Goal: Task Accomplishment & Management: Manage account settings

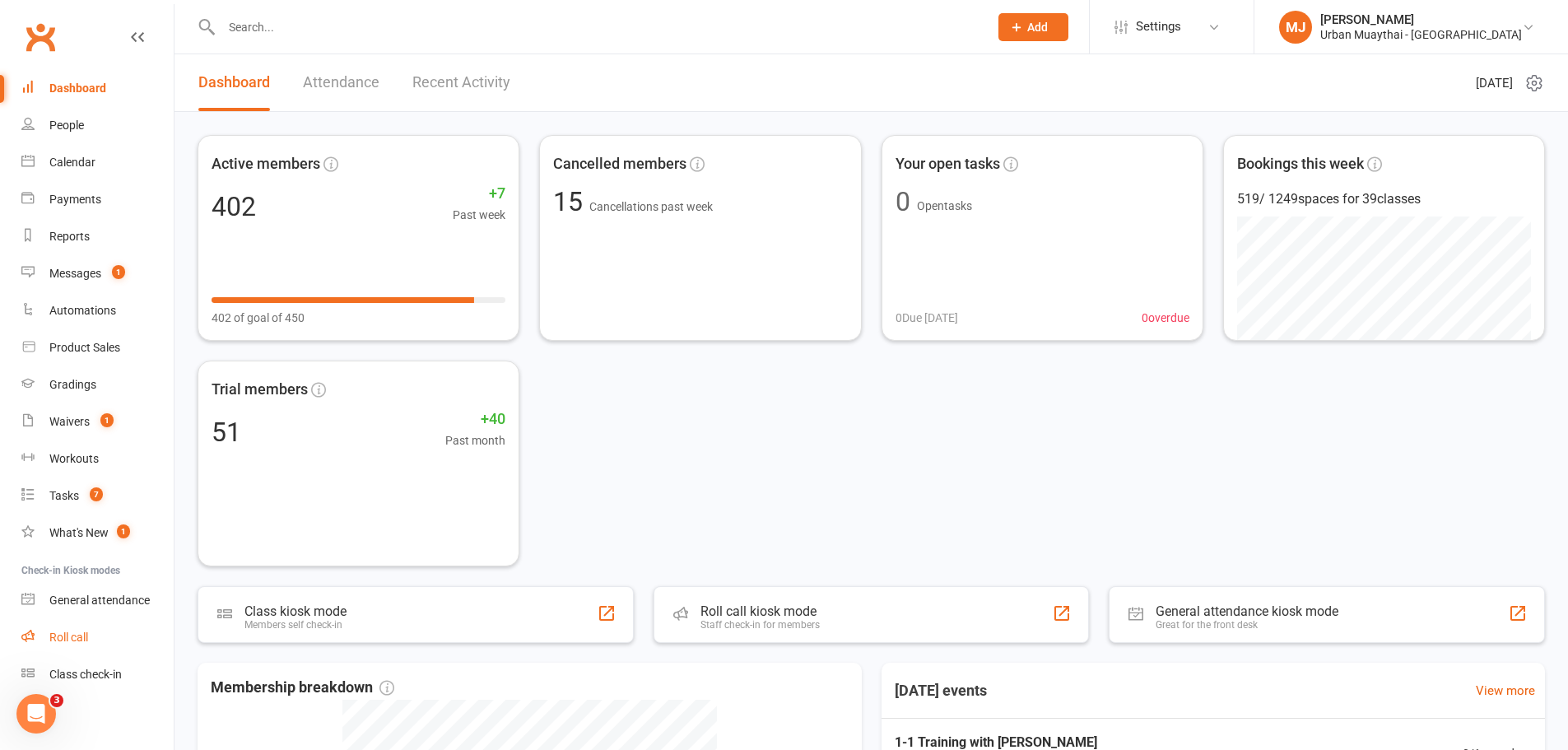
click at [63, 637] on div "Roll call" at bounding box center [69, 637] width 39 height 13
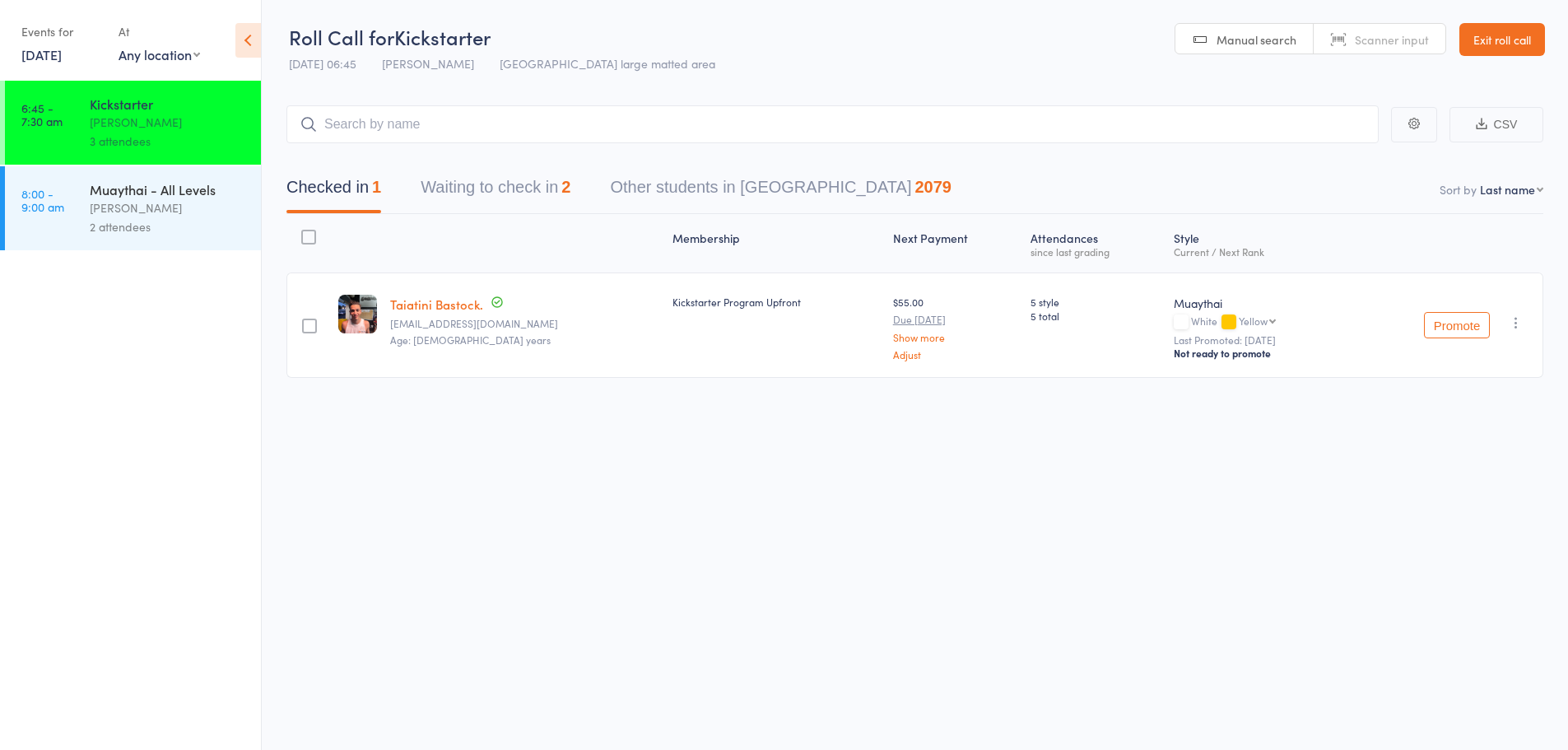
click at [45, 54] on link "13 Sep, 2025" at bounding box center [41, 55] width 40 height 18
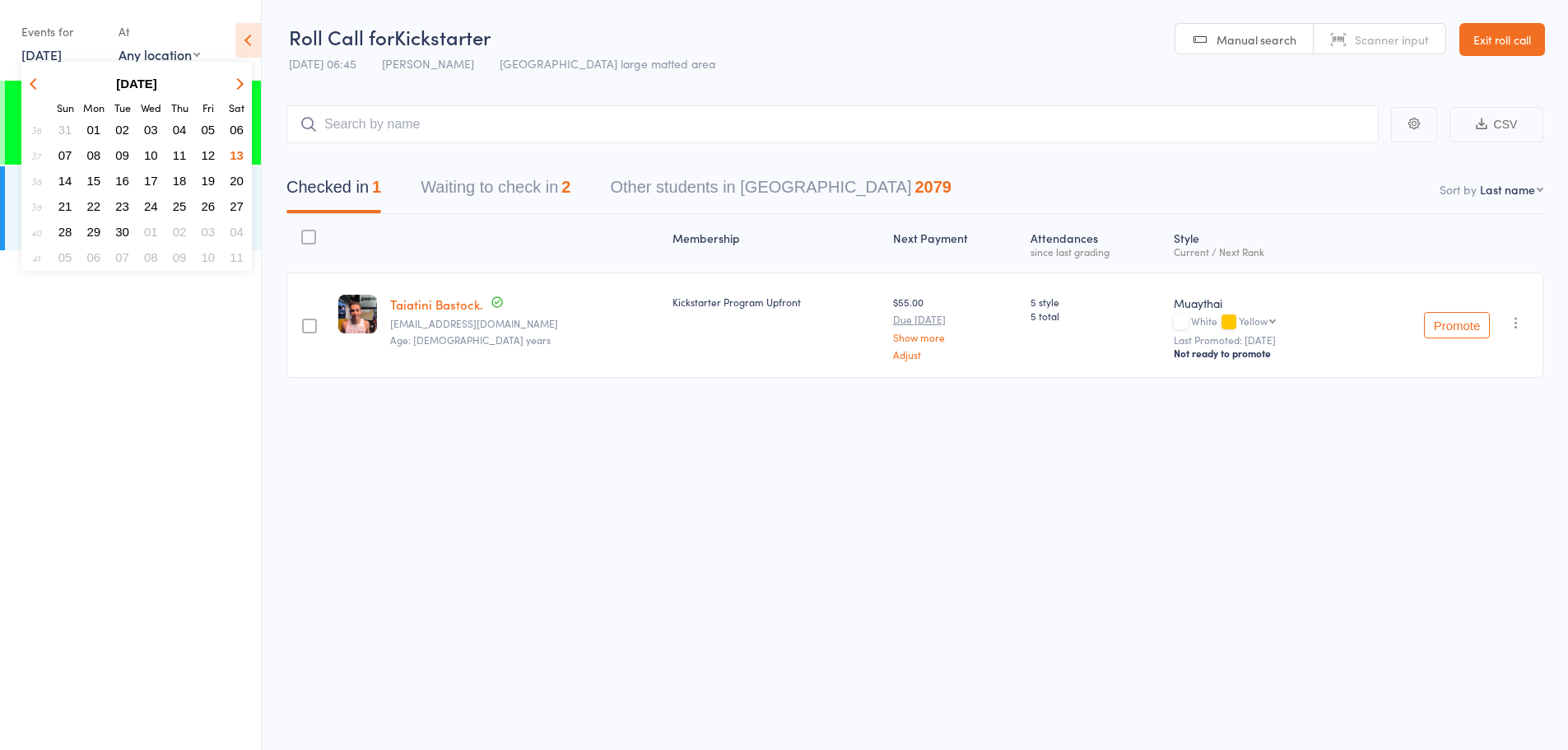
click at [178, 153] on span "11" at bounding box center [180, 155] width 14 height 14
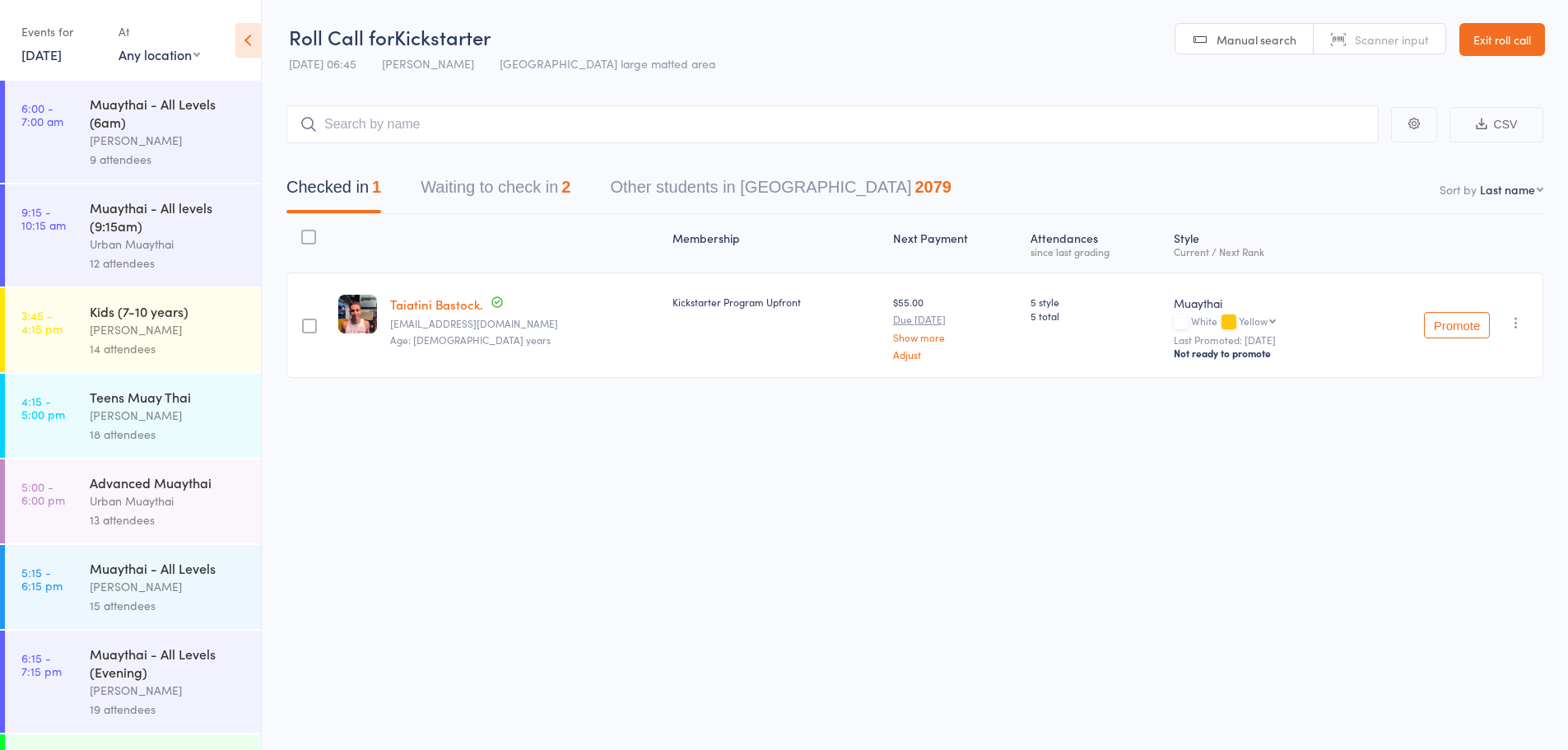
scroll to position [70, 0]
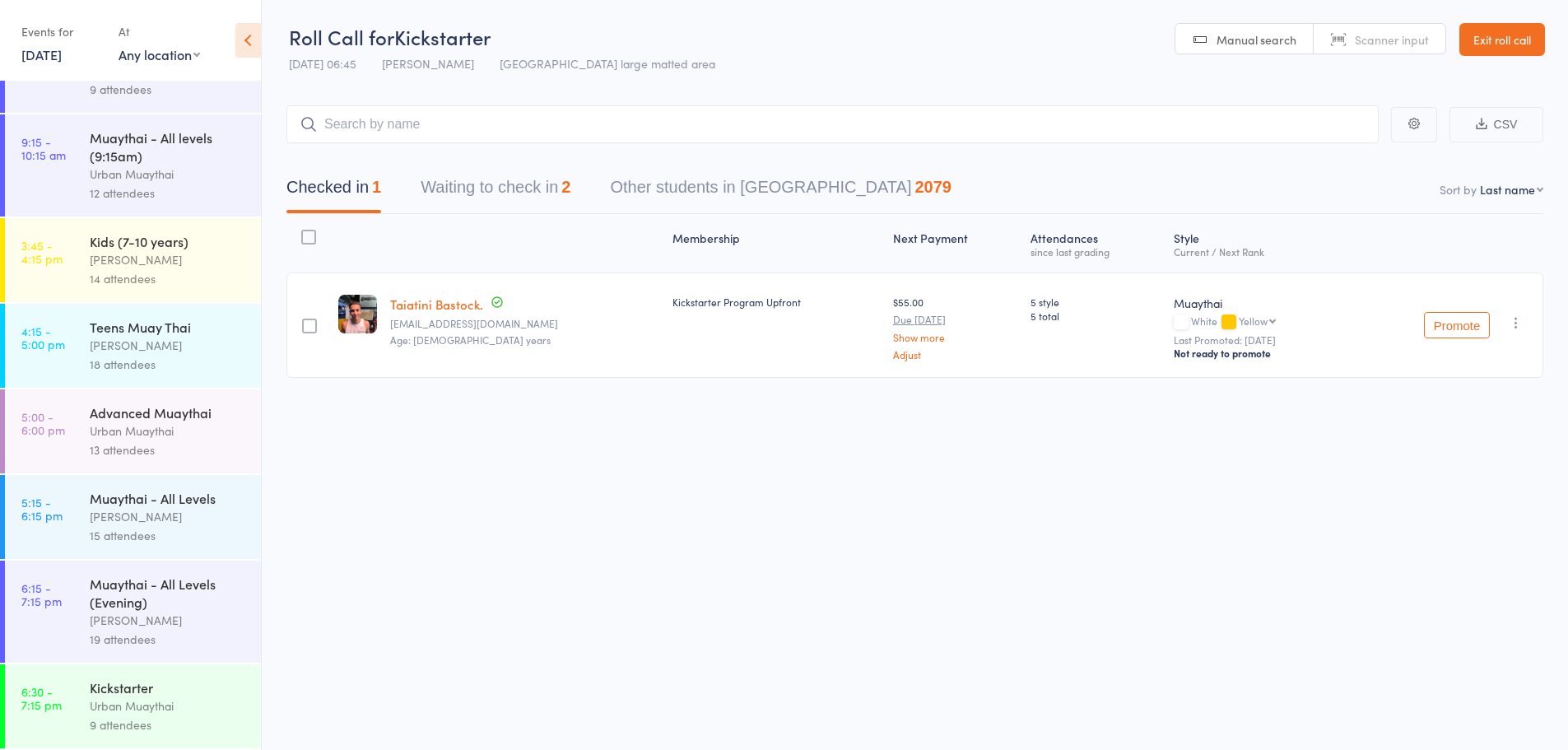
click at [180, 675] on div "Kickstarter Urban Muaythai 9 attendees" at bounding box center [176, 706] width 171 height 84
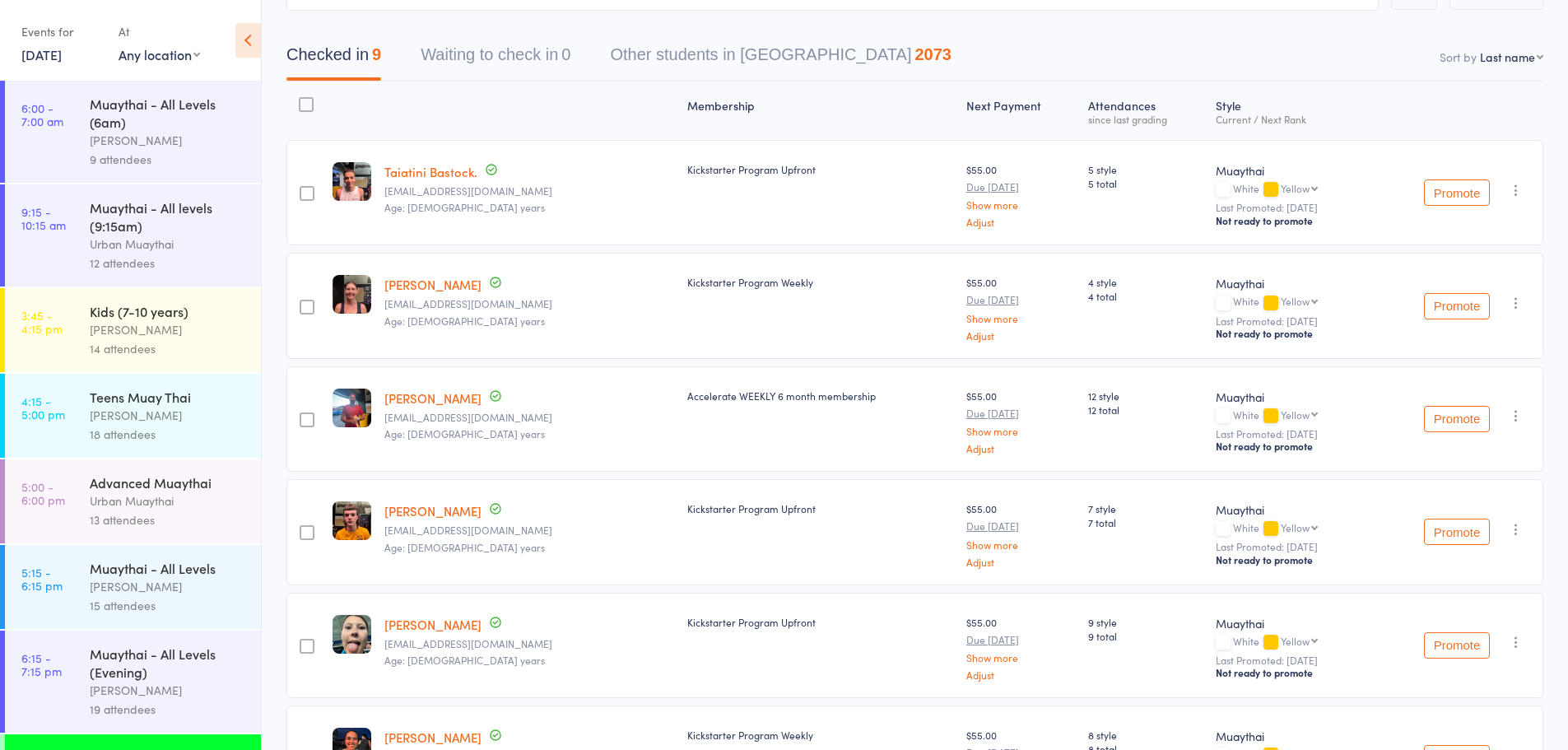
scroll to position [113, 0]
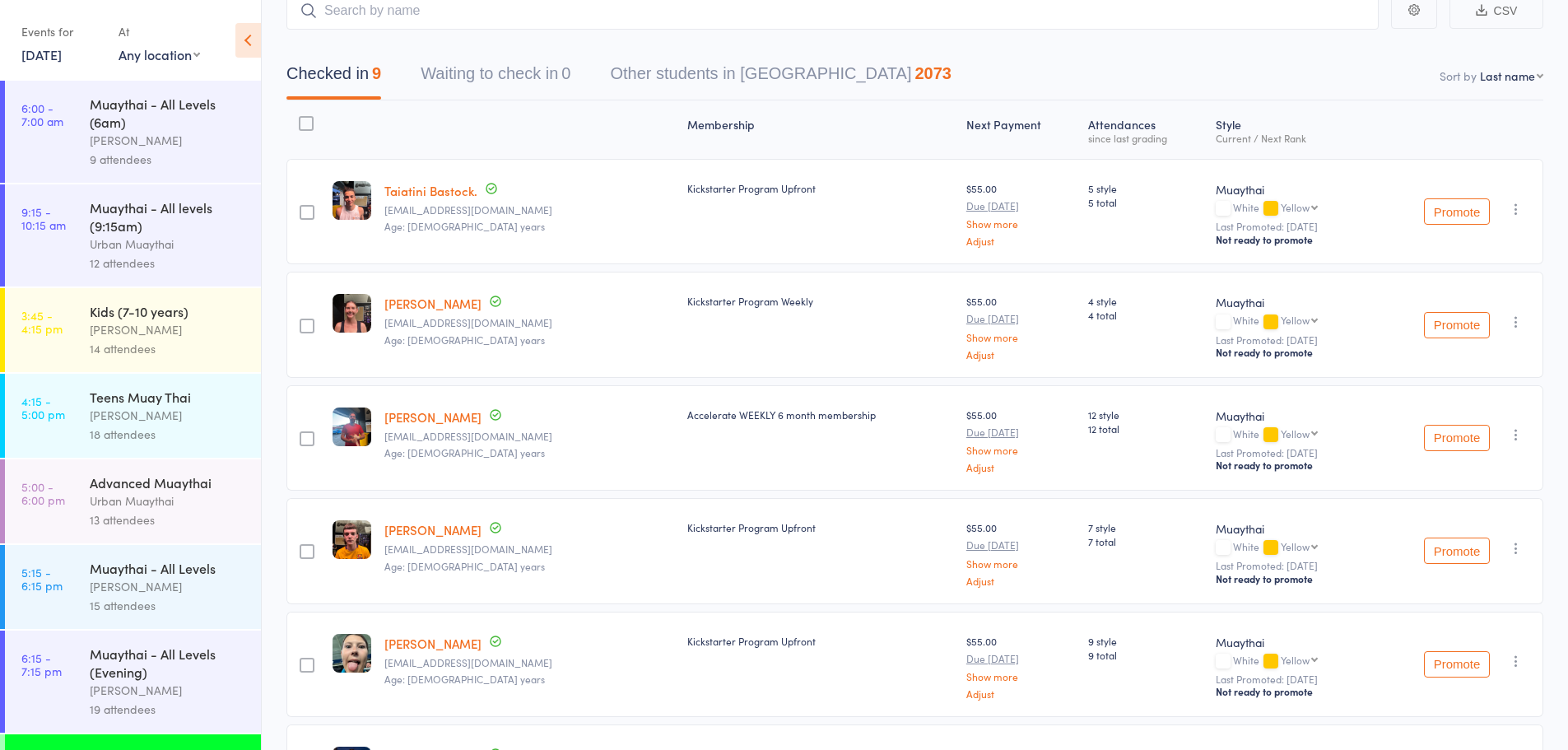
click at [22, 48] on link "11 Sep, 2025" at bounding box center [41, 55] width 40 height 18
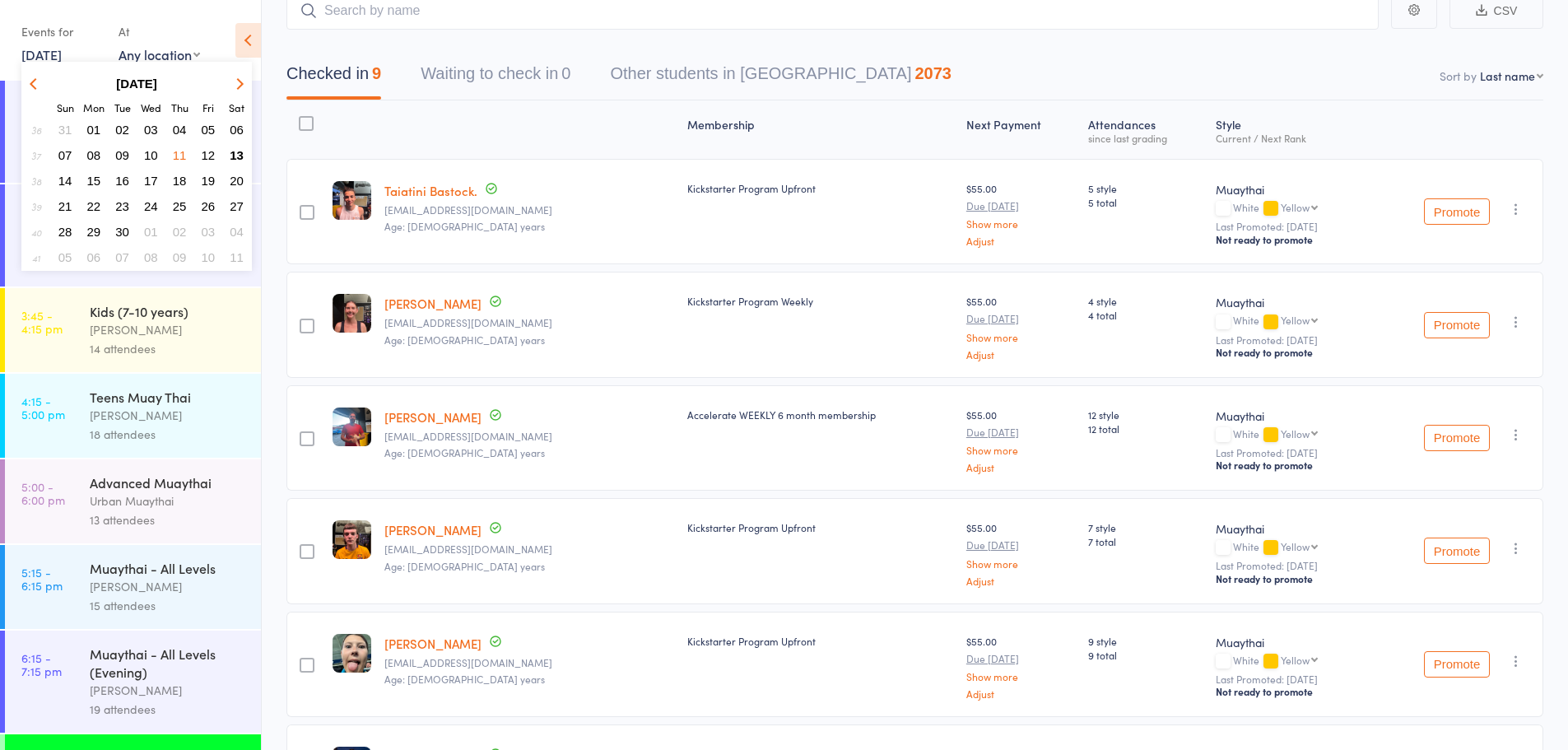
click at [120, 159] on span "09" at bounding box center [122, 155] width 14 height 14
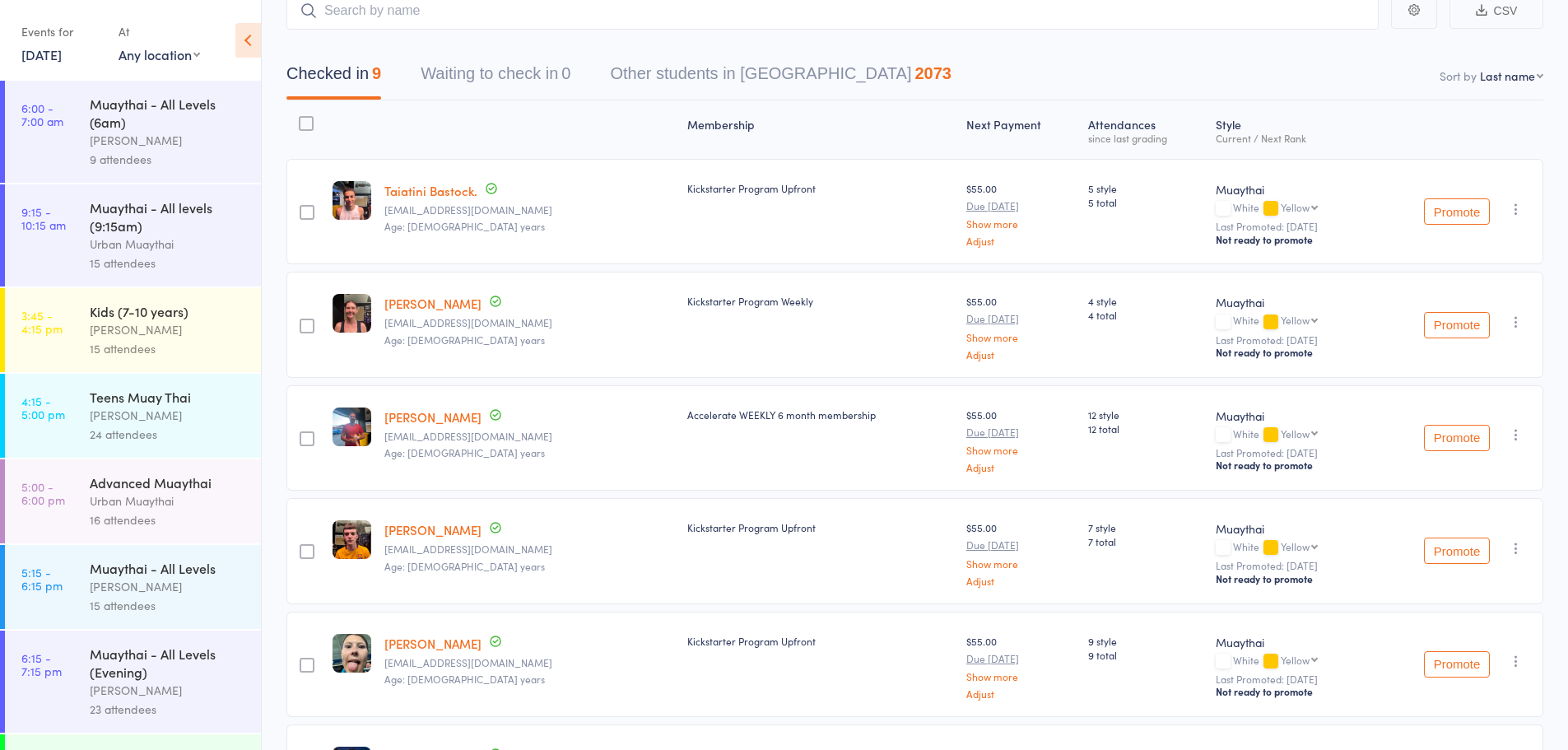
scroll to position [70, 0]
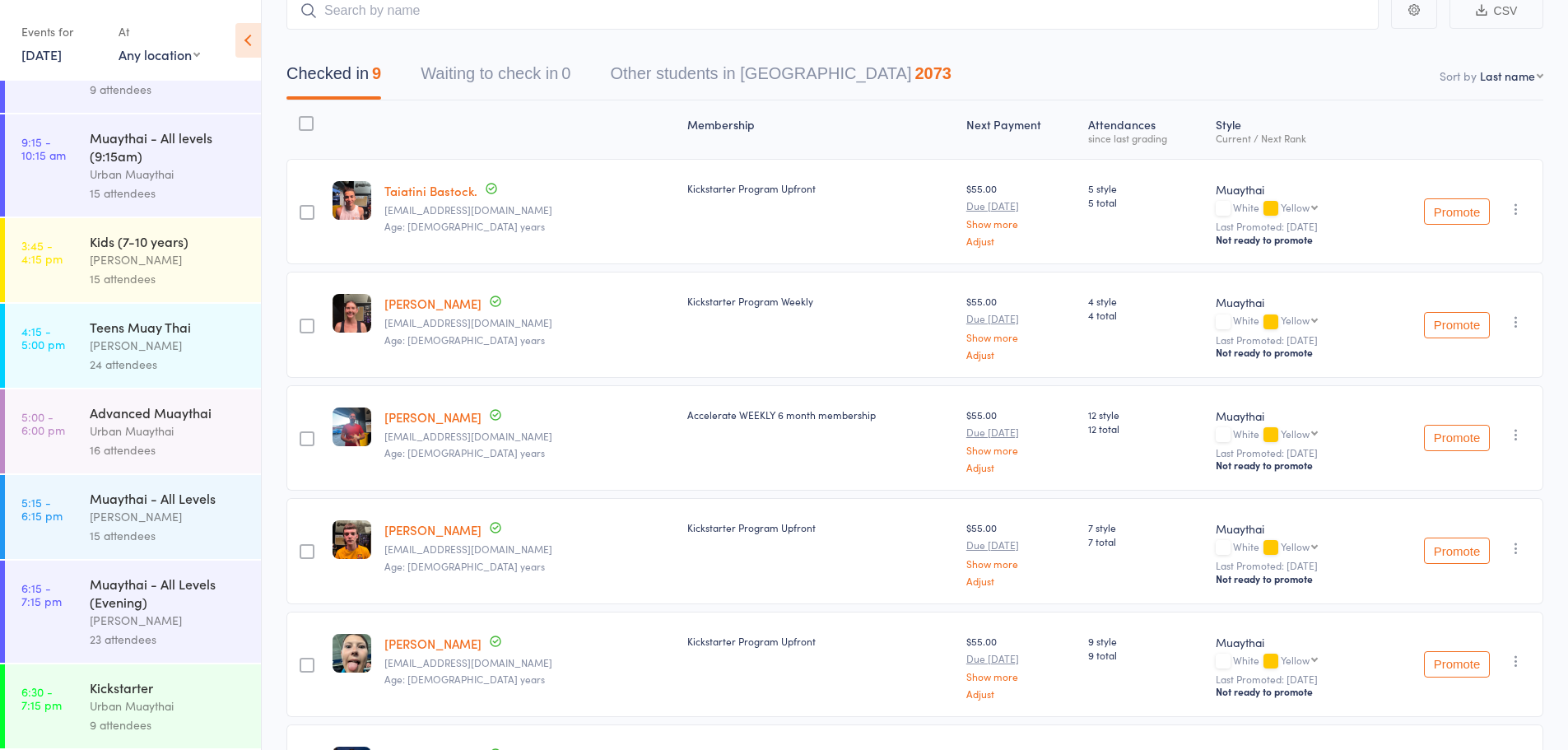
click at [75, 685] on link "6:30 - 7:15 pm Kickstarter Urban Muaythai 9 attendees" at bounding box center [133, 706] width 256 height 84
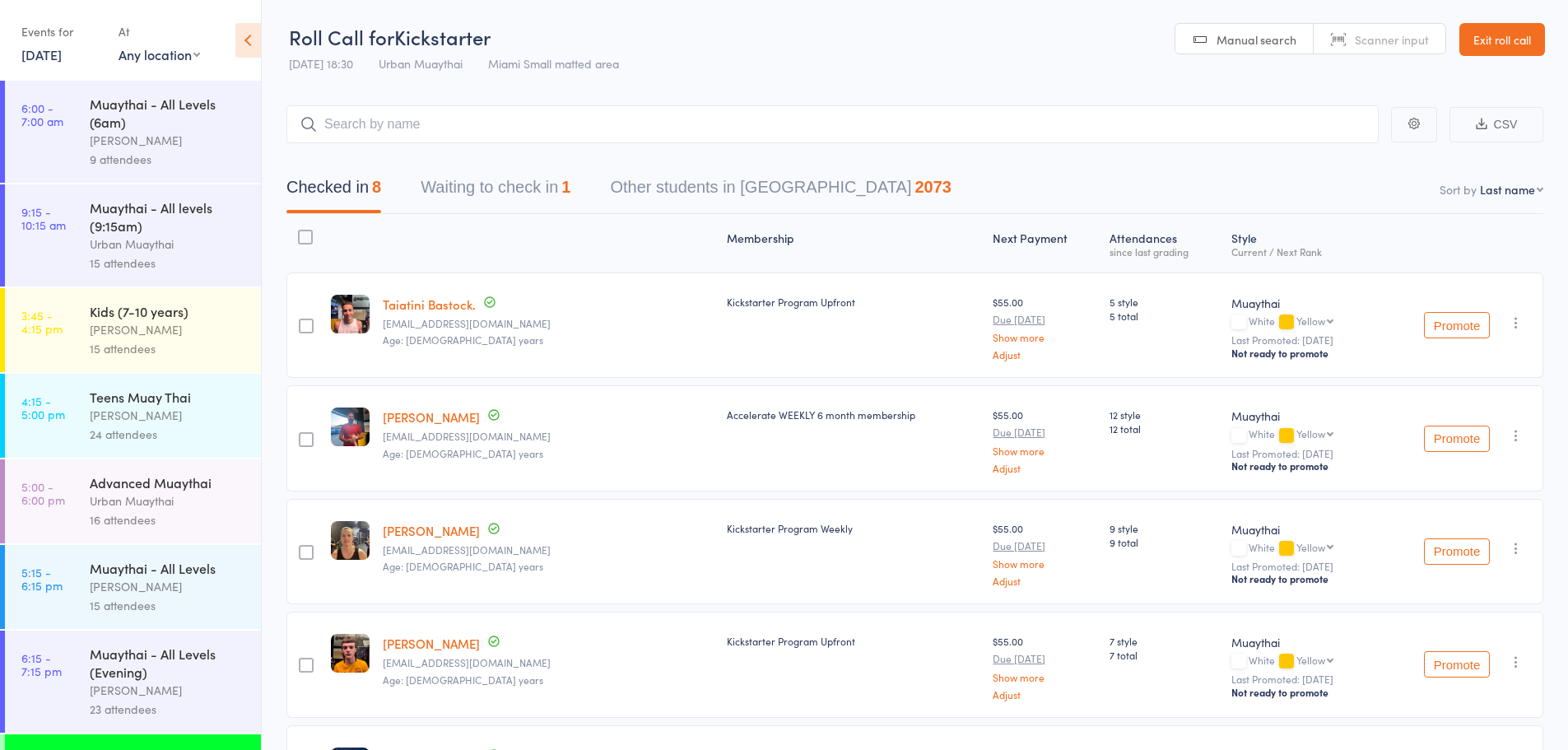
click at [1507, 30] on link "Exit roll call" at bounding box center [1502, 39] width 86 height 33
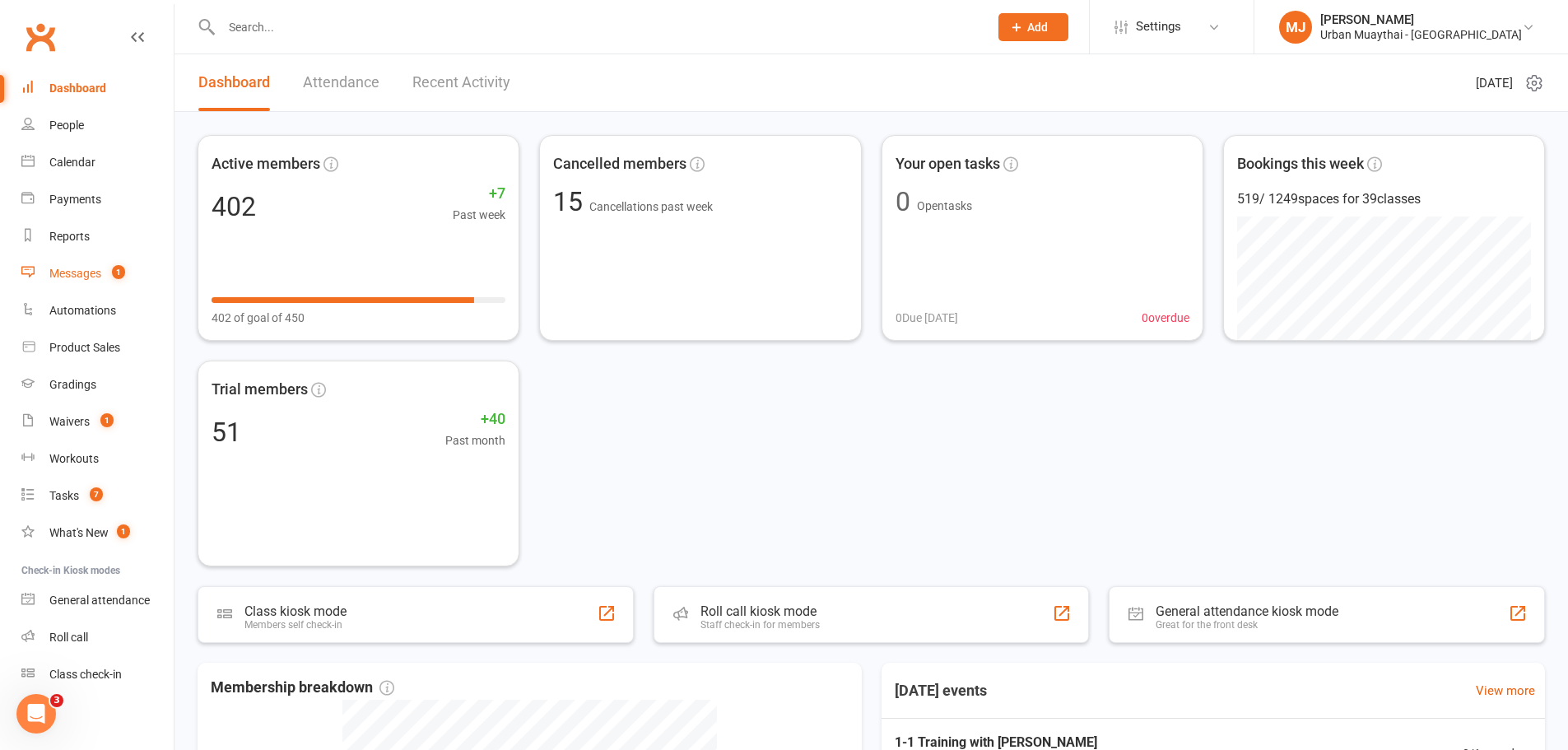
click at [79, 271] on div "Messages" at bounding box center [76, 274] width 52 height 13
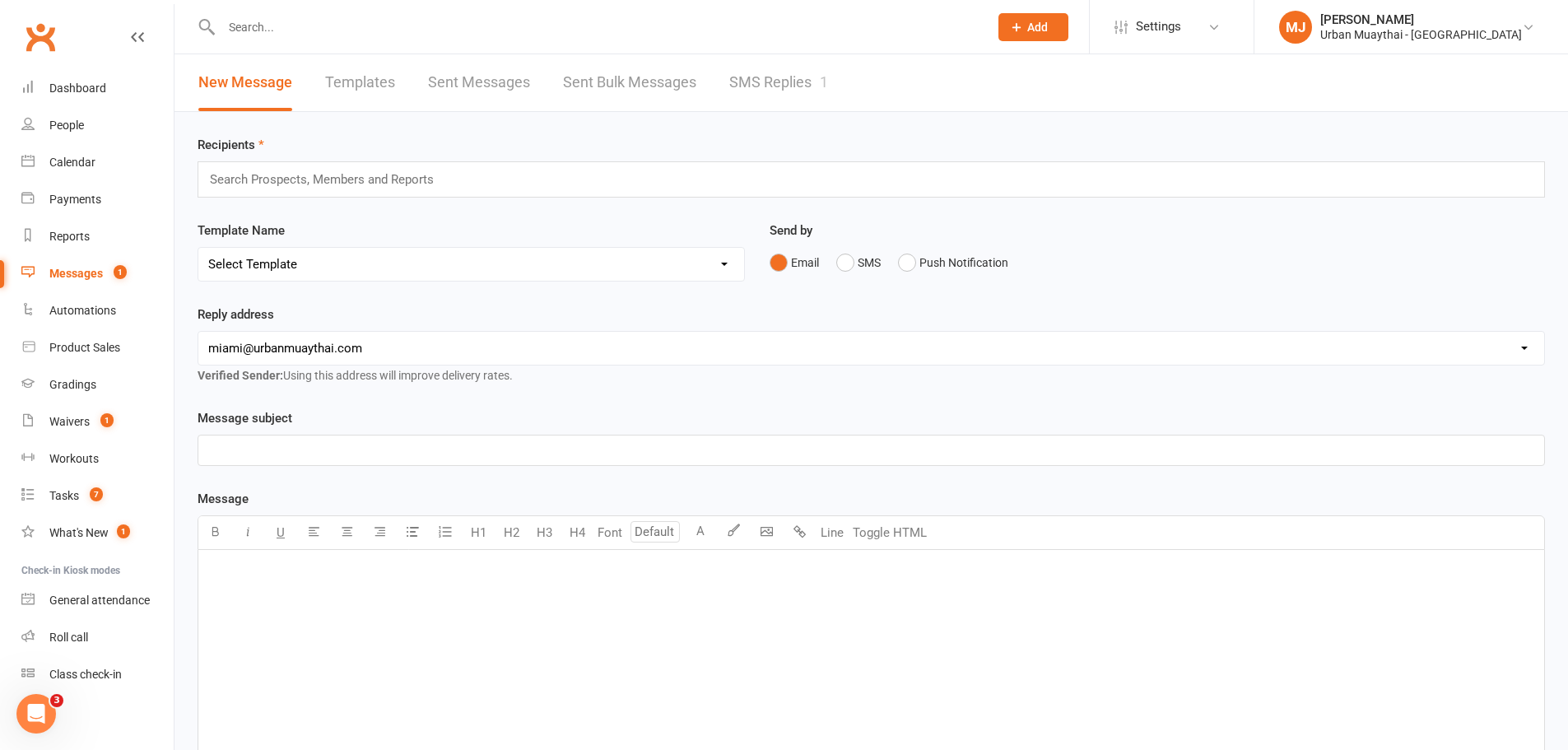
click at [766, 66] on link "SMS Replies 1" at bounding box center [779, 83] width 99 height 57
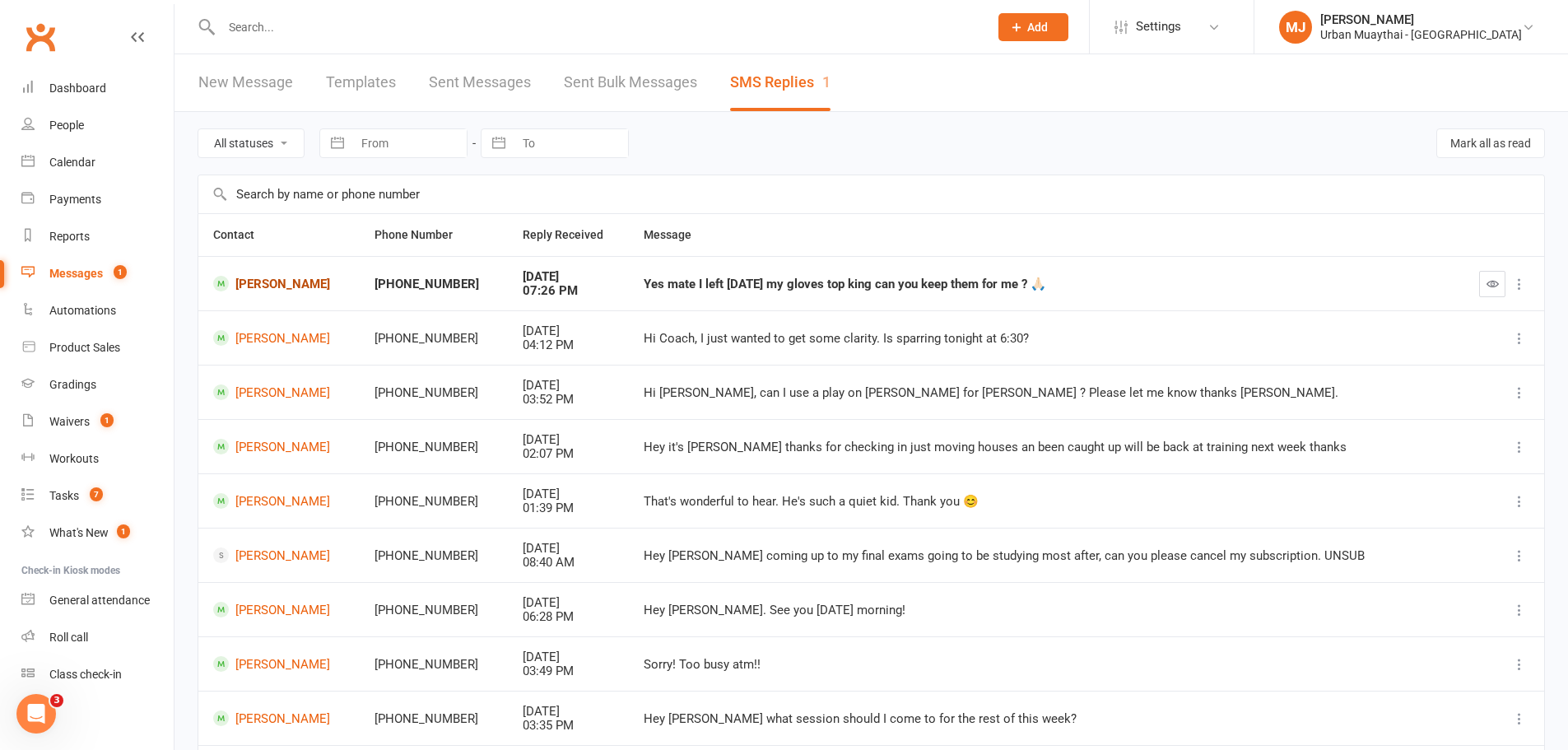
click at [267, 290] on link "Sergio Pechuan" at bounding box center [279, 283] width 132 height 16
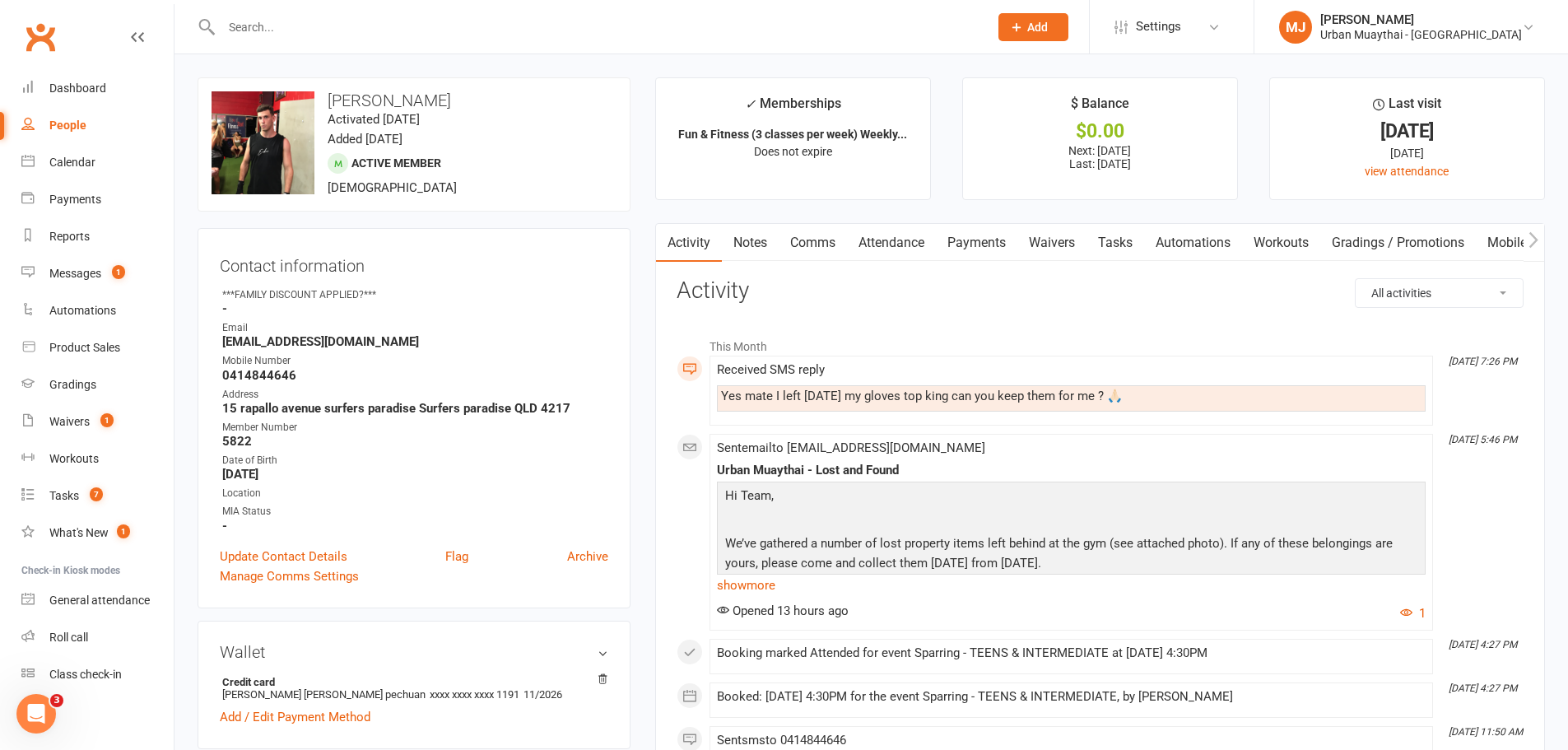
drag, startPoint x: 9, startPoint y: 1, endPoint x: 244, endPoint y: 67, distance: 244.1
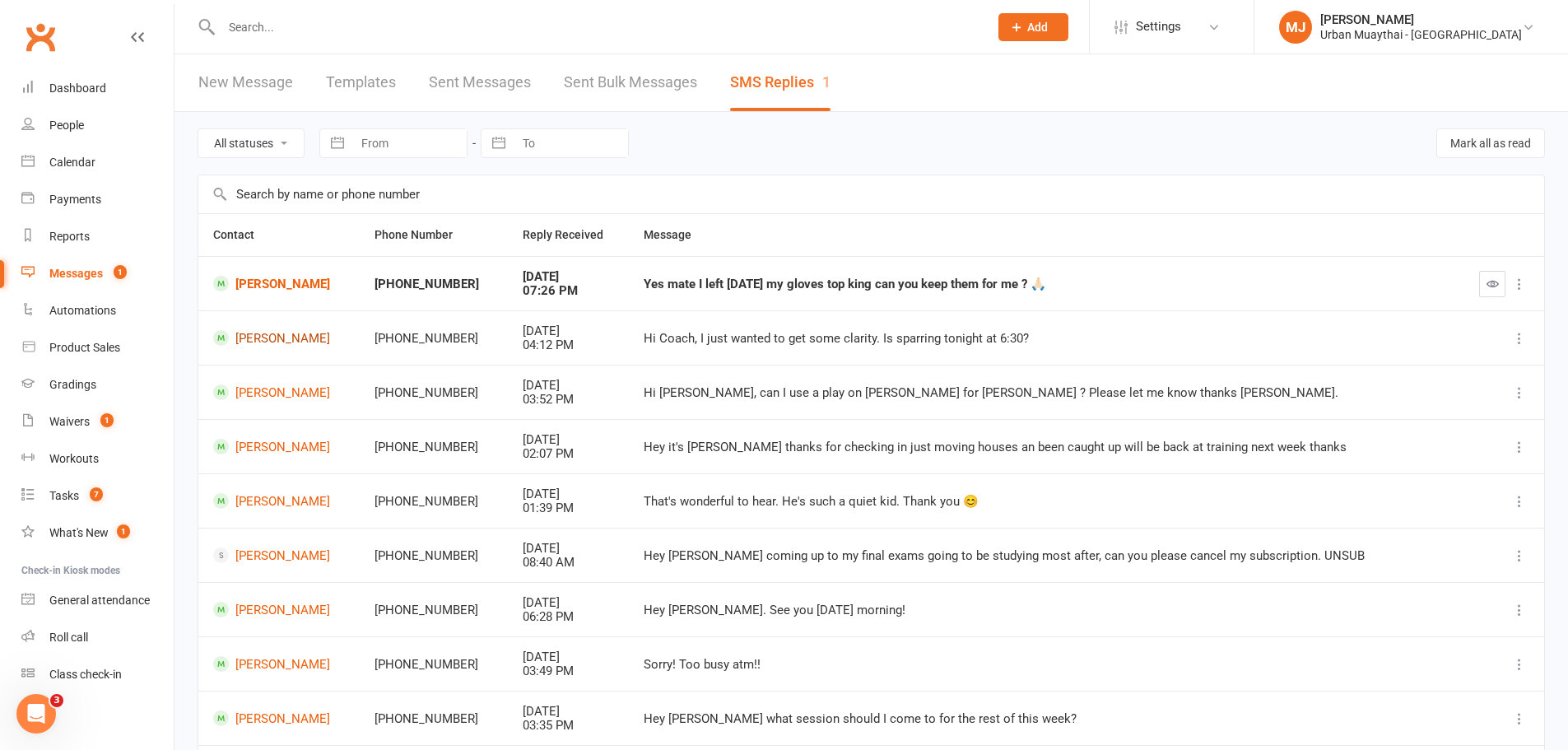
click at [260, 333] on link "Brodie Salnitro" at bounding box center [279, 338] width 132 height 16
click at [275, 396] on link "Leo Hattori" at bounding box center [279, 392] width 132 height 16
drag, startPoint x: 244, startPoint y: 570, endPoint x: 621, endPoint y: 548, distance: 377.6
click at [615, 548] on div "Sep 11, 2025" at bounding box center [569, 548] width 92 height 14
click at [282, 557] on link "Cooper Tate" at bounding box center [279, 555] width 132 height 16
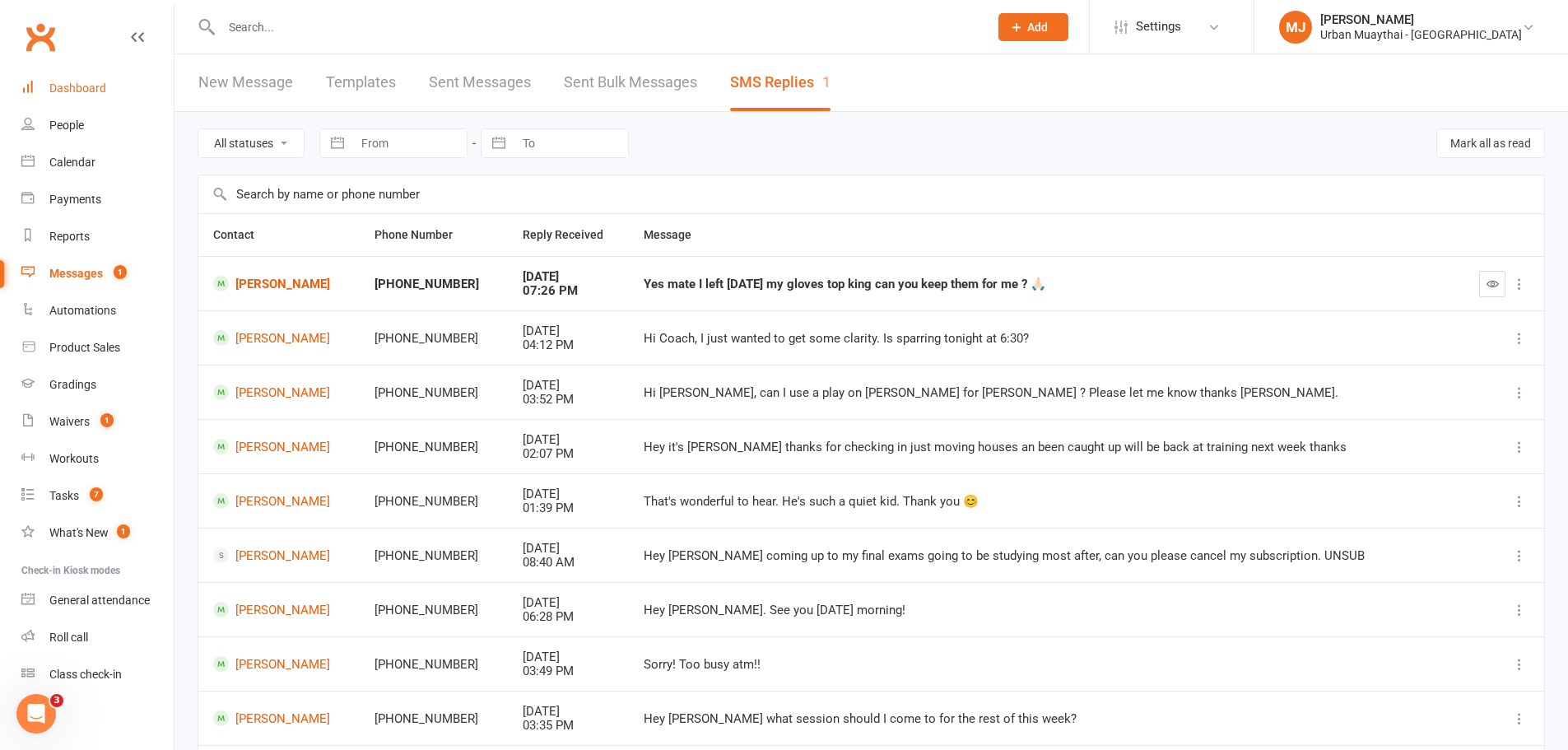
click at [78, 88] on div "Dashboard" at bounding box center [78, 88] width 57 height 13
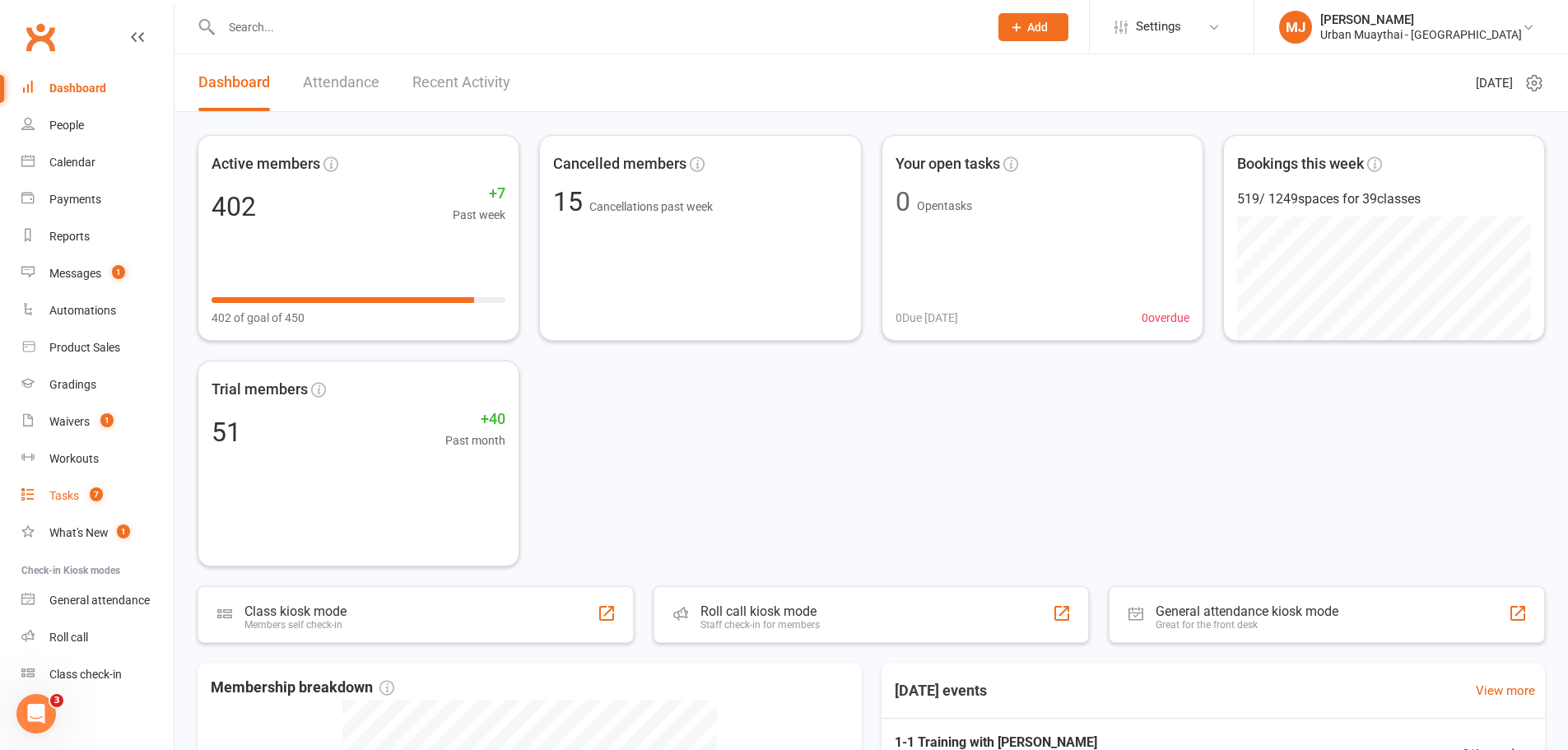
click at [66, 509] on link "Tasks 7" at bounding box center [97, 496] width 152 height 37
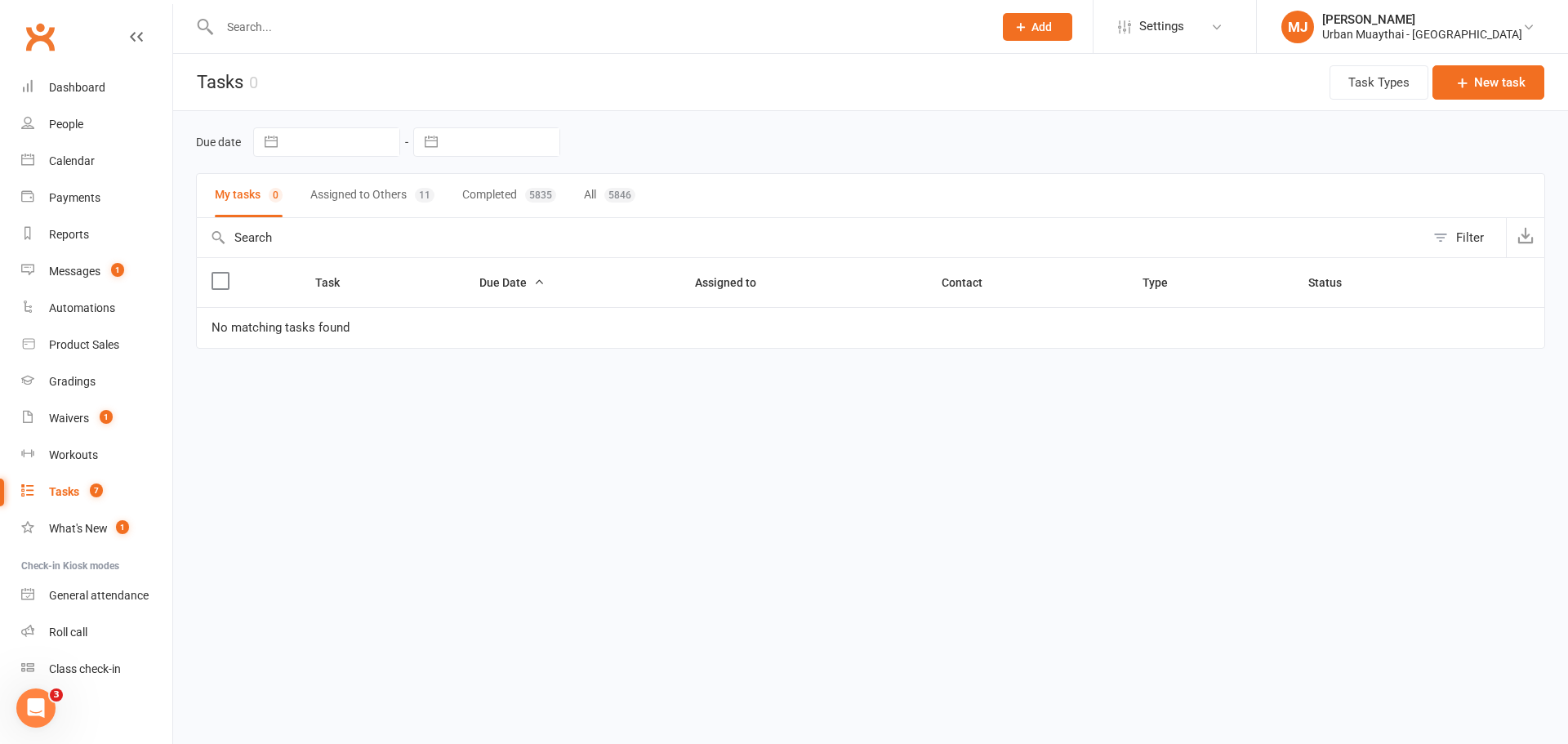
click at [253, 25] on input "text" at bounding box center [598, 27] width 767 height 22
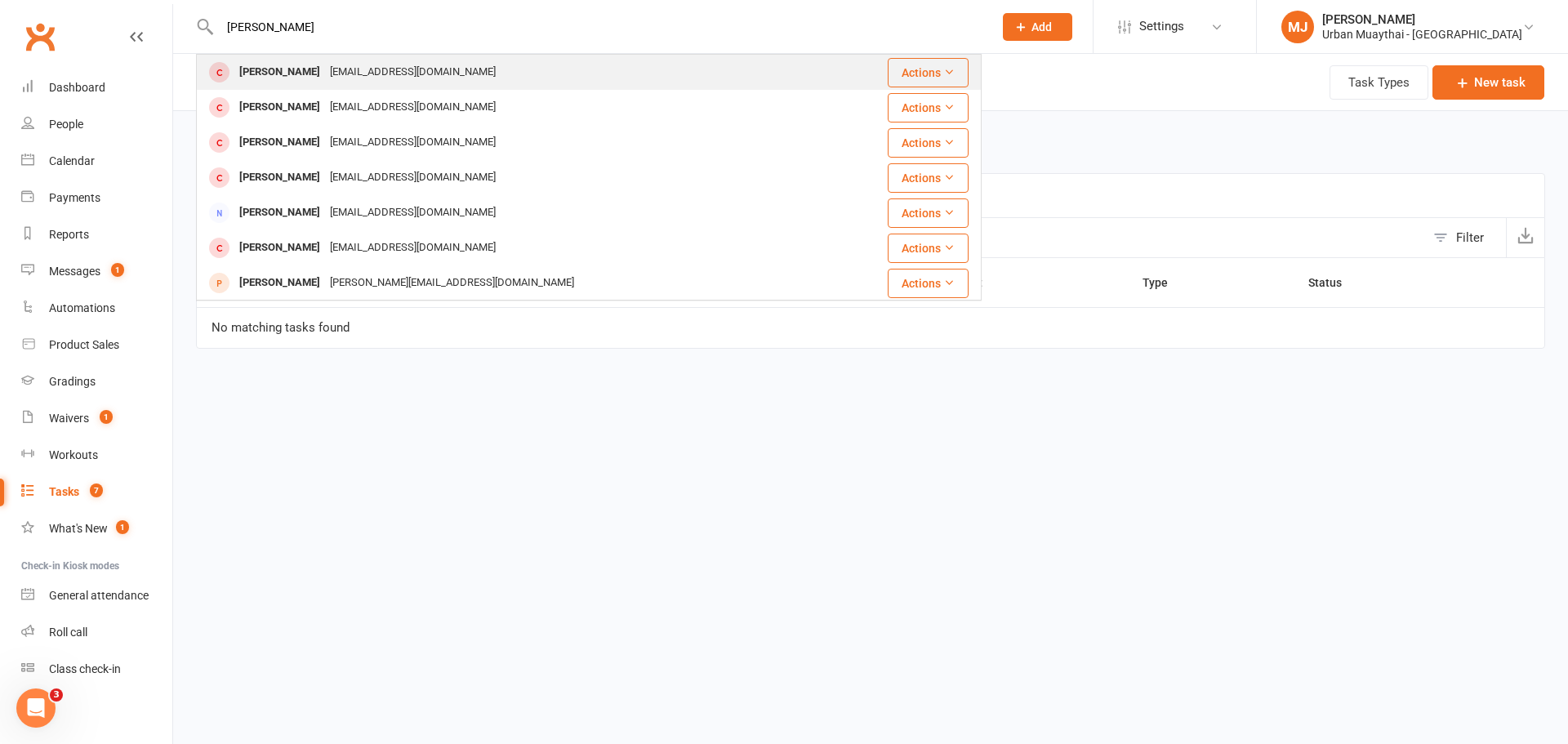
type input "joel rea"
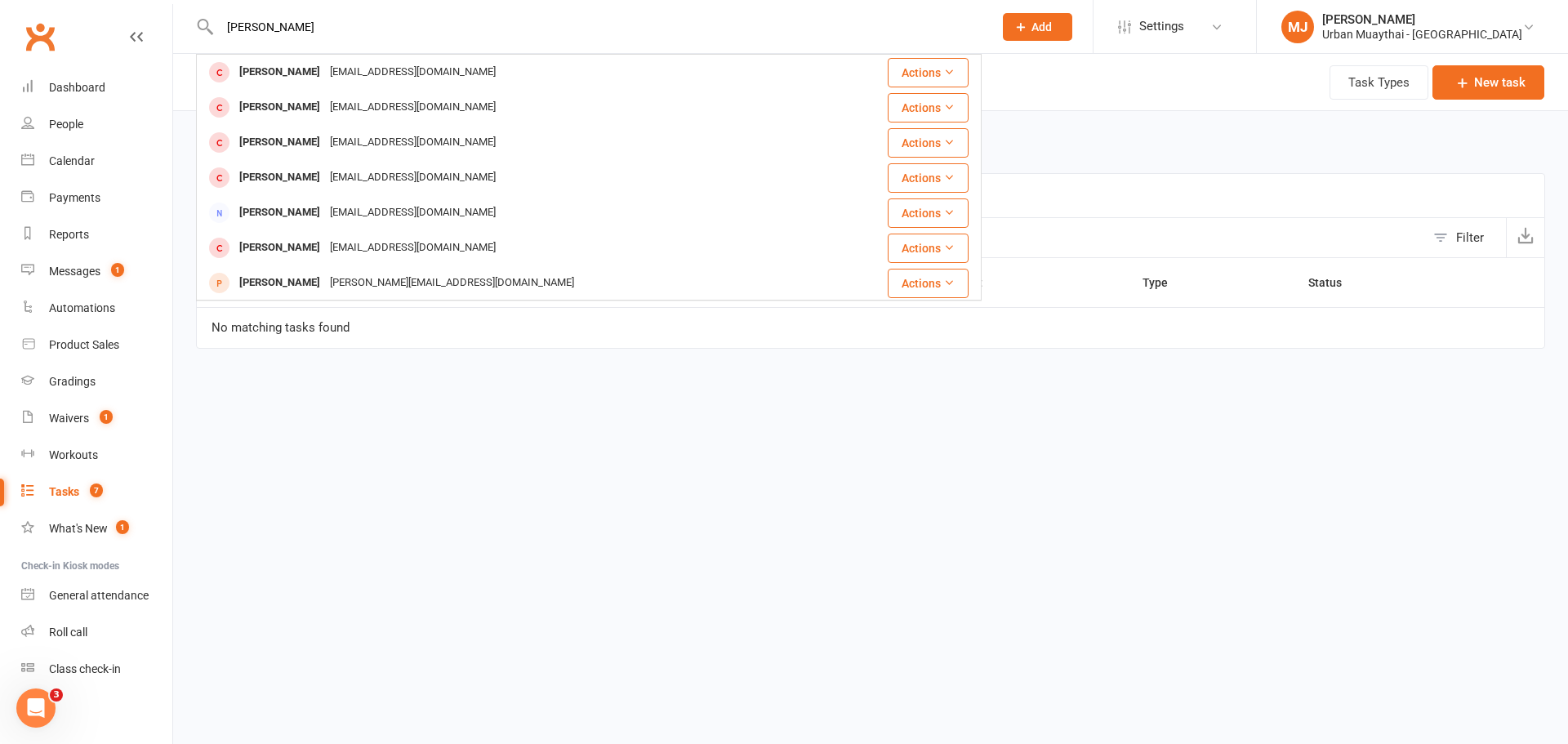
click at [300, 81] on div "[PERSON_NAME]" at bounding box center [279, 72] width 91 height 23
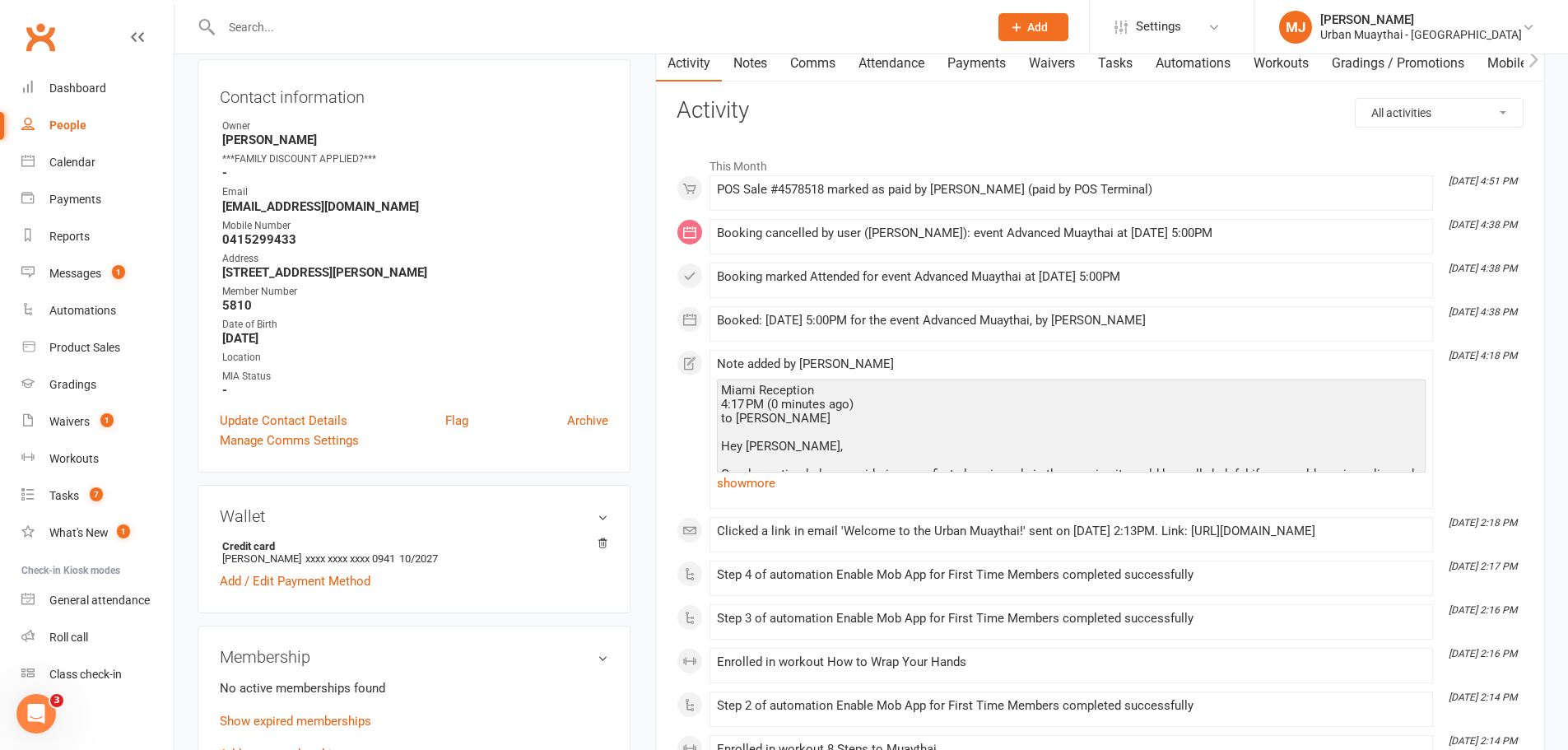
scroll to position [165, 0]
click at [981, 69] on link "Payments" at bounding box center [977, 64] width 81 height 38
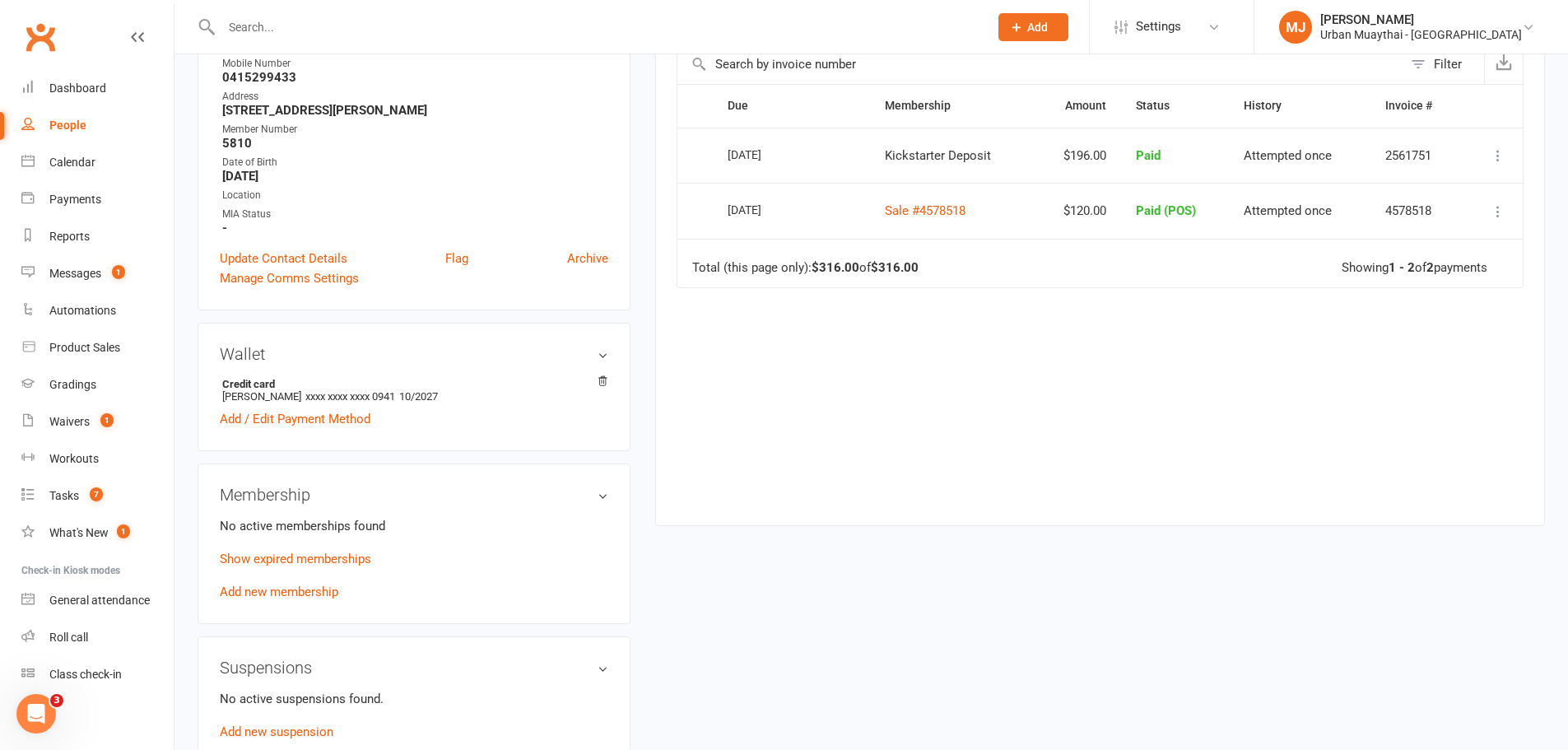
scroll to position [329, 0]
click at [322, 585] on link "Add new membership" at bounding box center [279, 590] width 118 height 15
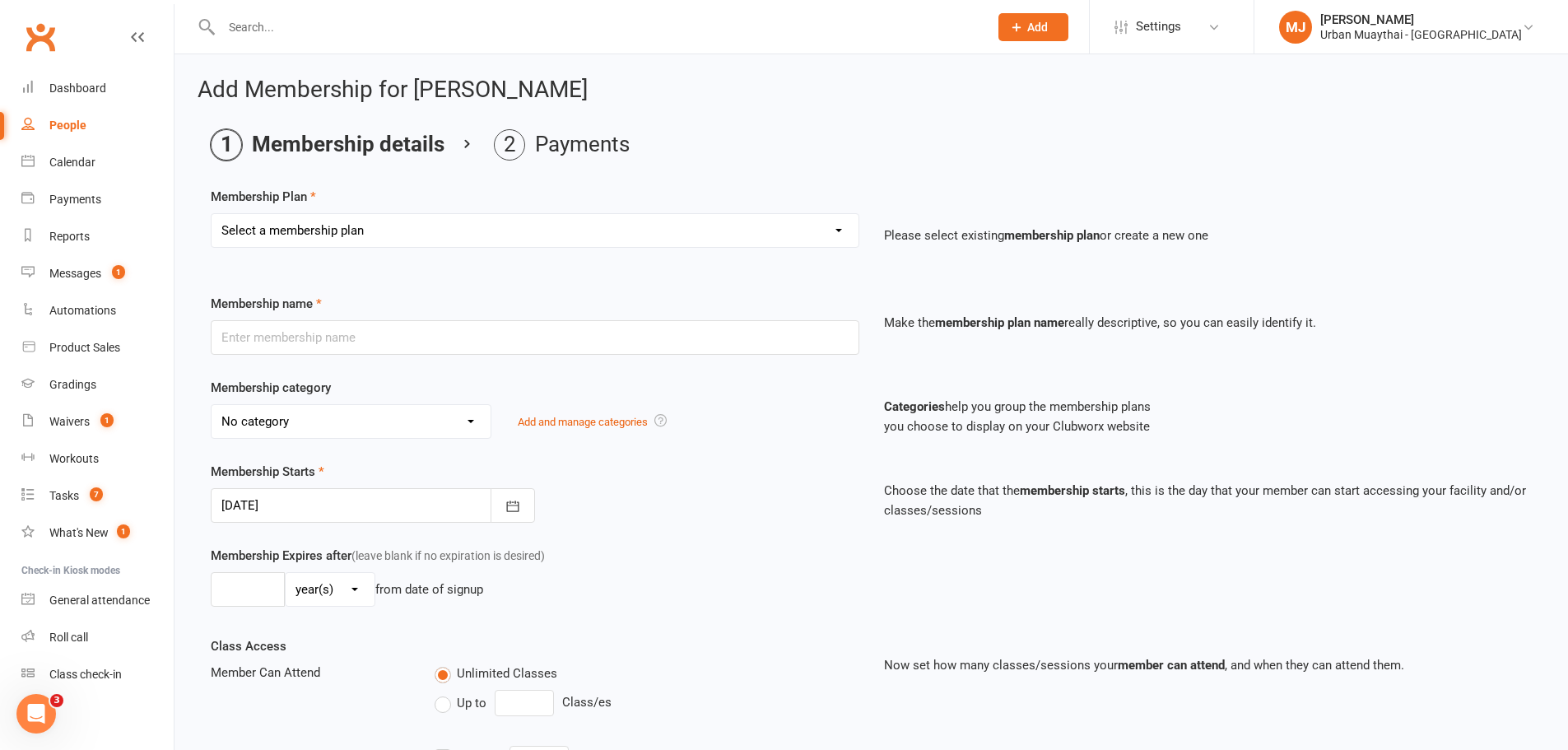
click at [682, 217] on select "Select a membership plan Create new Membership Plan Kickstarter Deposit Acceler…" at bounding box center [535, 230] width 647 height 33
select select "24"
click at [212, 214] on select "Select a membership plan Create new Membership Plan Kickstarter Deposit Acceler…" at bounding box center [535, 230] width 647 height 33
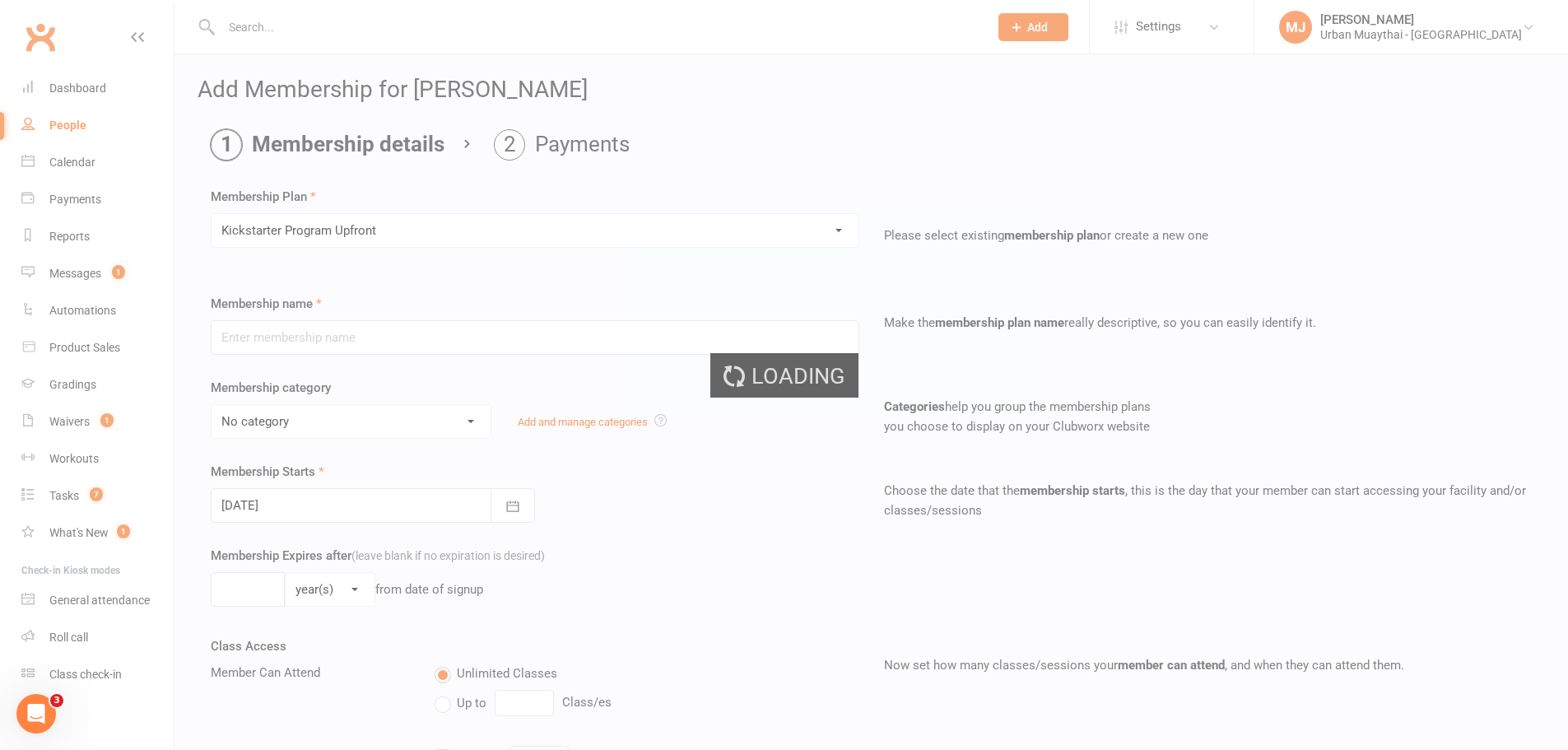
type input "Kickstarter Program Upfront"
type input "0"
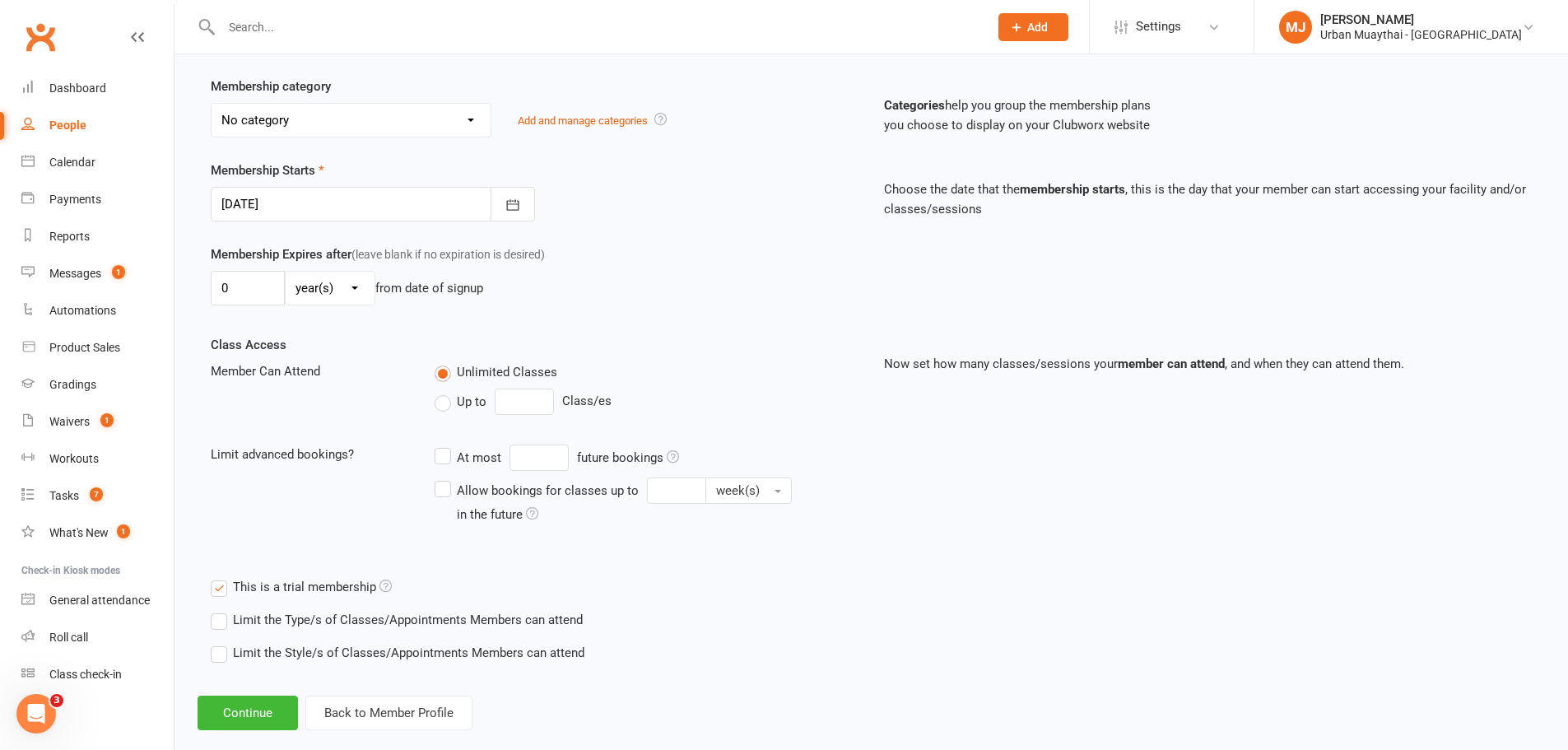
scroll to position [328, 0]
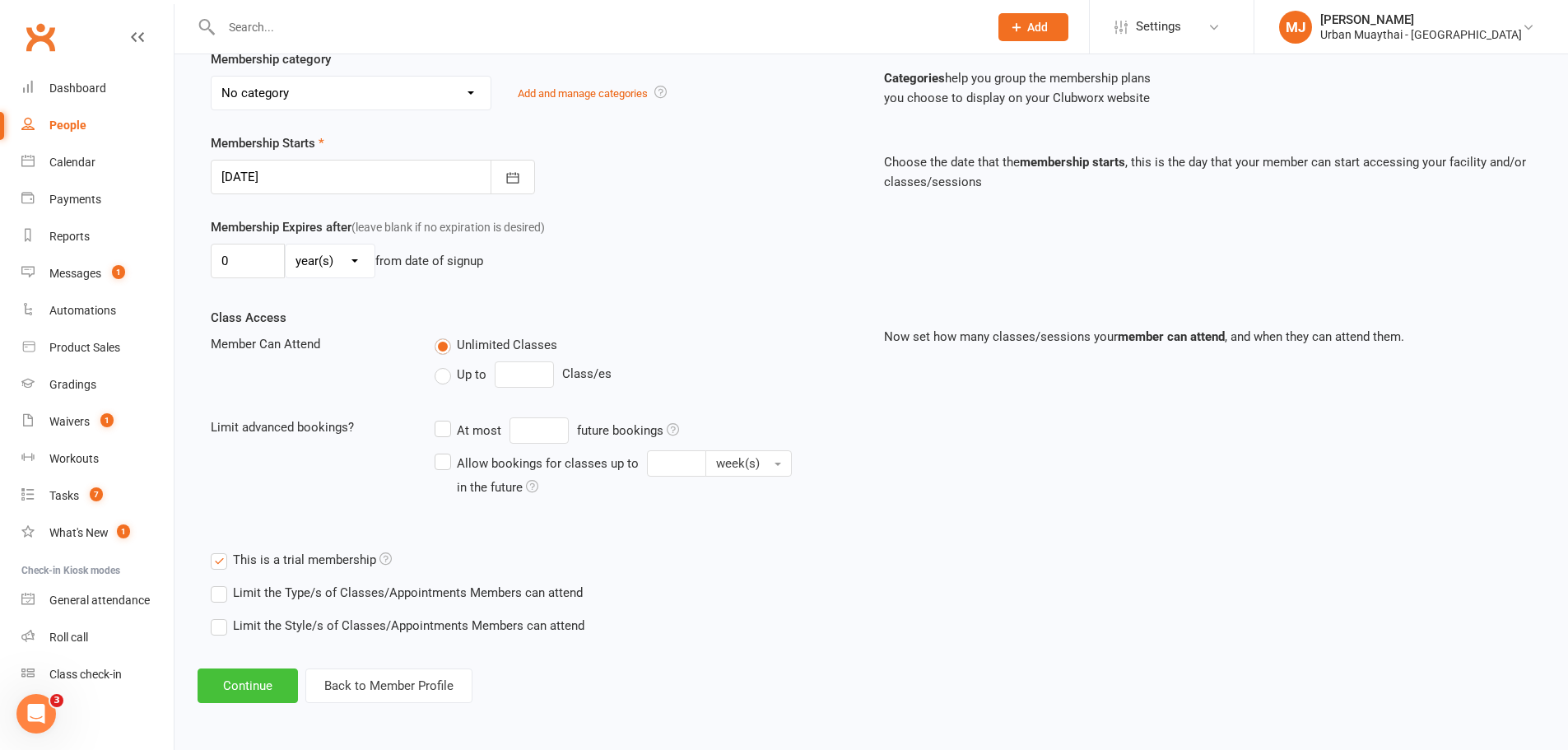
click at [249, 685] on button "Continue" at bounding box center [248, 685] width 101 height 34
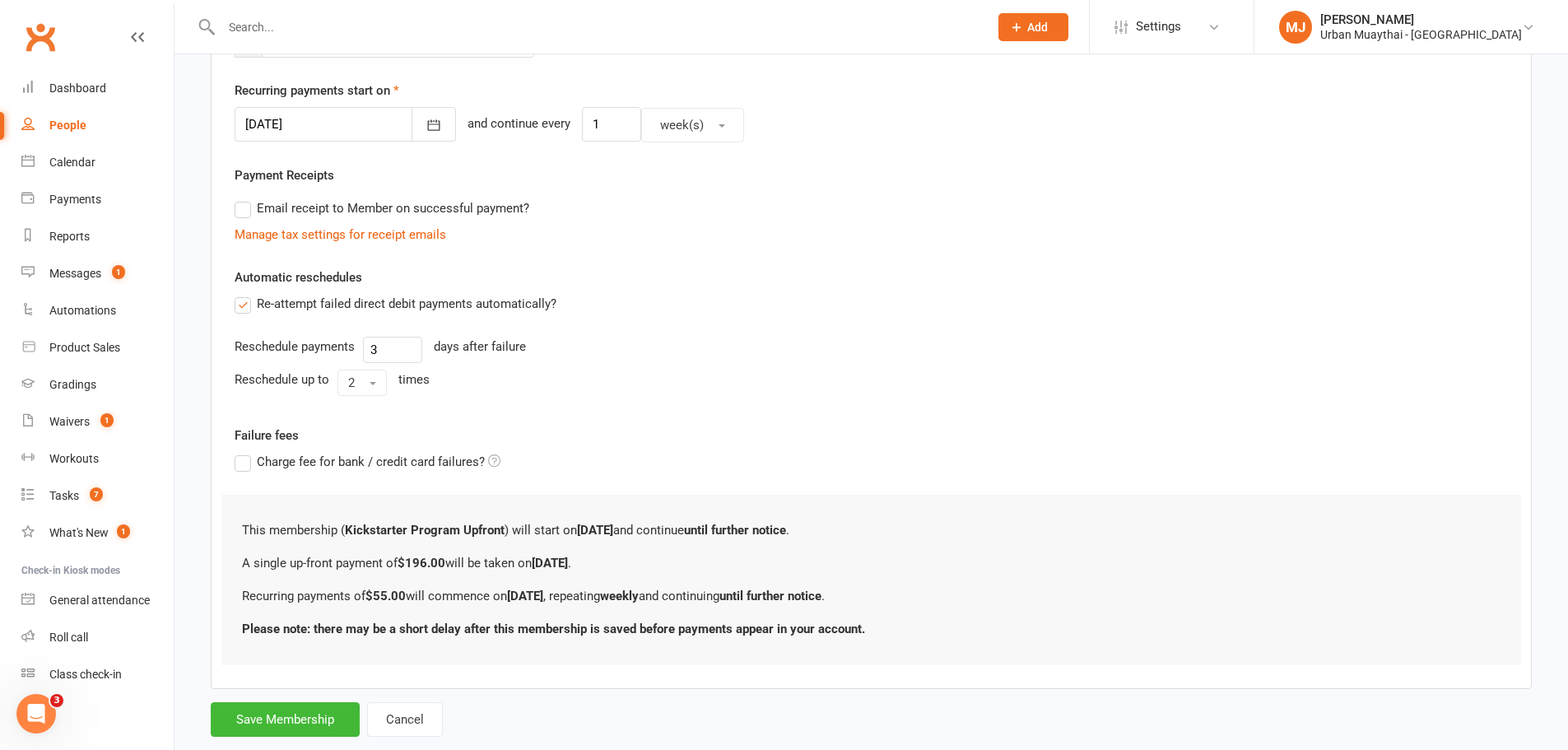
scroll to position [414, 0]
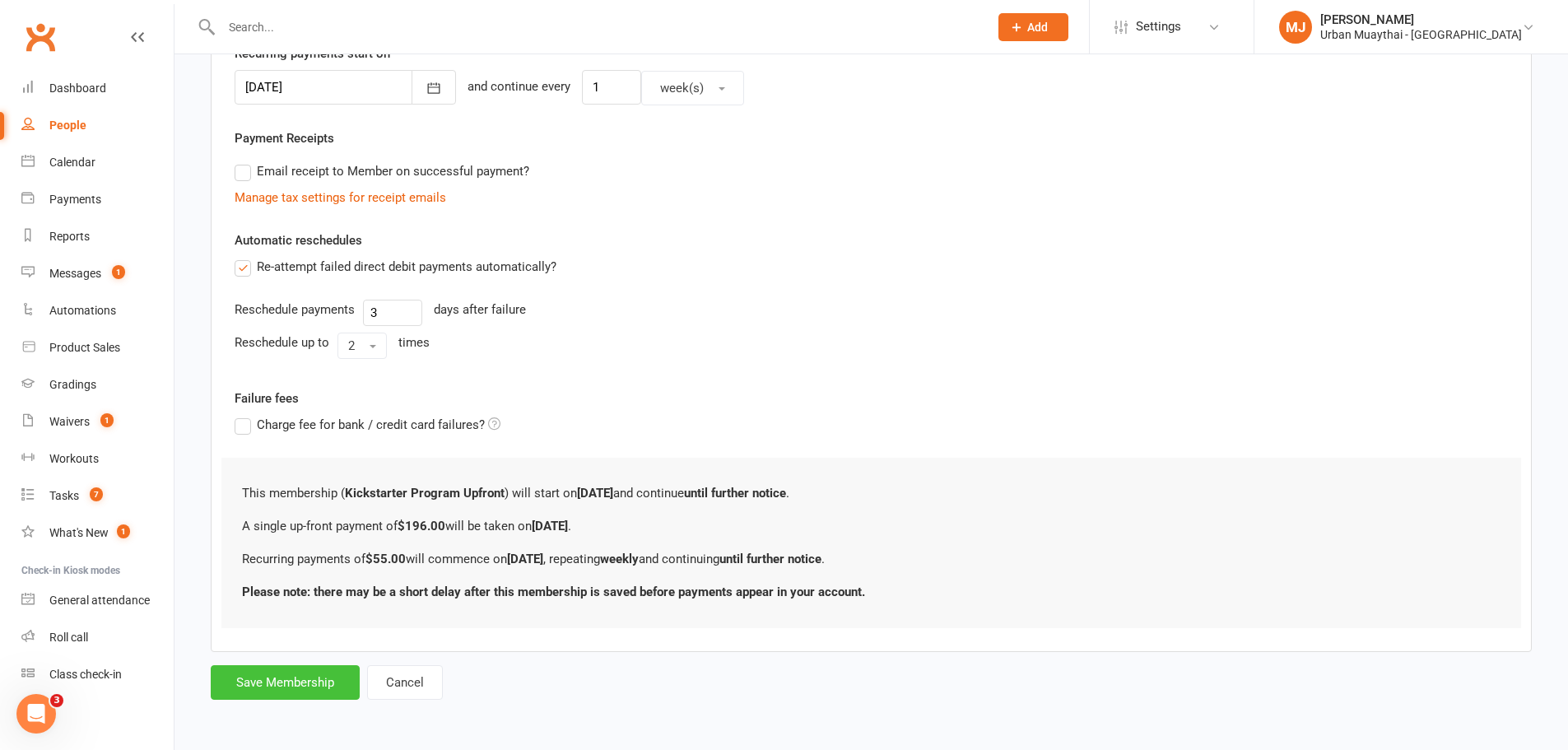
click at [303, 674] on button "Save Membership" at bounding box center [285, 682] width 149 height 34
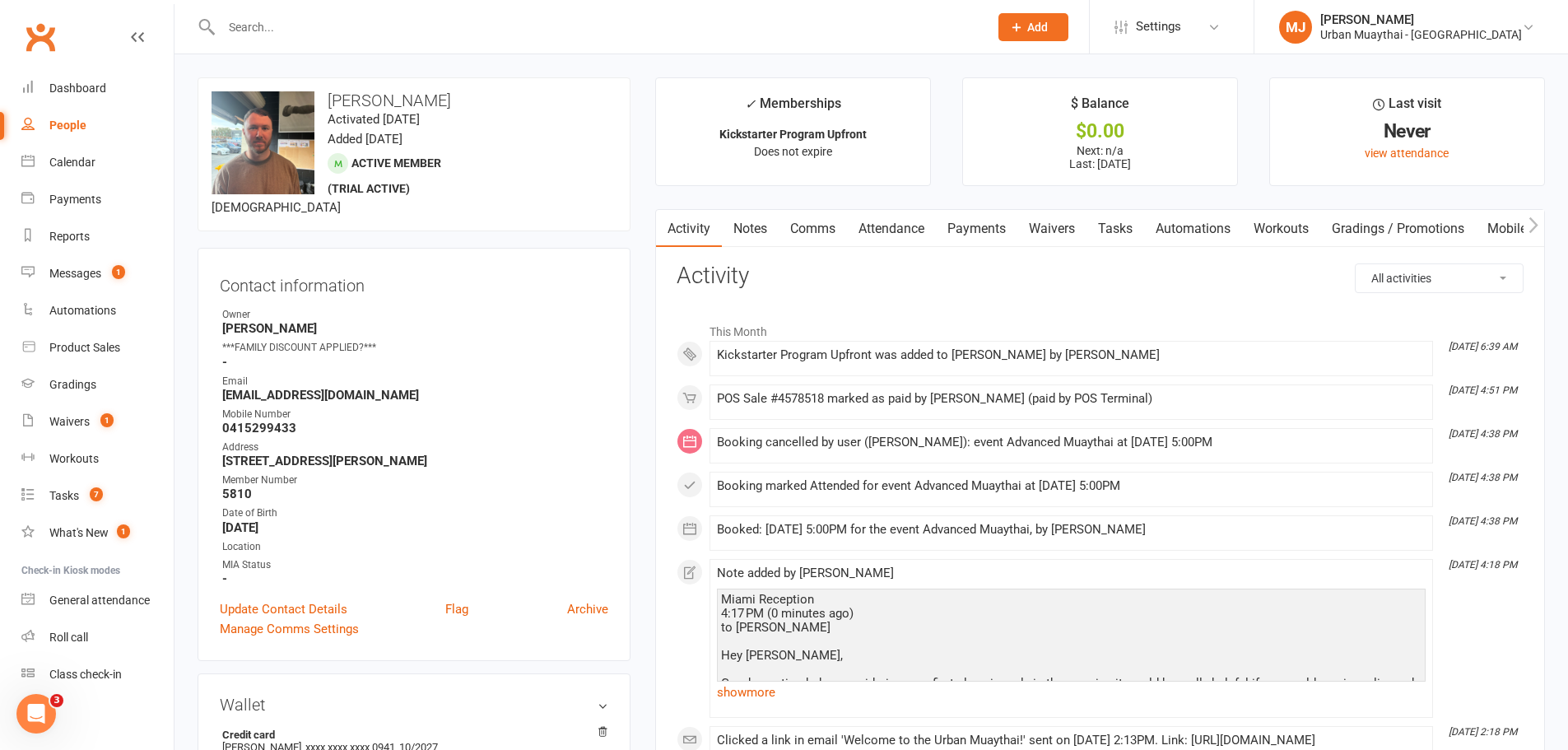
click at [233, 491] on strong "5810" at bounding box center [416, 494] width 386 height 15
copy strong "5810"
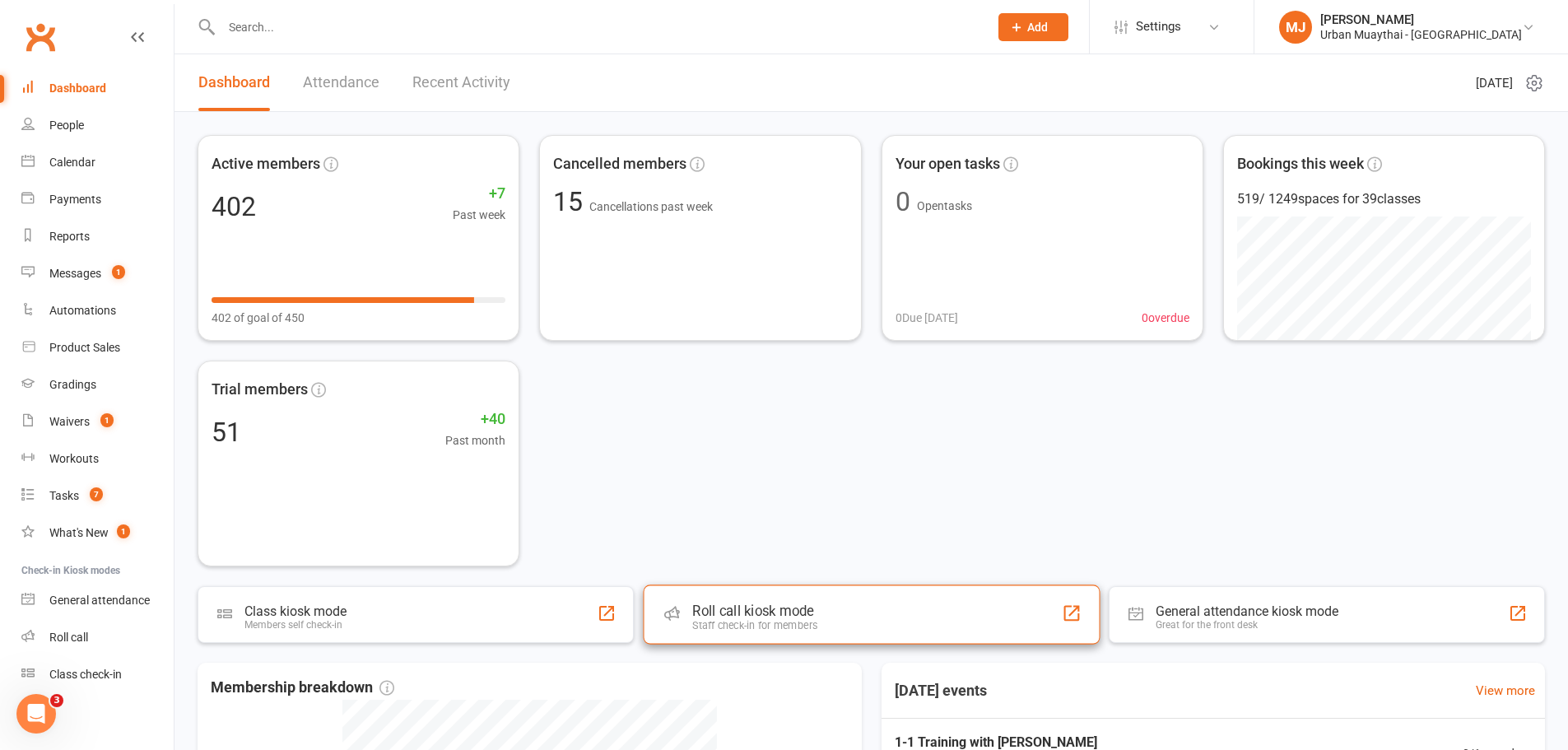
click at [755, 600] on div "Roll call kiosk mode Staff check-in for members" at bounding box center [872, 614] width 457 height 60
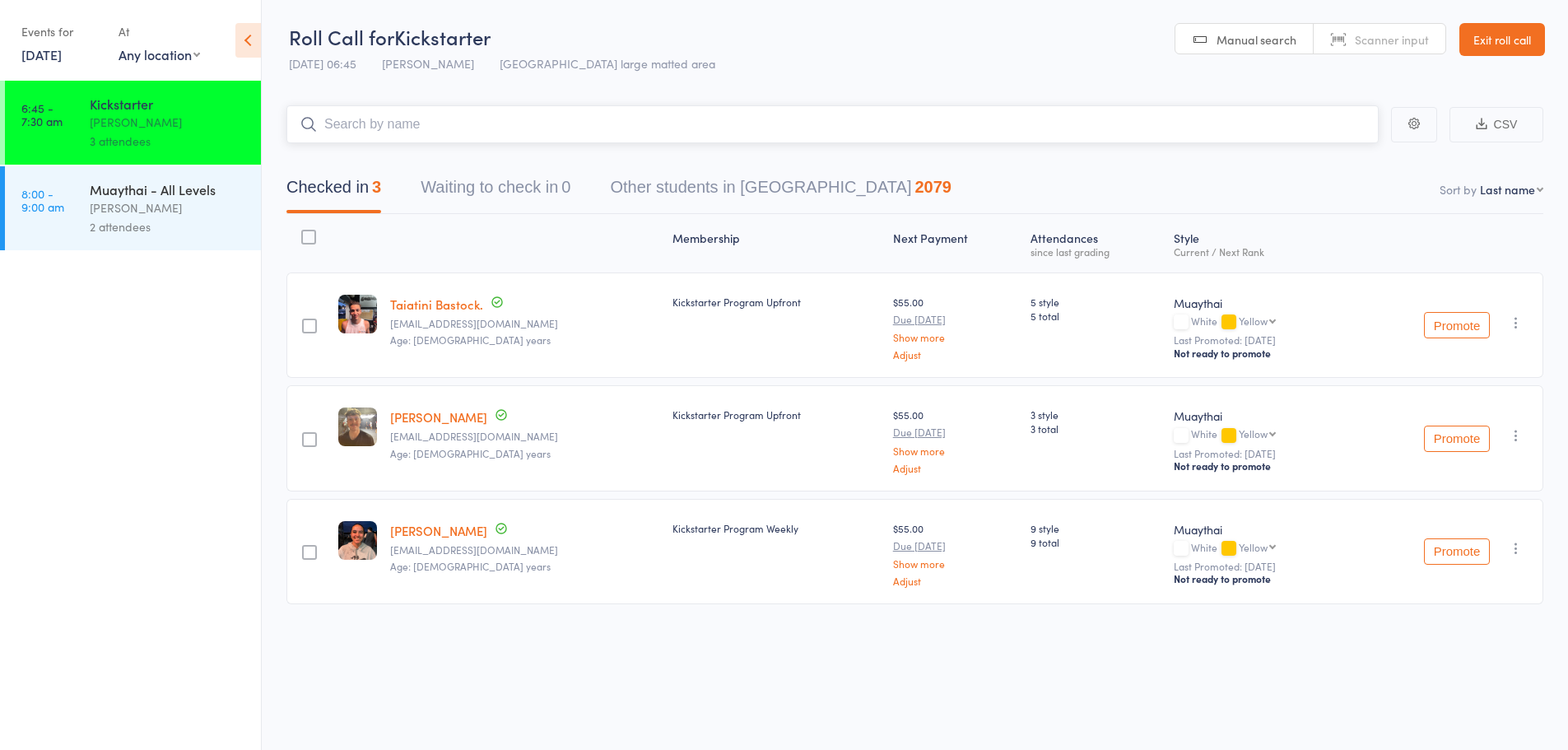
paste input "5810"
type input "5810"
click at [1345, 146] on link "Drop in" at bounding box center [1336, 159] width 54 height 25
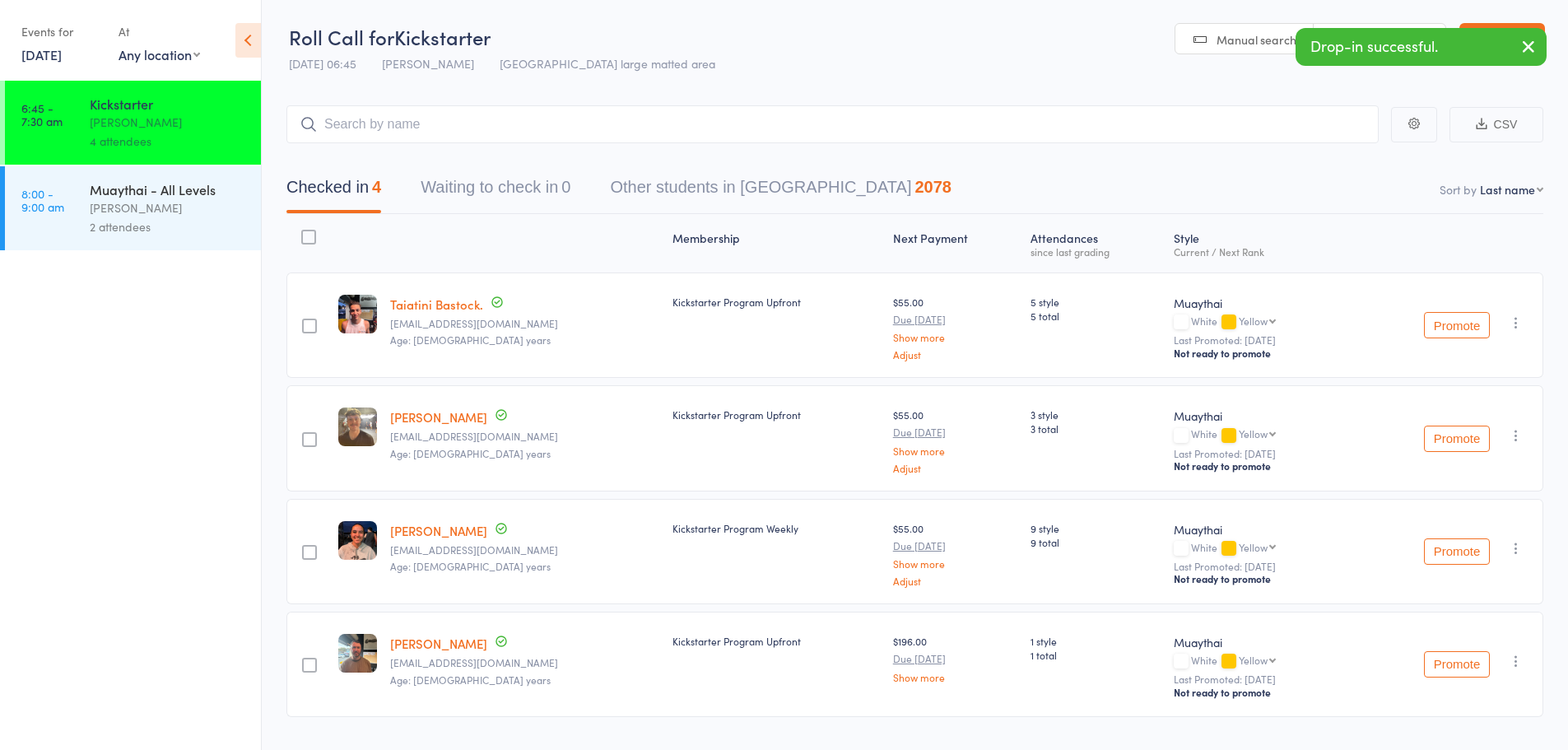
click at [443, 646] on link "[PERSON_NAME]" at bounding box center [439, 643] width 97 height 18
click at [425, 650] on link "[PERSON_NAME]" at bounding box center [439, 643] width 97 height 18
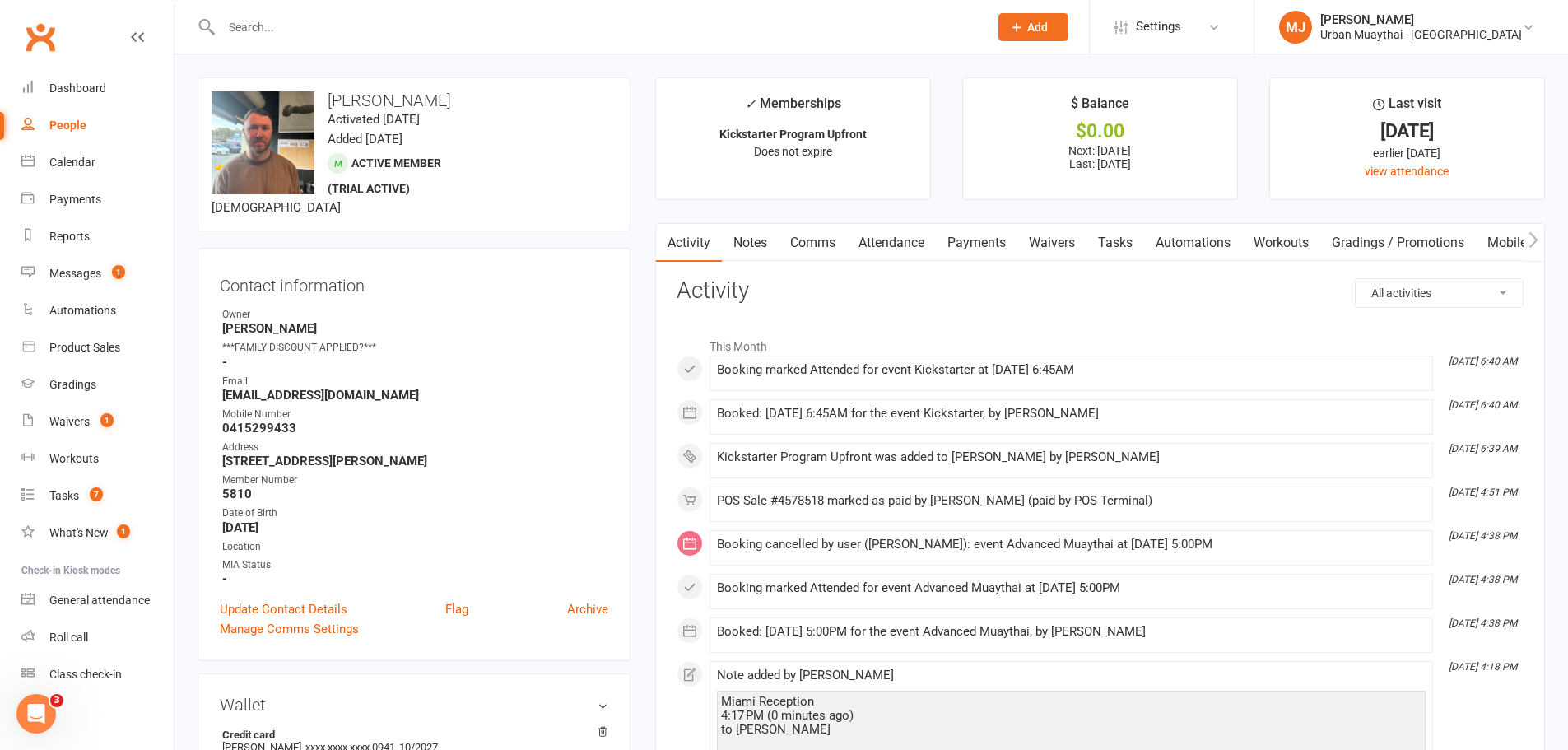
scroll to position [82, 0]
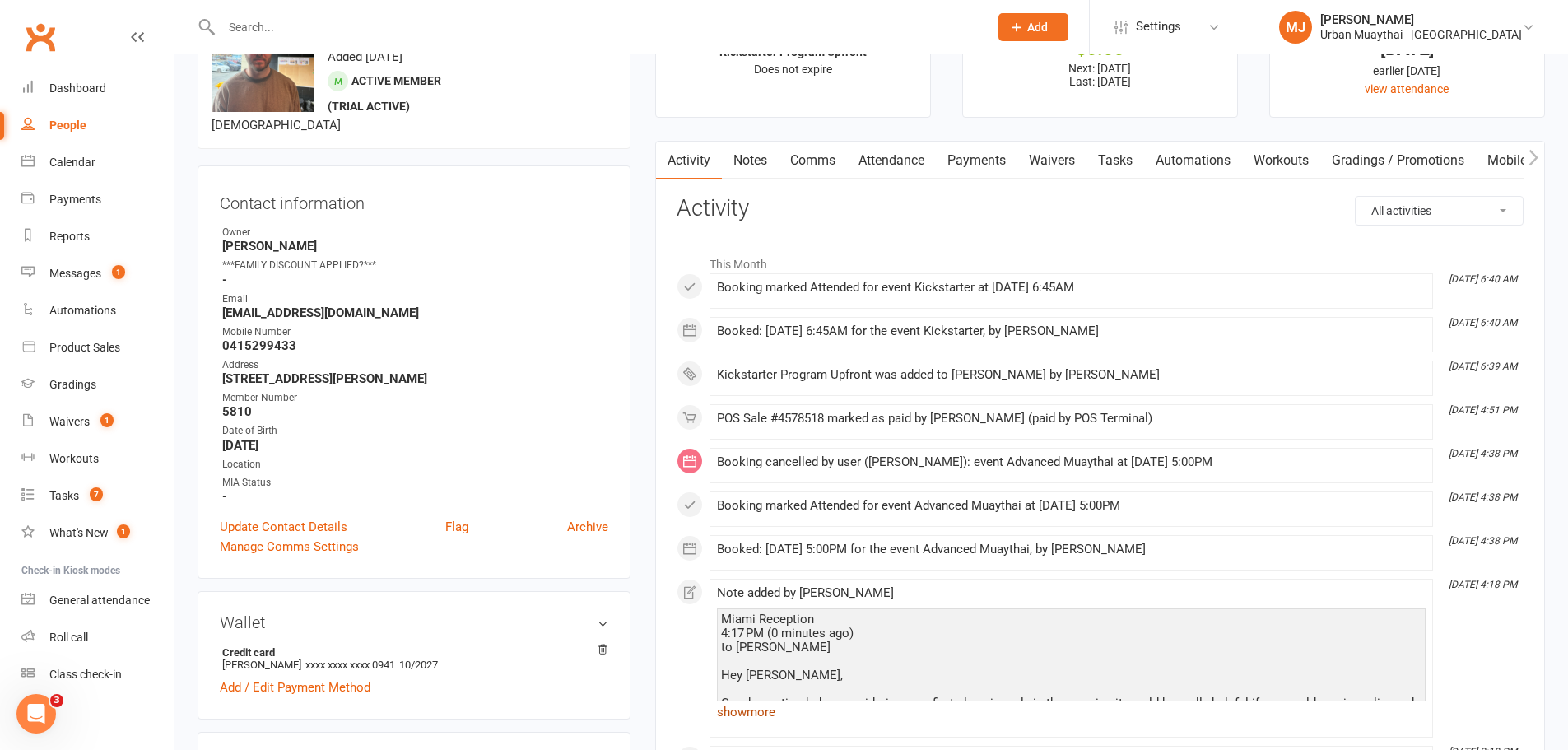
click at [758, 721] on link "show more" at bounding box center [1072, 711] width 709 height 23
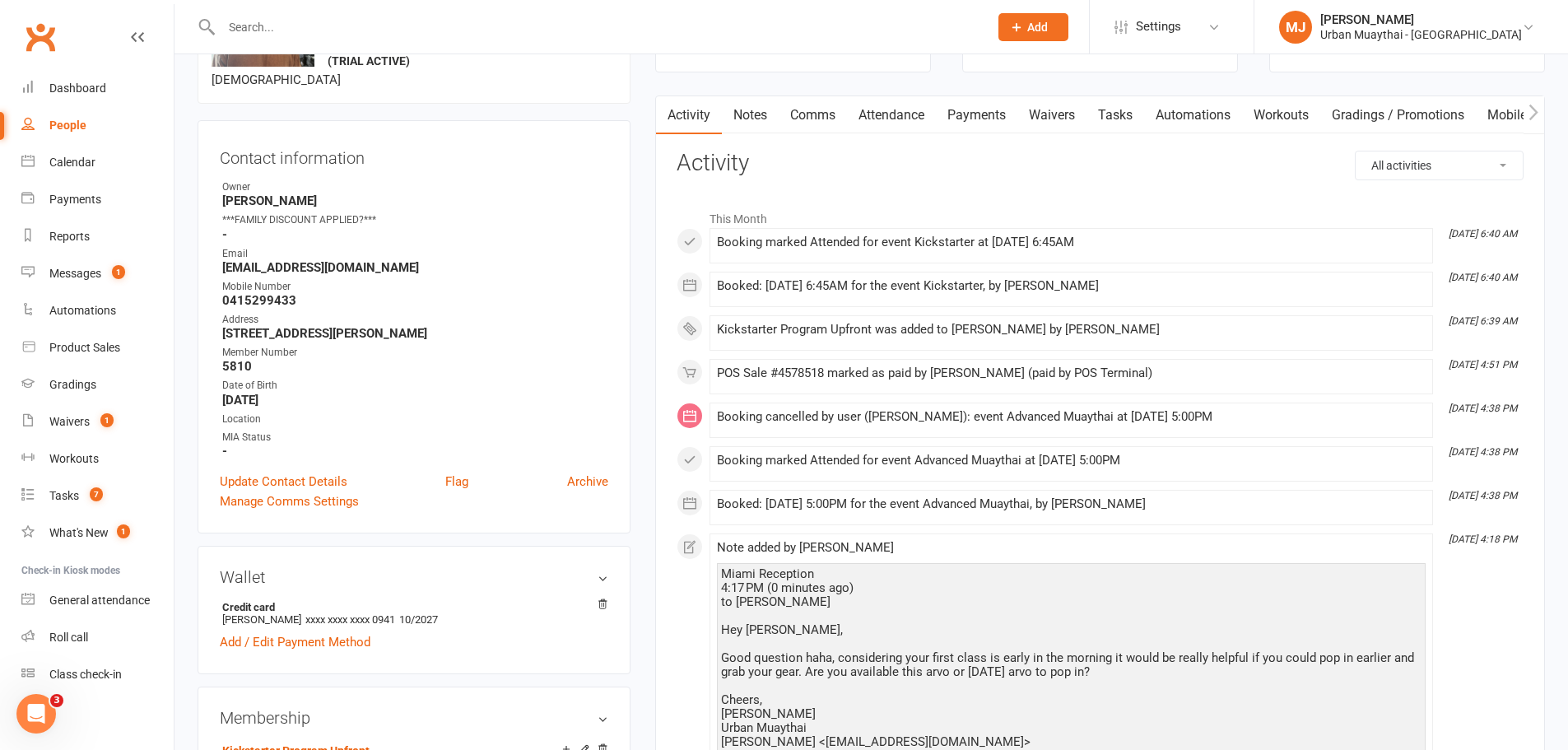
scroll to position [0, 0]
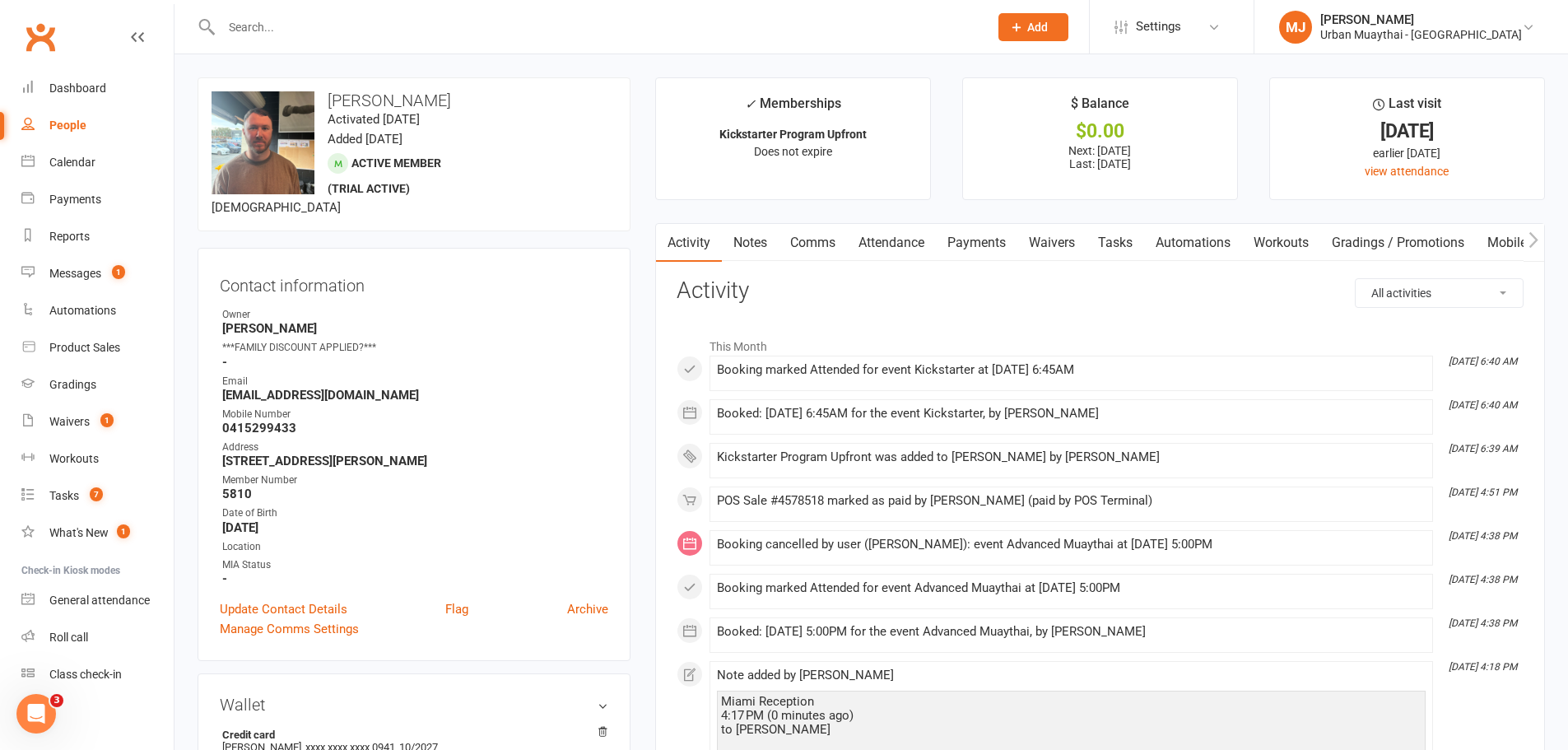
click at [964, 239] on link "Payments" at bounding box center [977, 243] width 81 height 38
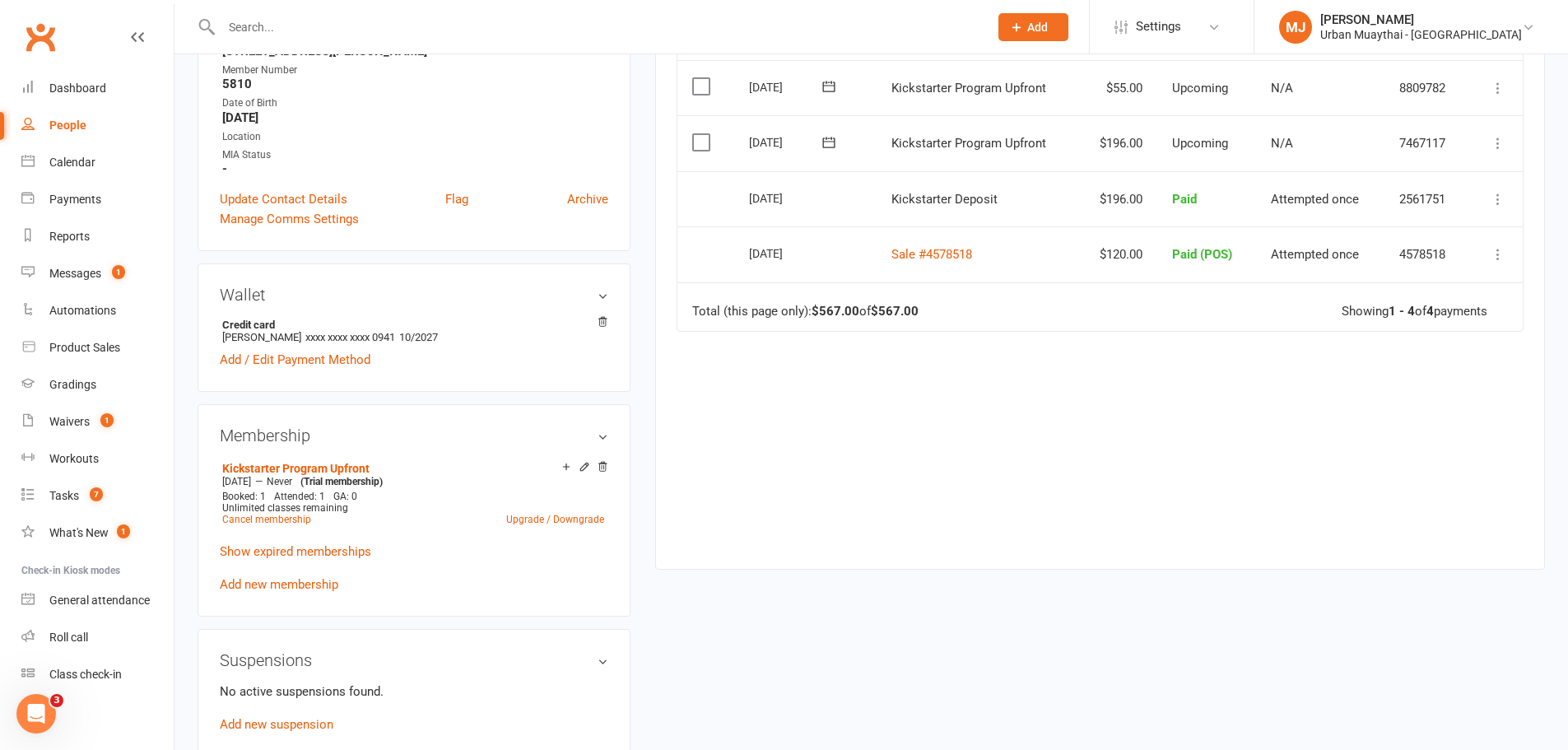
scroll to position [412, 0]
click at [603, 459] on icon at bounding box center [603, 465] width 12 height 12
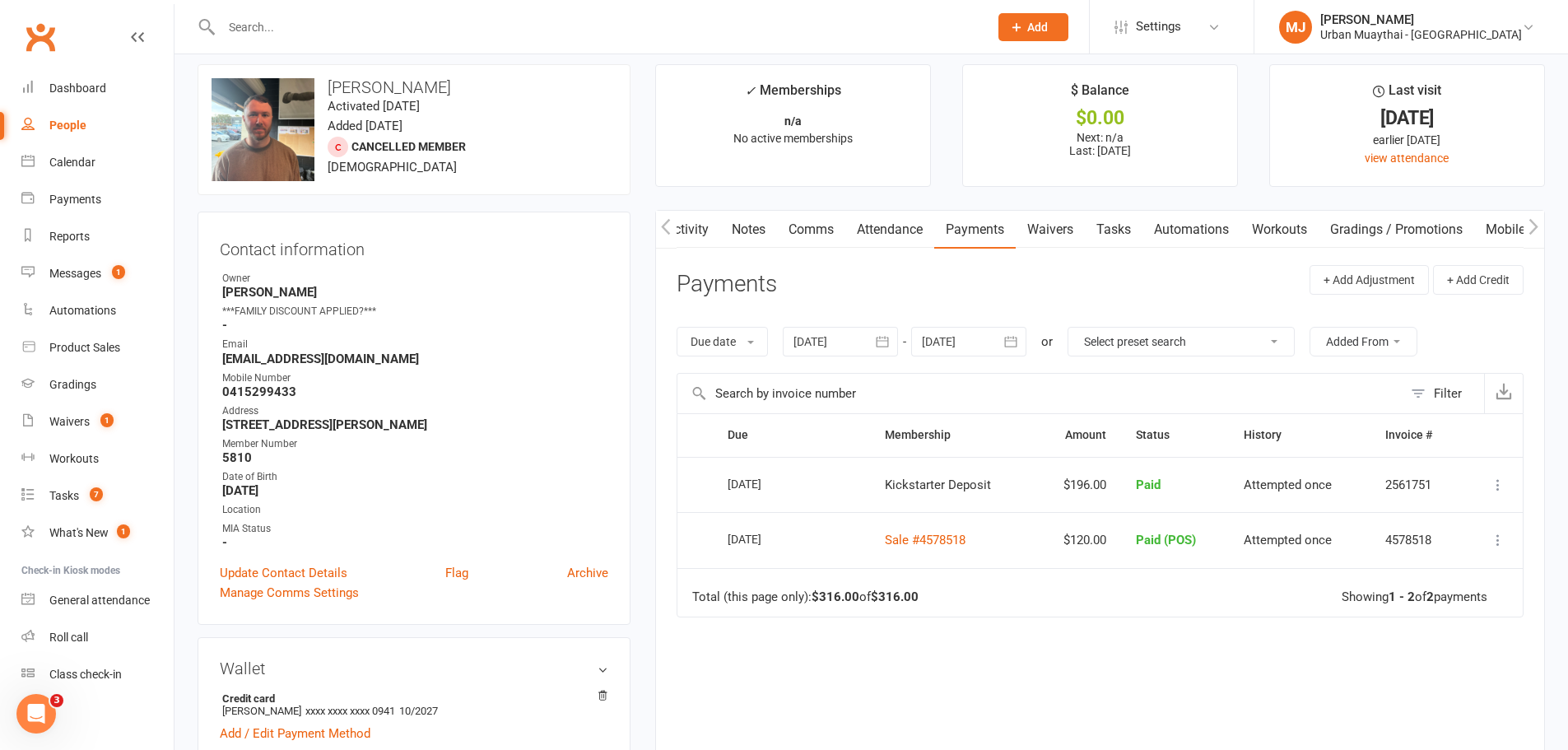
scroll to position [0, 0]
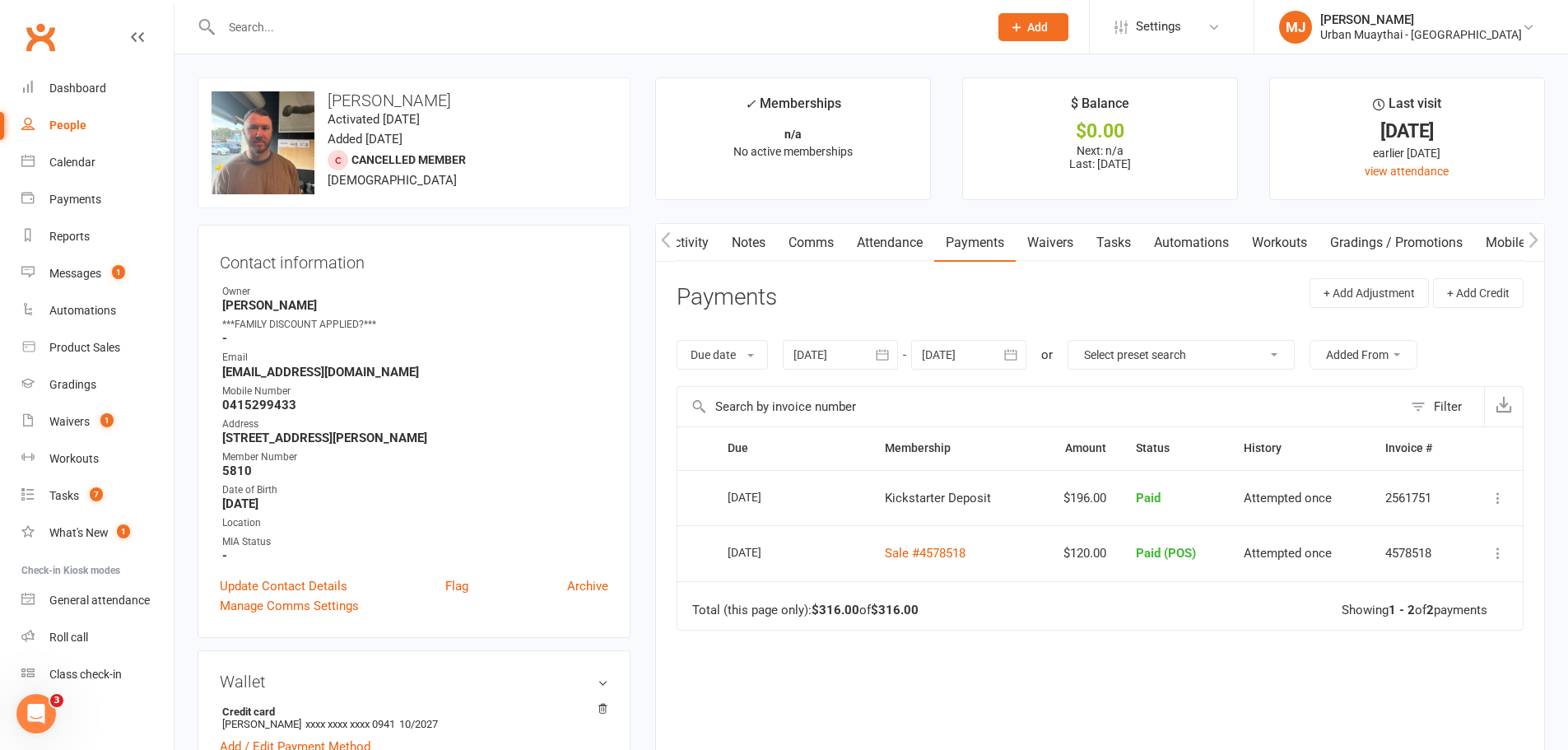
click at [671, 229] on button "button" at bounding box center [666, 243] width 21 height 37
click at [661, 234] on icon "button" at bounding box center [666, 239] width 10 height 18
click at [674, 240] on button "button" at bounding box center [666, 243] width 21 height 37
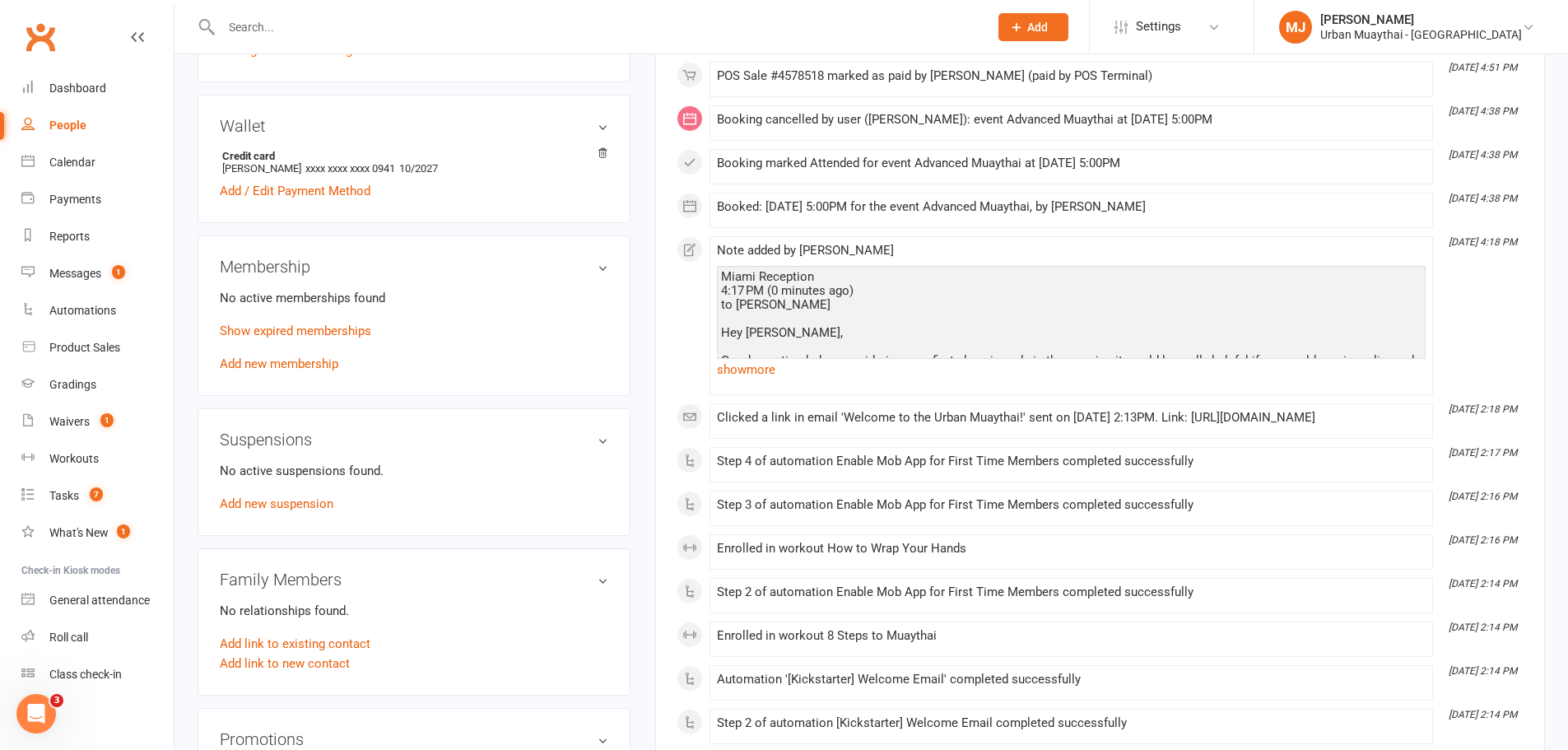
scroll to position [576, 0]
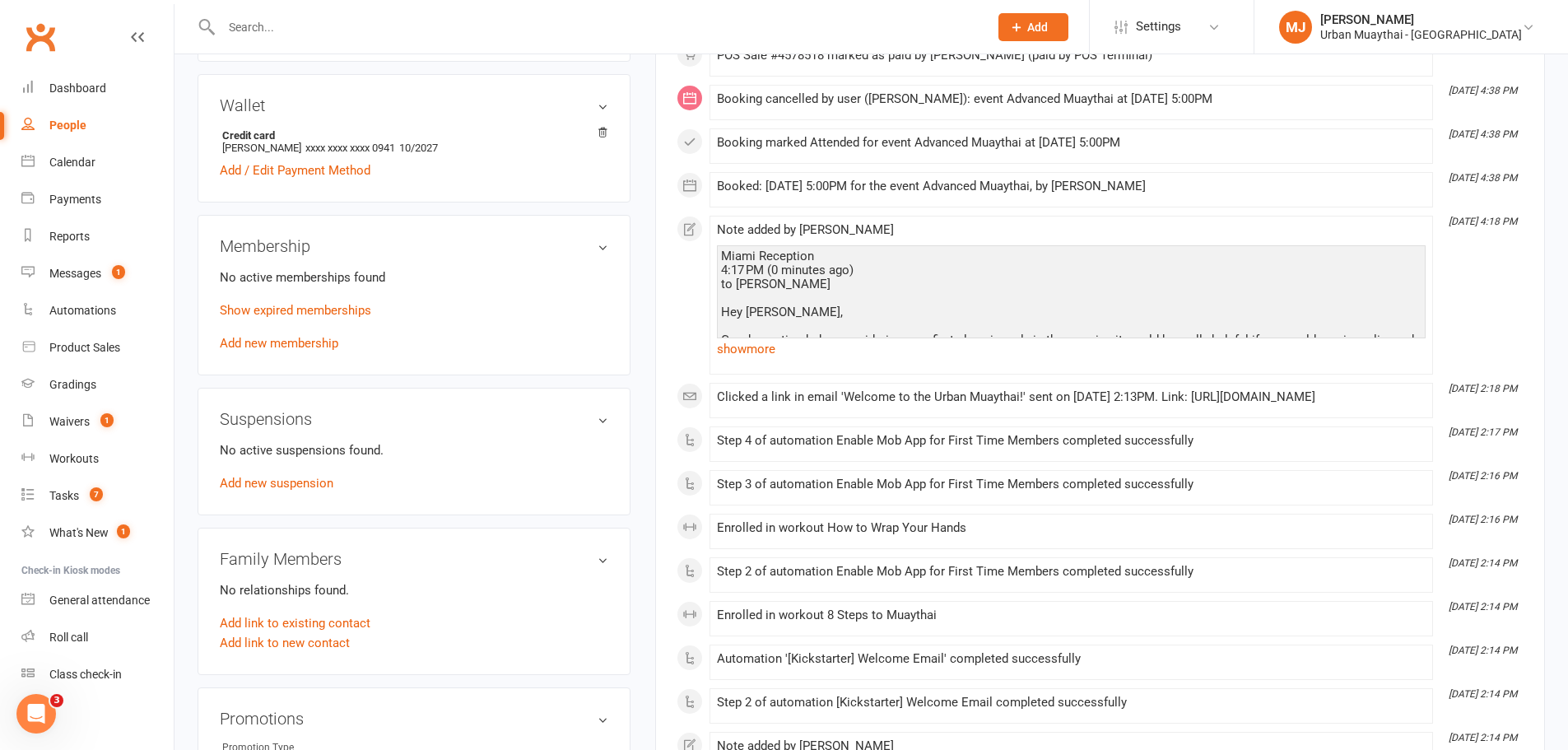
click at [604, 248] on h3 "Membership" at bounding box center [414, 246] width 389 height 18
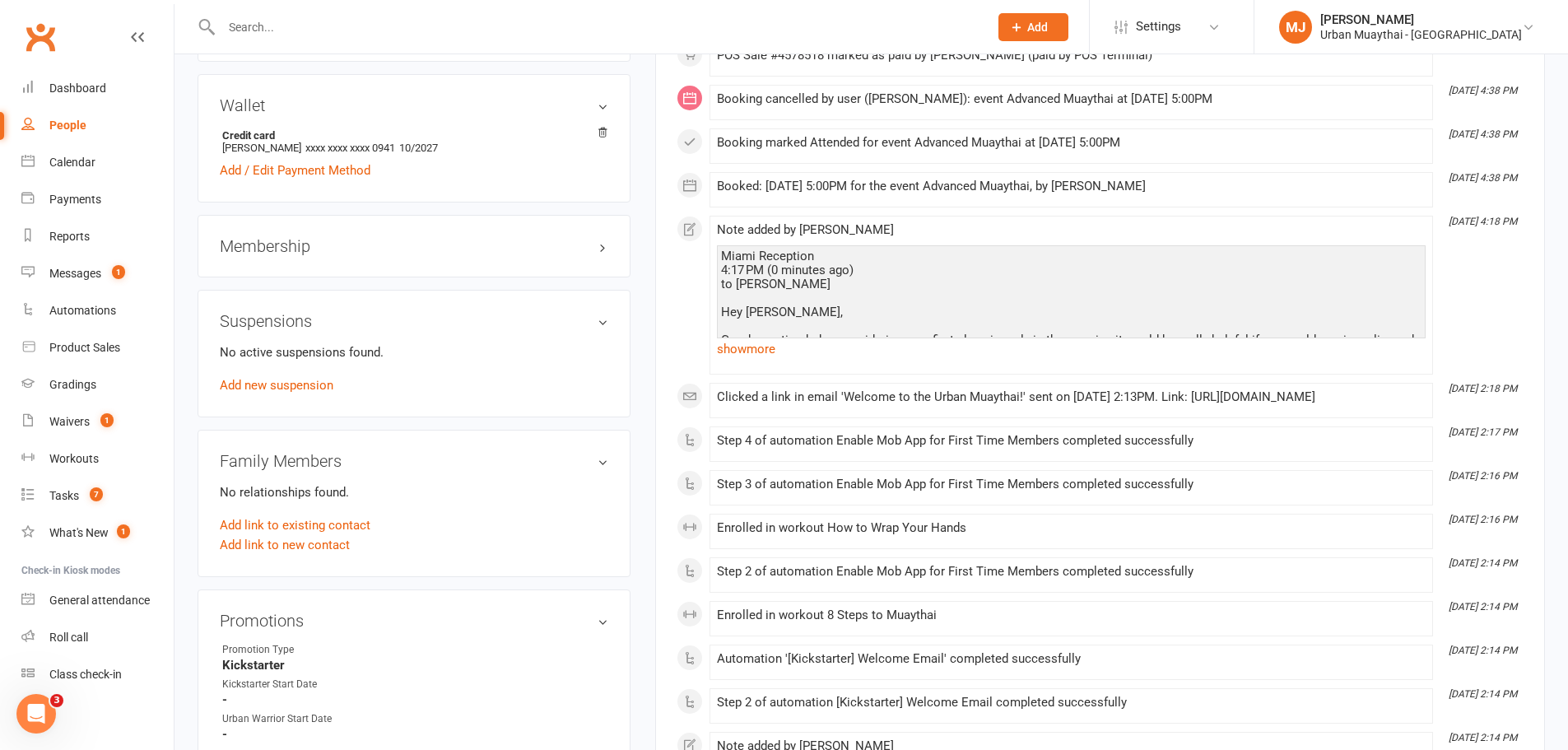
click at [604, 248] on h3 "Membership" at bounding box center [414, 246] width 389 height 18
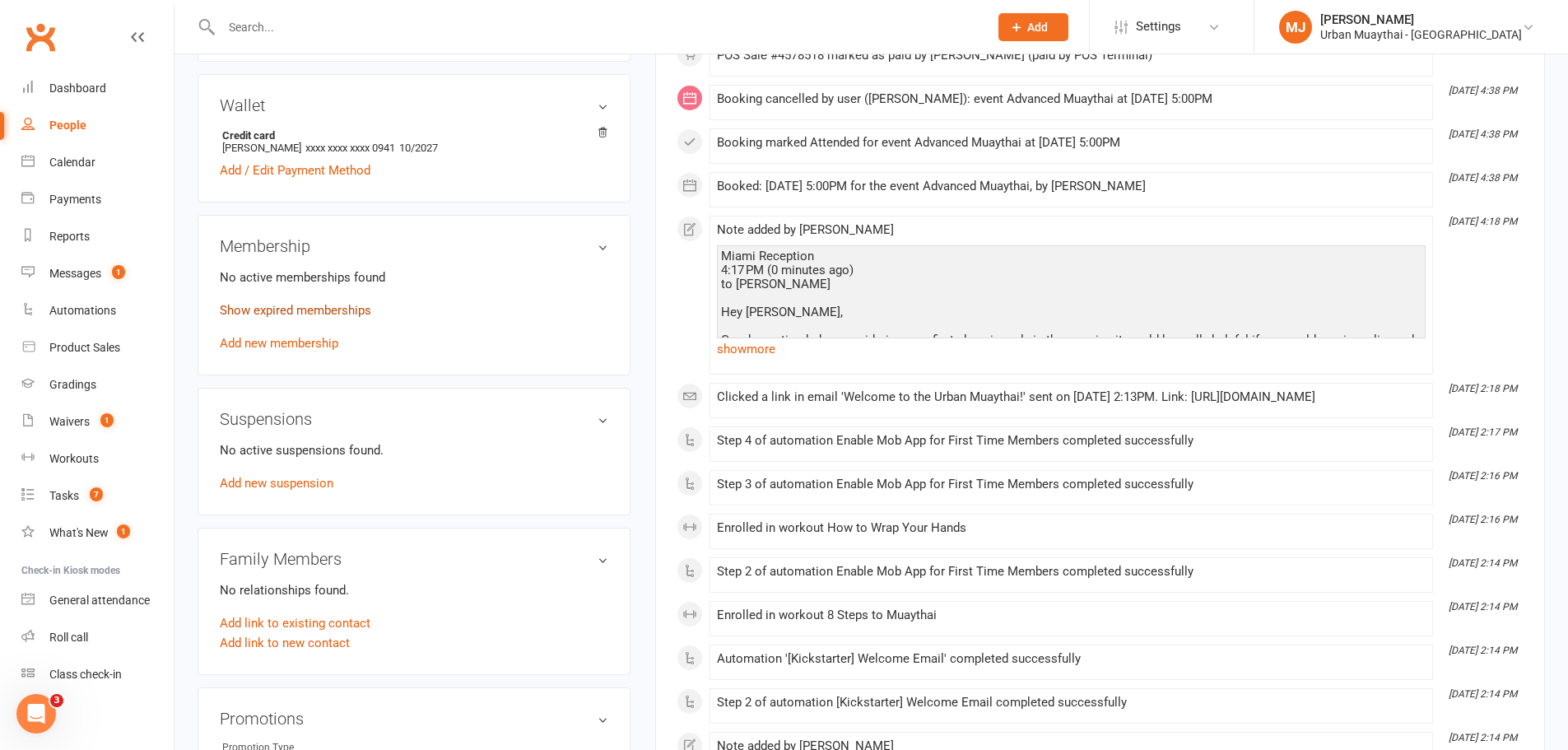
click at [302, 315] on link "Show expired memberships" at bounding box center [296, 311] width 151 height 15
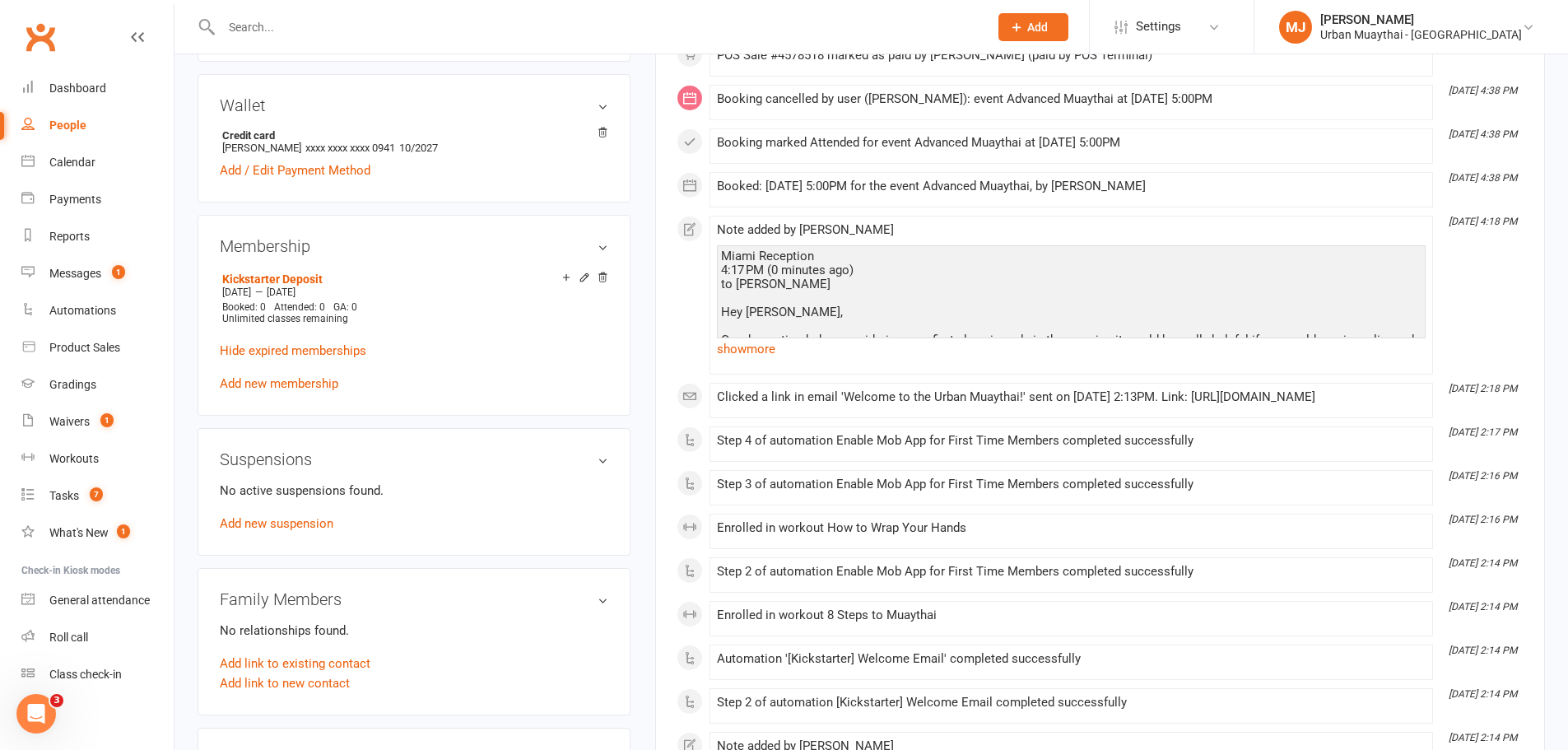
click at [335, 354] on link "Hide expired memberships" at bounding box center [293, 351] width 146 height 15
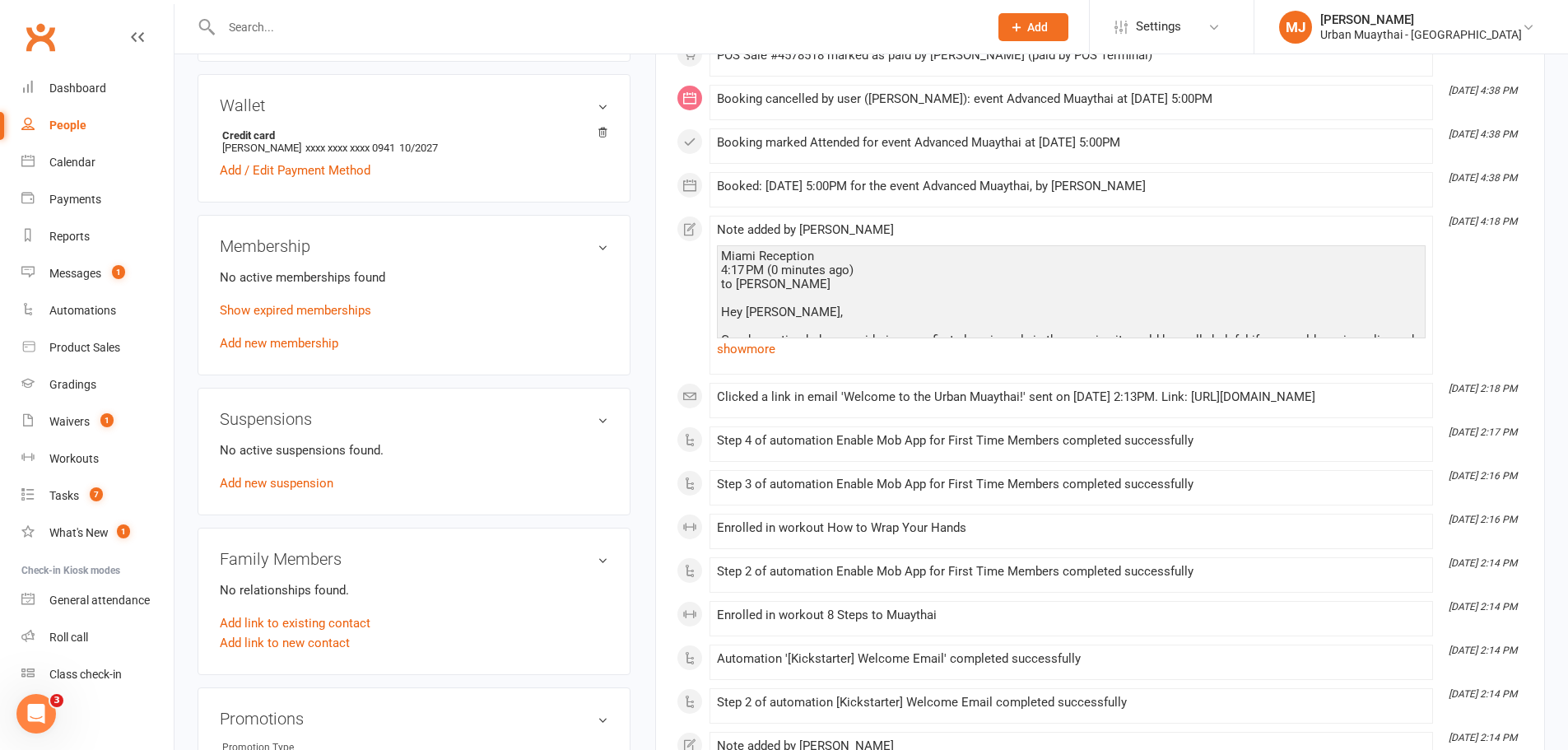
drag, startPoint x: 336, startPoint y: 354, endPoint x: 621, endPoint y: 531, distance: 335.5
click at [625, 531] on div "Family Members No relationships found. Add link to existing contact Add link to…" at bounding box center [414, 601] width 433 height 147
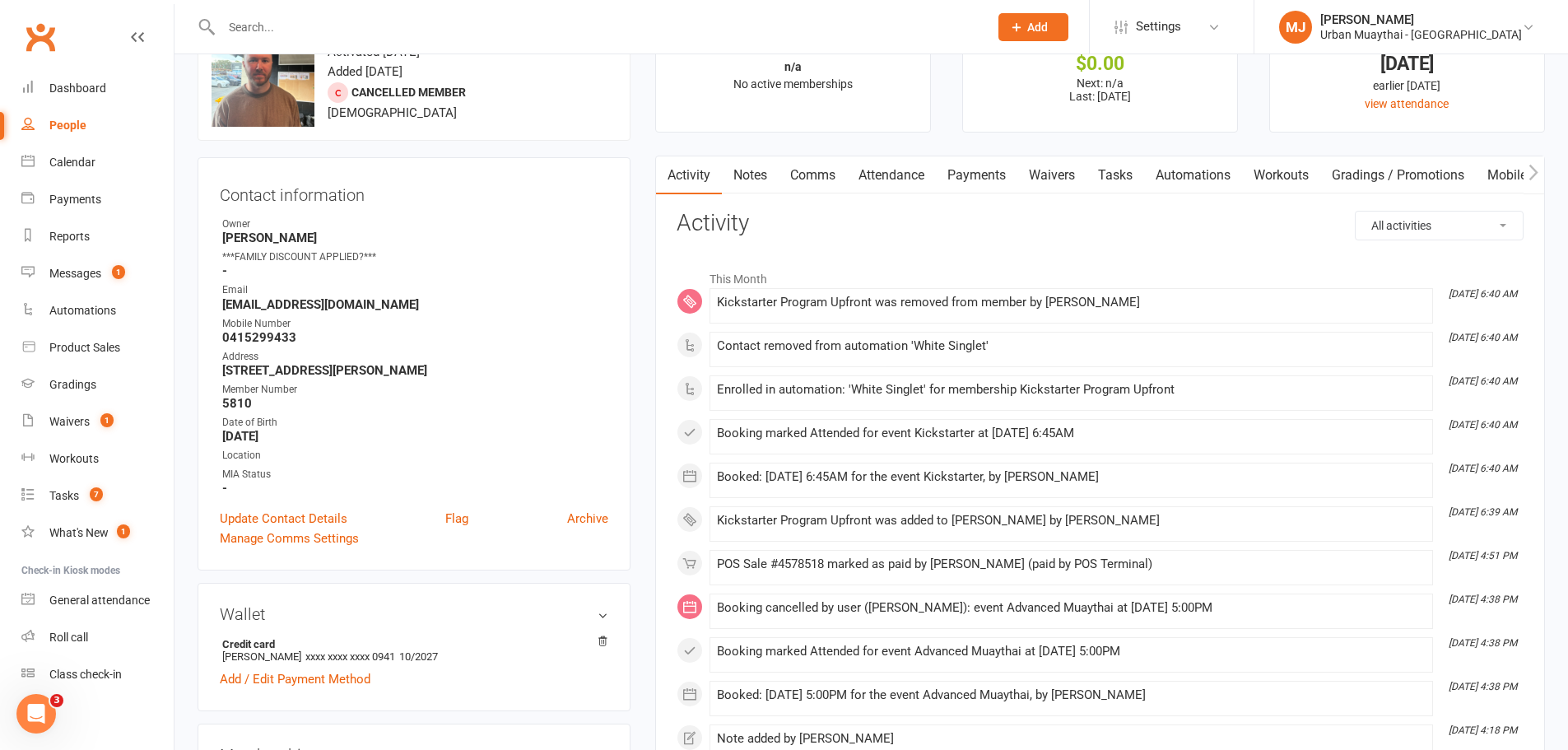
scroll to position [0, 0]
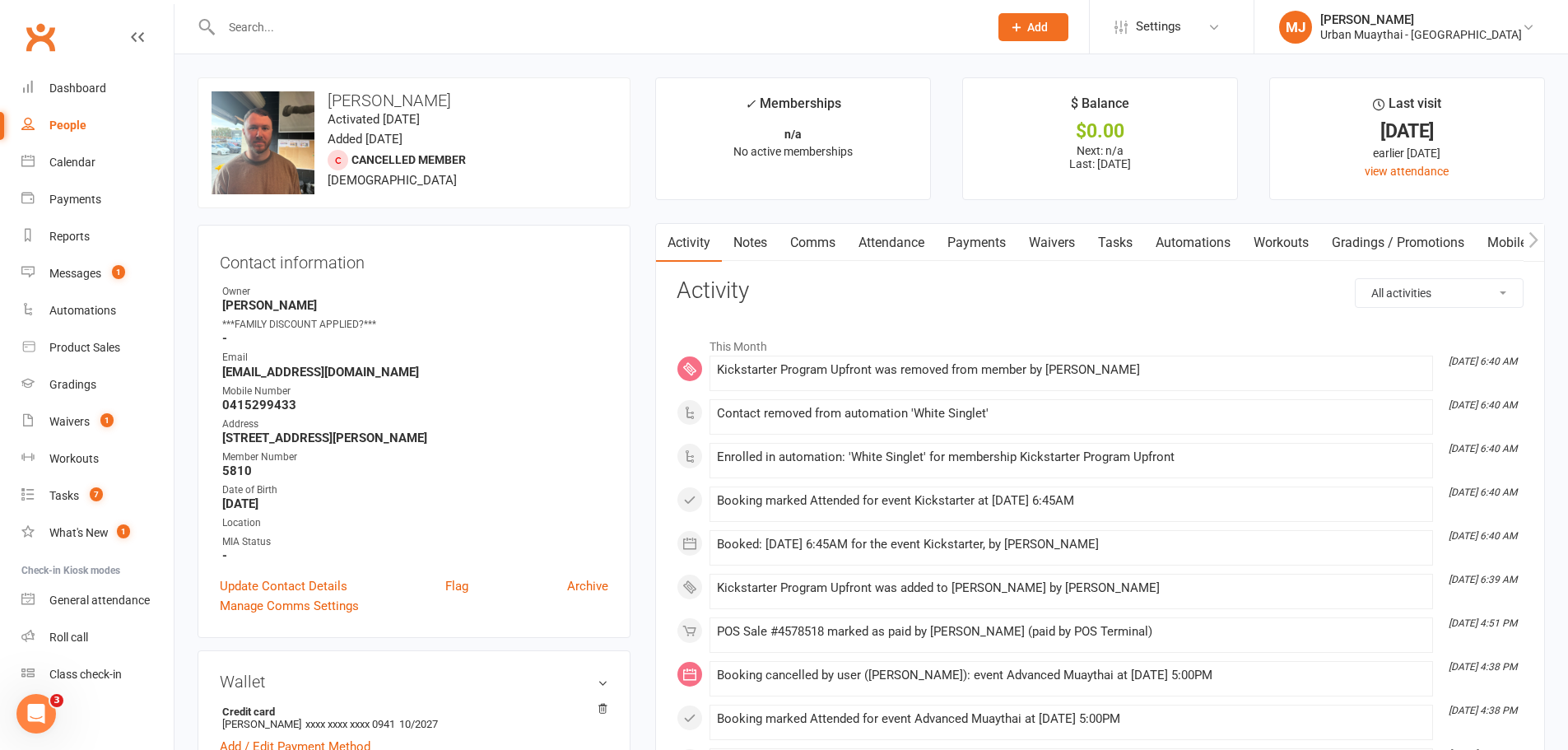
click at [952, 242] on link "Payments" at bounding box center [977, 243] width 81 height 38
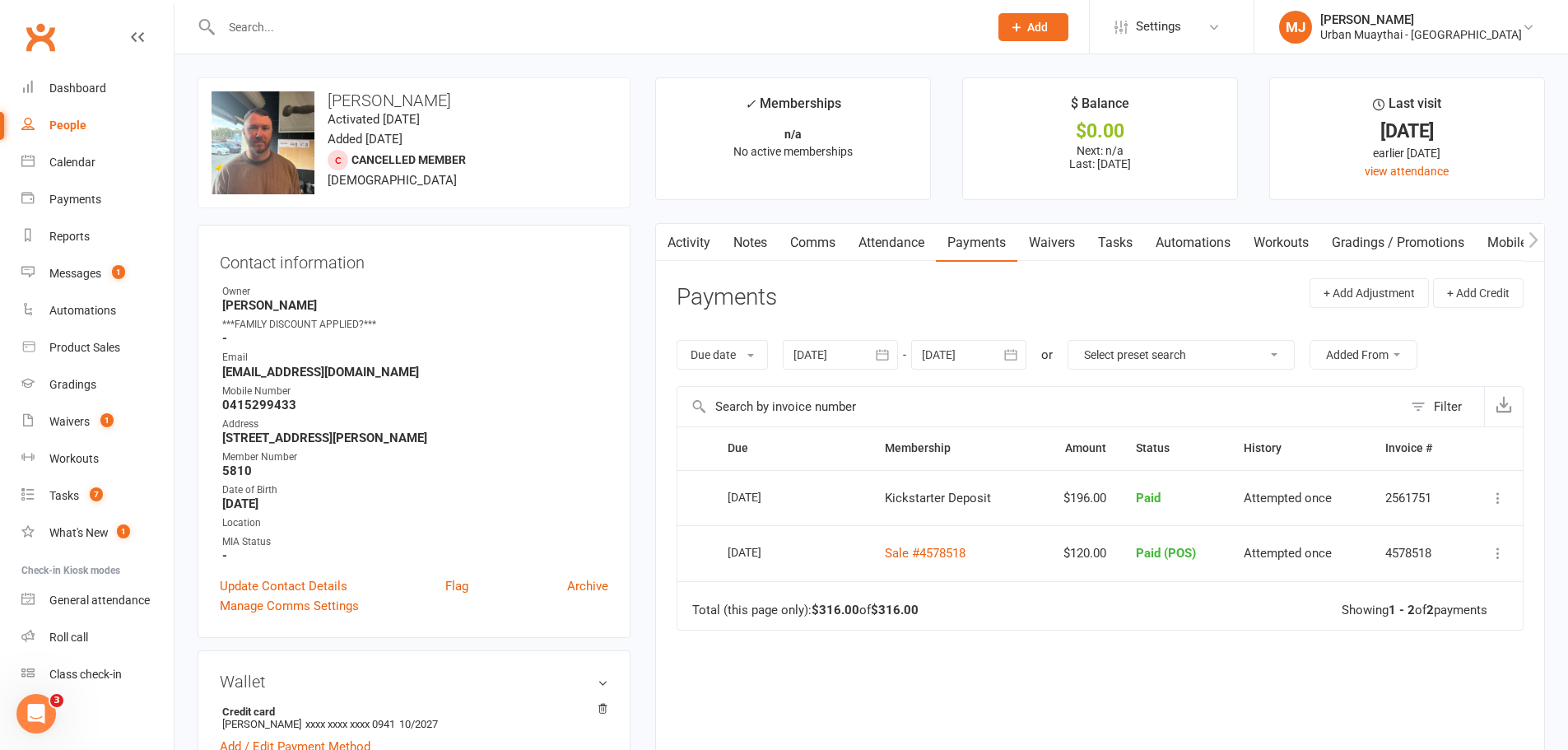
click at [684, 248] on link "Activity" at bounding box center [689, 243] width 66 height 38
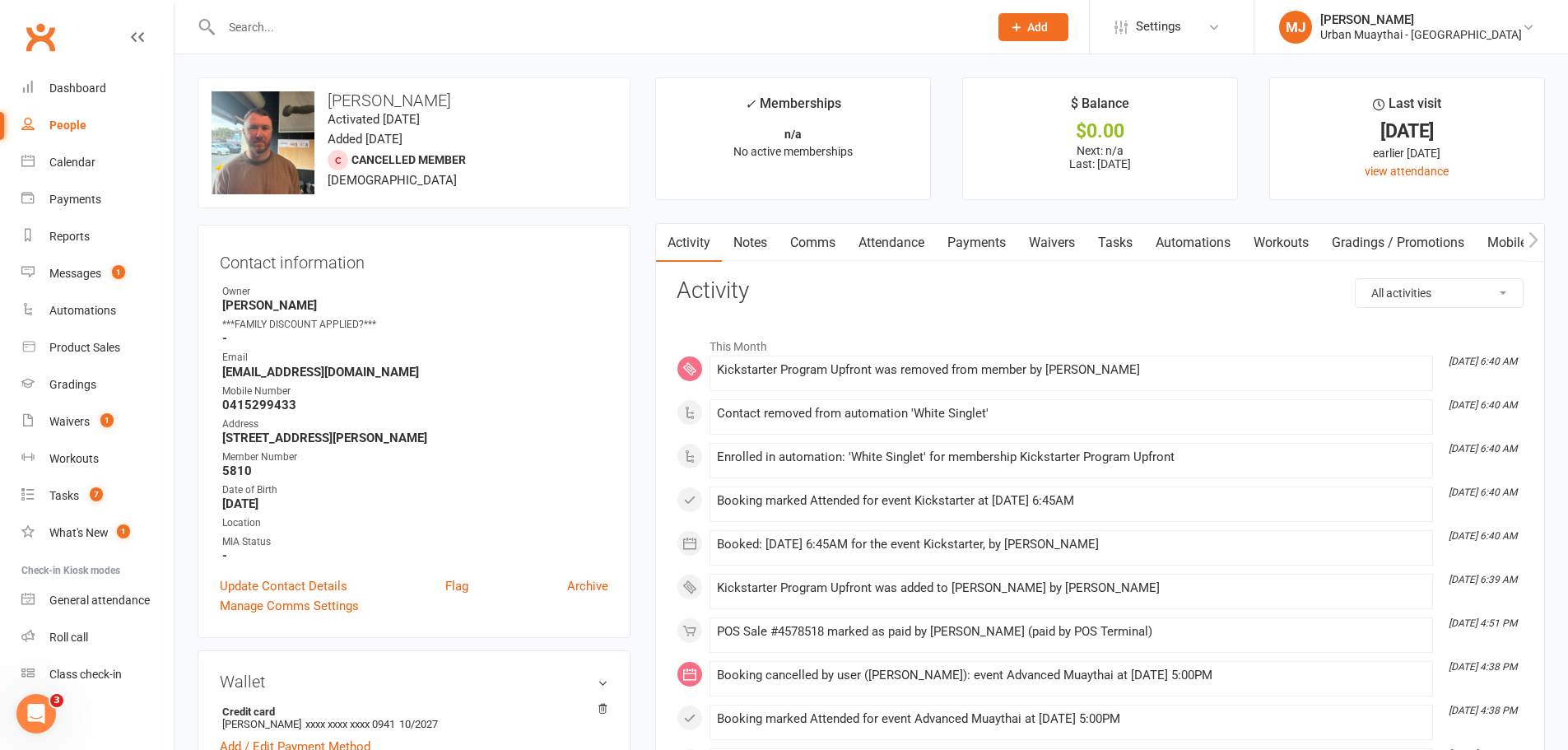
click at [271, 311] on strong "[PERSON_NAME]" at bounding box center [416, 306] width 386 height 15
click at [1088, 128] on div "$0.00" at bounding box center [1100, 131] width 244 height 18
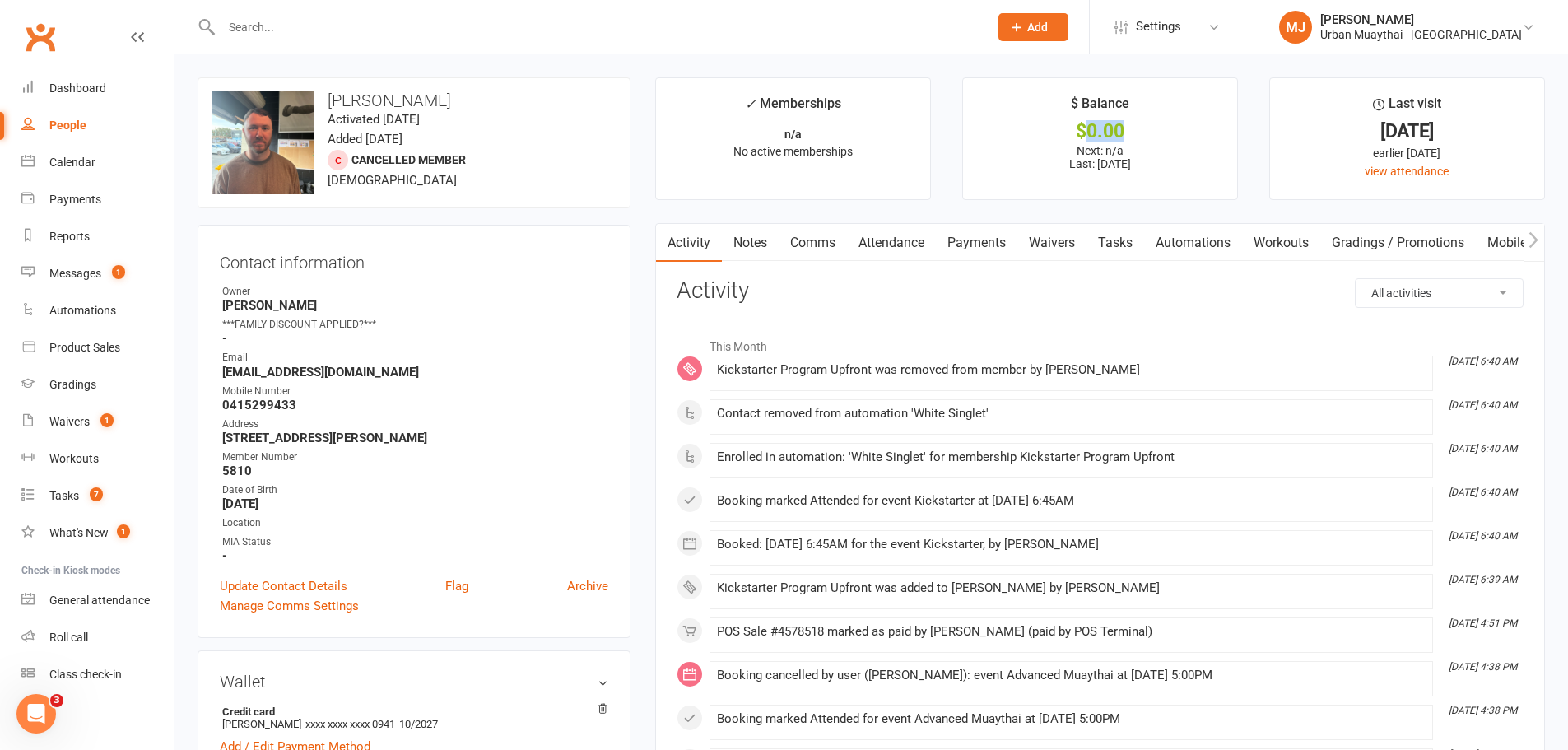
click at [1088, 128] on div "$0.00" at bounding box center [1100, 131] width 244 height 18
click at [1127, 139] on div "$0.00" at bounding box center [1100, 131] width 244 height 18
click at [1136, 155] on p "Next: n/a Last: 10 Sep 2025" at bounding box center [1100, 157] width 244 height 26
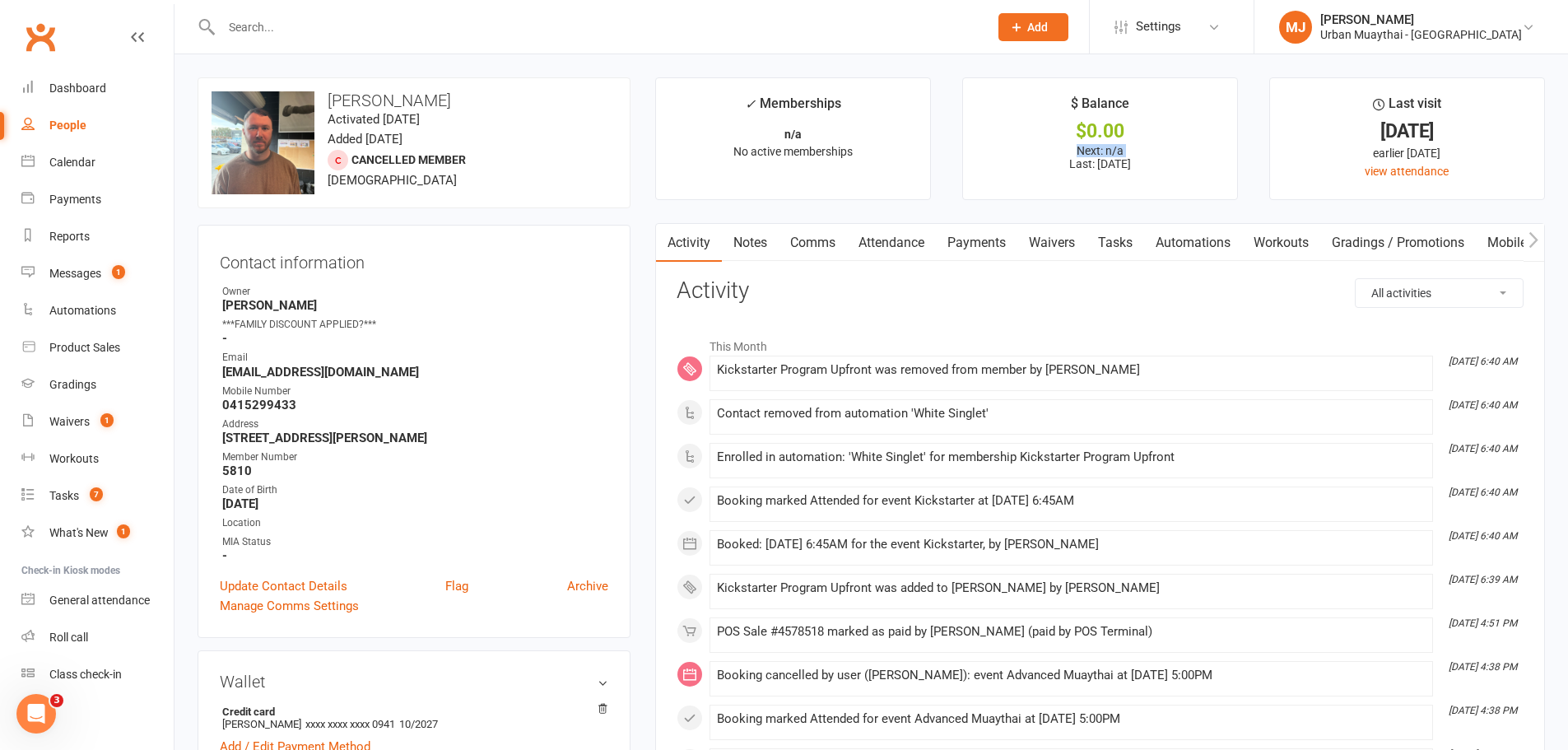
click at [1136, 155] on p "Next: n/a Last: 10 Sep 2025" at bounding box center [1100, 157] width 244 height 26
click at [1139, 162] on p "Next: n/a Last: 10 Sep 2025" at bounding box center [1100, 157] width 244 height 26
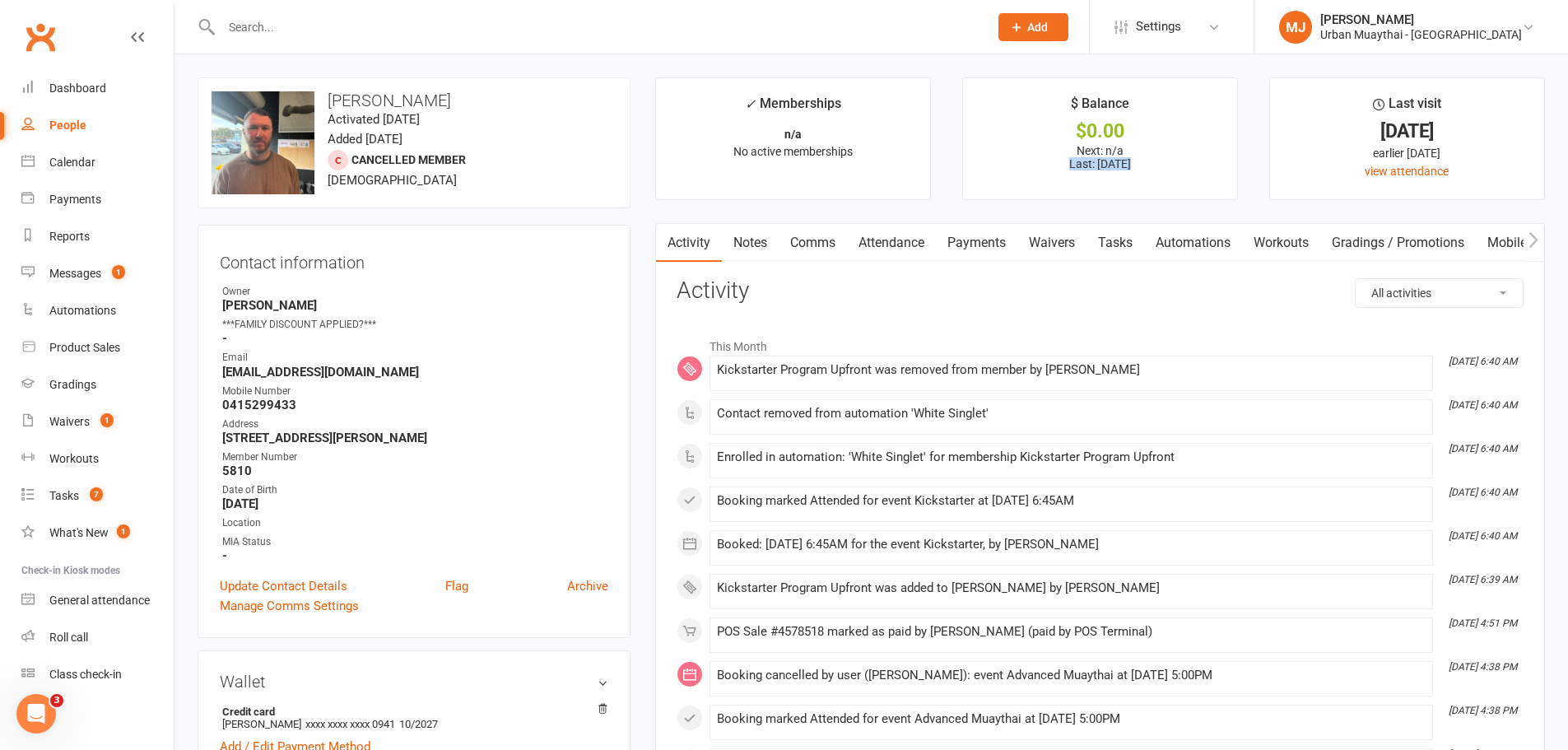
click at [1139, 162] on p "Next: n/a Last: 10 Sep 2025" at bounding box center [1100, 157] width 244 height 26
click at [1150, 155] on p "Next: n/a Last: 10 Sep 2025" at bounding box center [1100, 157] width 244 height 26
click at [72, 646] on link "Roll call" at bounding box center [97, 632] width 152 height 37
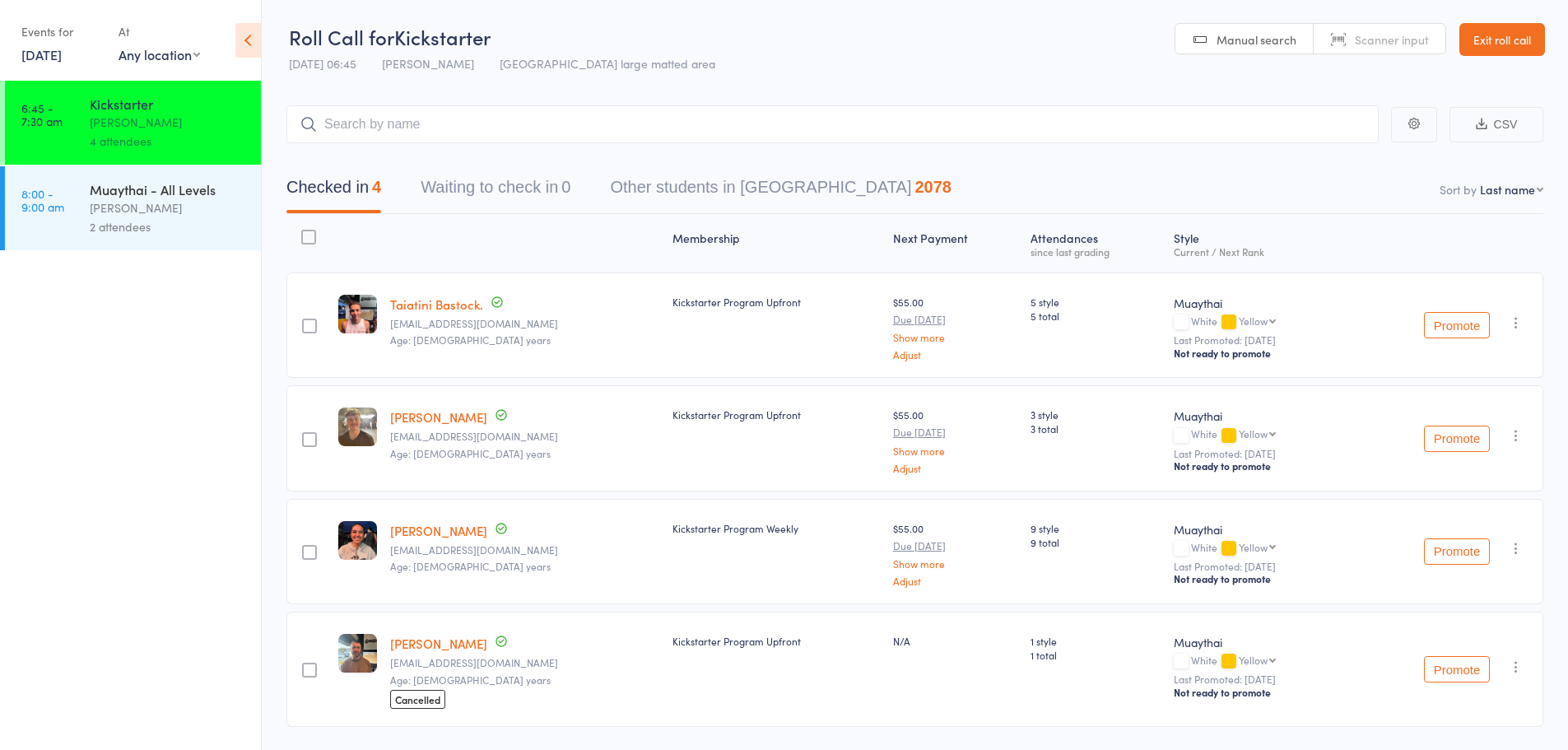
click at [541, 191] on button "Waiting to check in 0" at bounding box center [496, 191] width 149 height 44
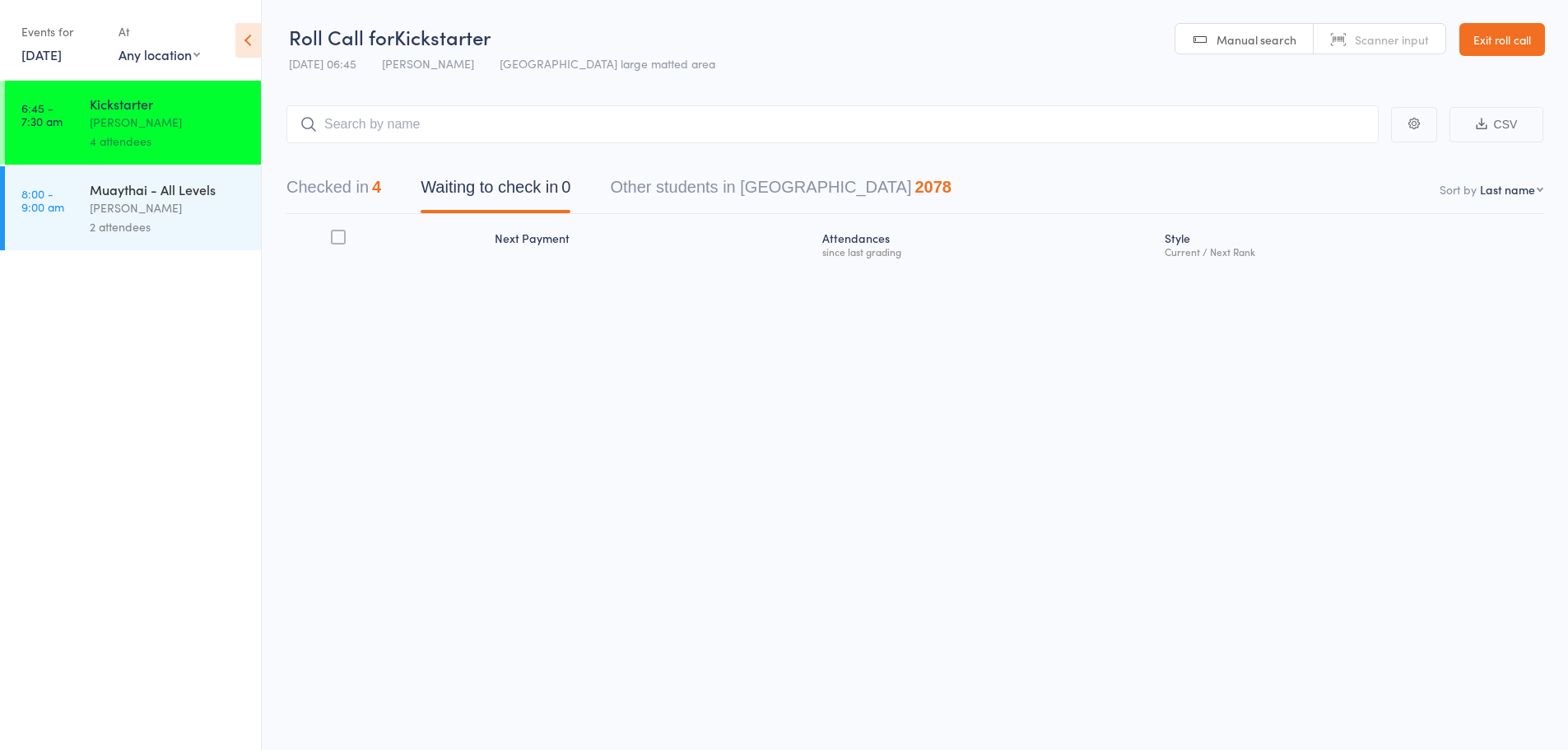
click at [371, 177] on button "Checked in 4" at bounding box center [333, 191] width 95 height 44
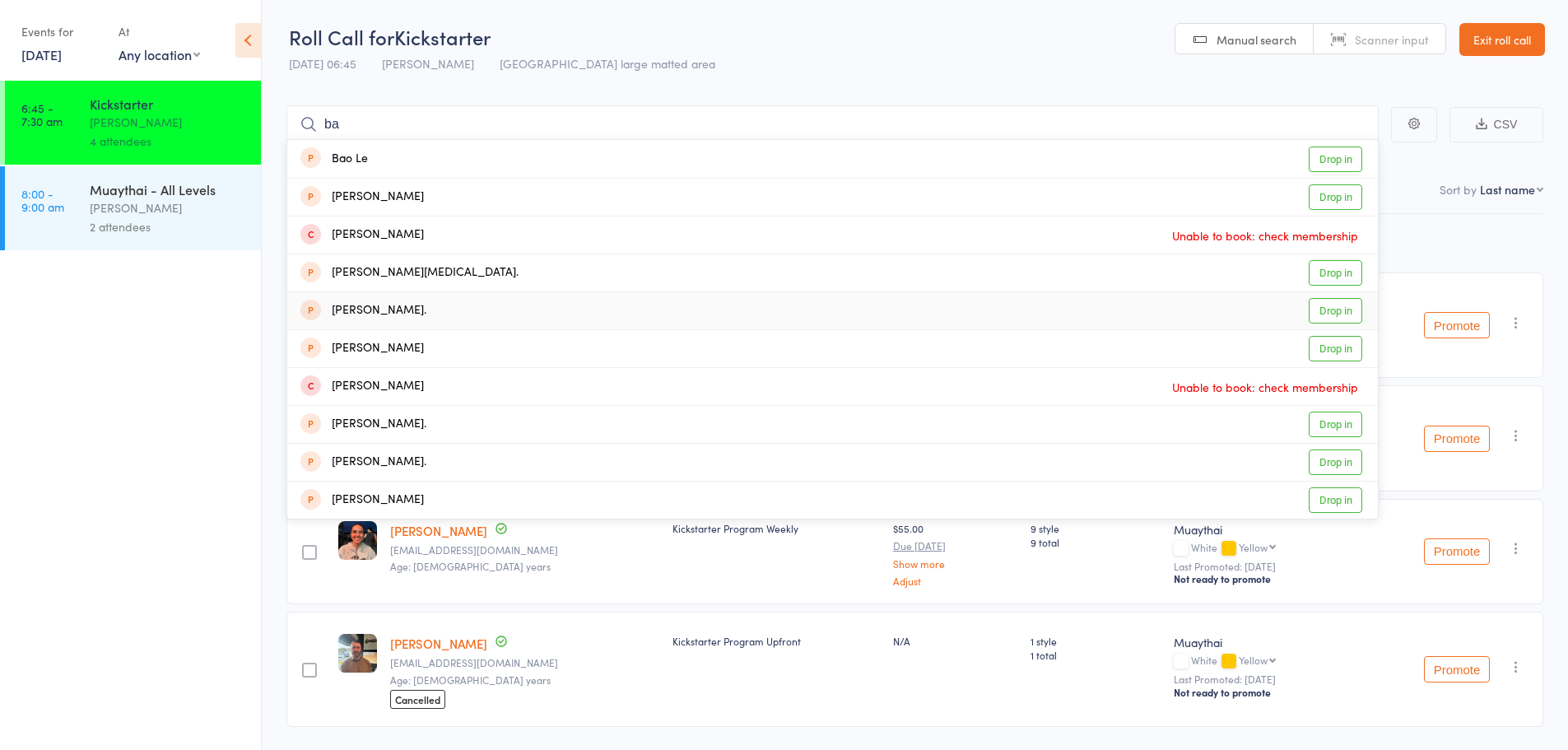
type input "b"
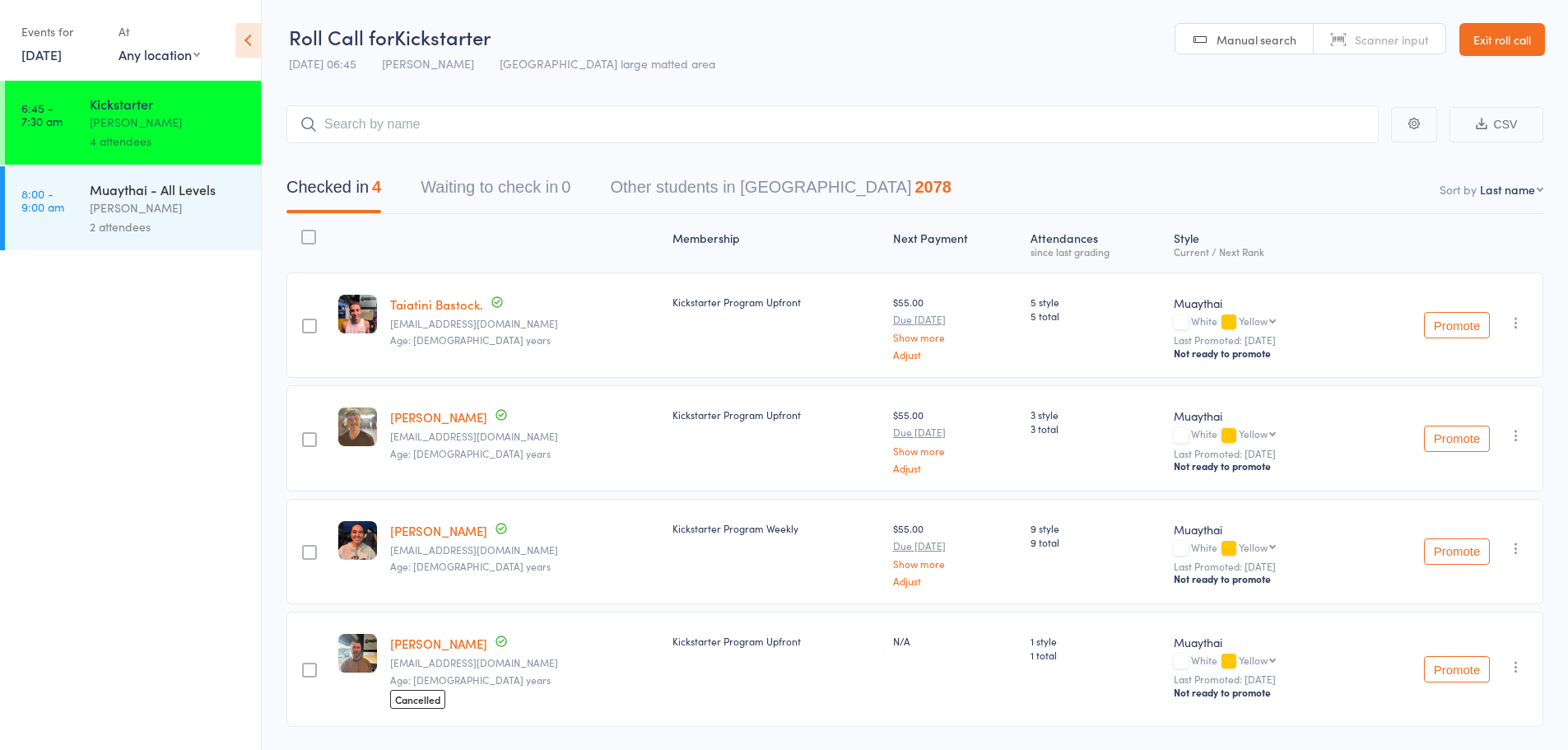
click at [1356, 47] on span "Scanner input" at bounding box center [1392, 39] width 74 height 17
click at [60, 53] on link "[DATE]" at bounding box center [41, 55] width 40 height 18
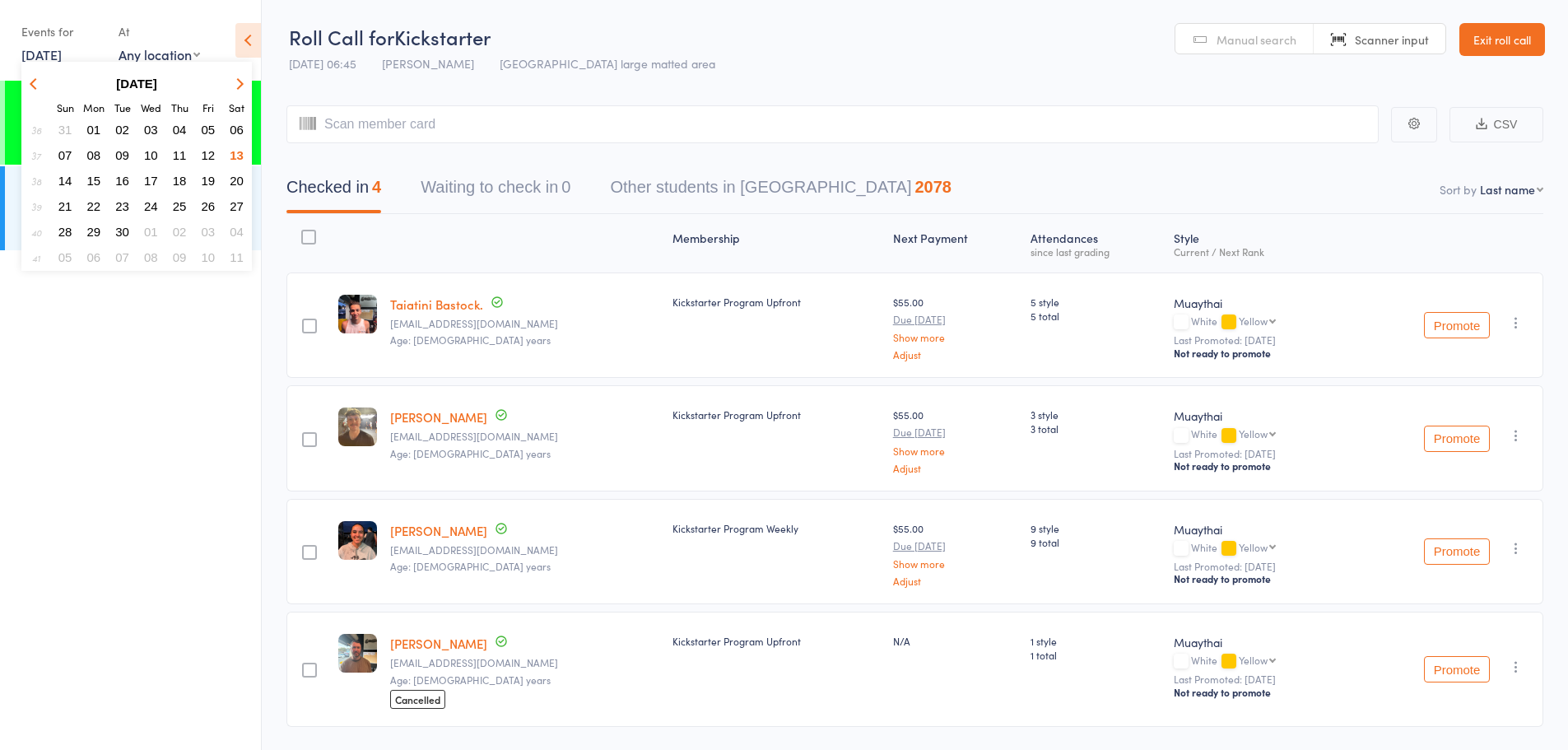
click at [180, 157] on span "11" at bounding box center [180, 155] width 14 height 14
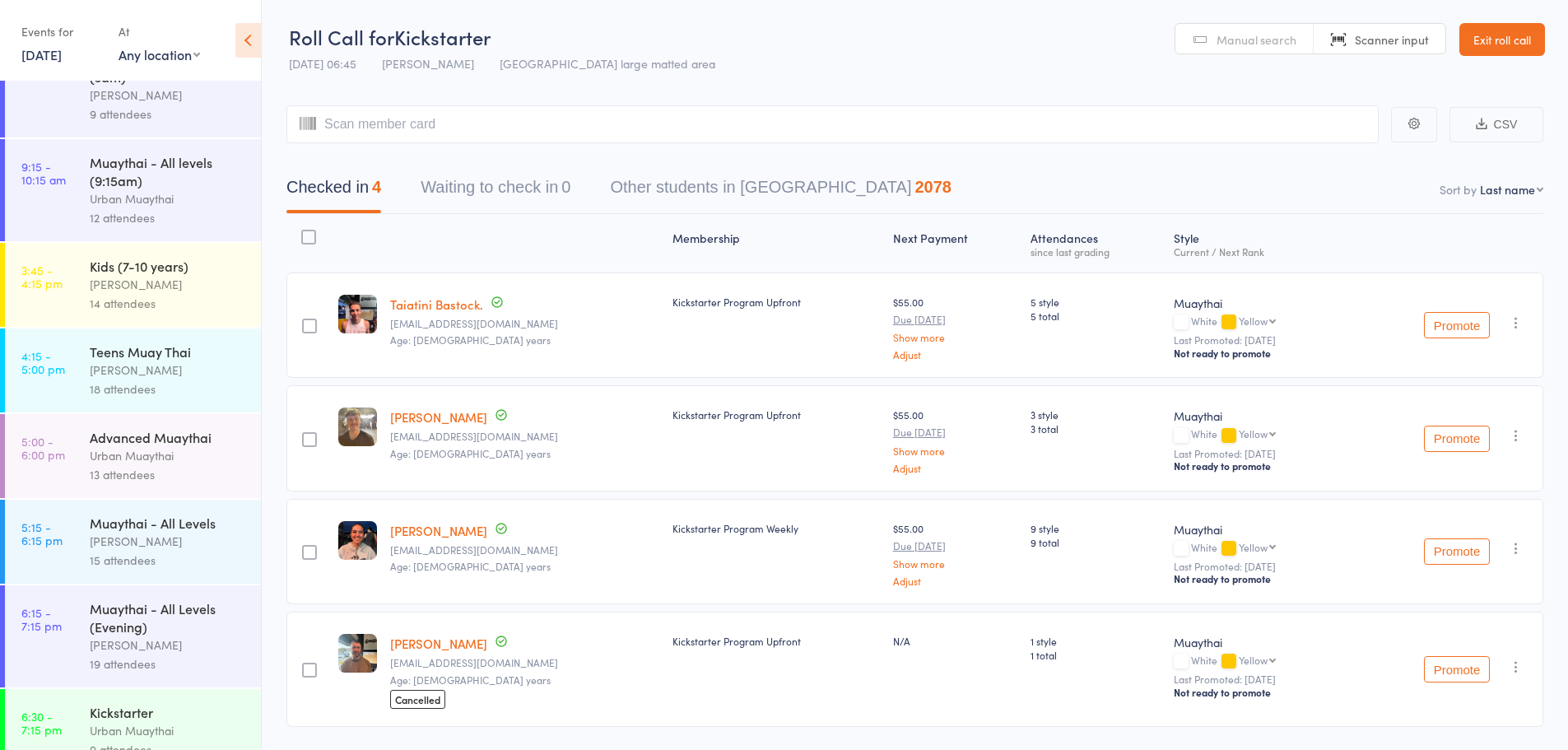
scroll to position [70, 0]
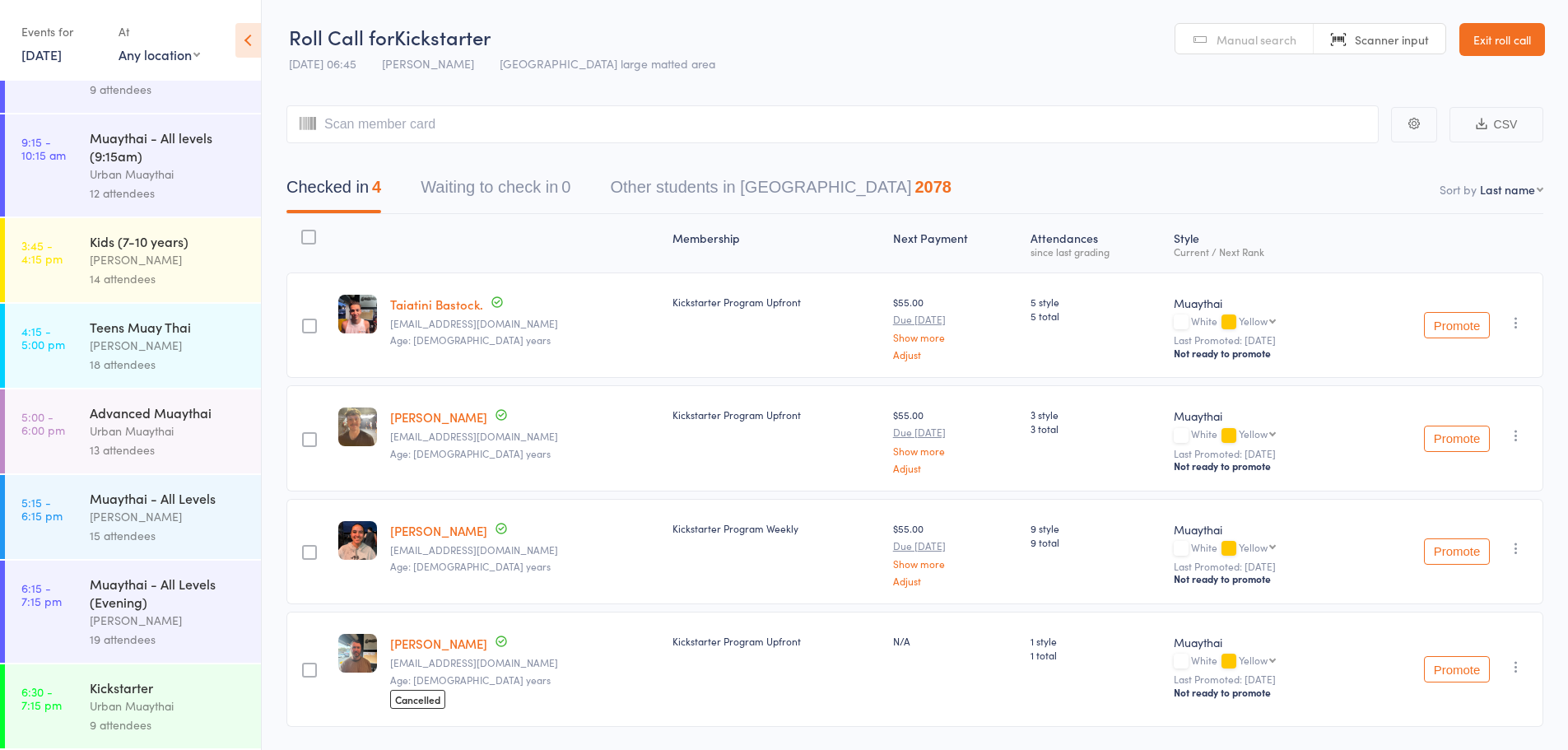
click at [153, 705] on div "Urban Muaythai" at bounding box center [168, 705] width 157 height 19
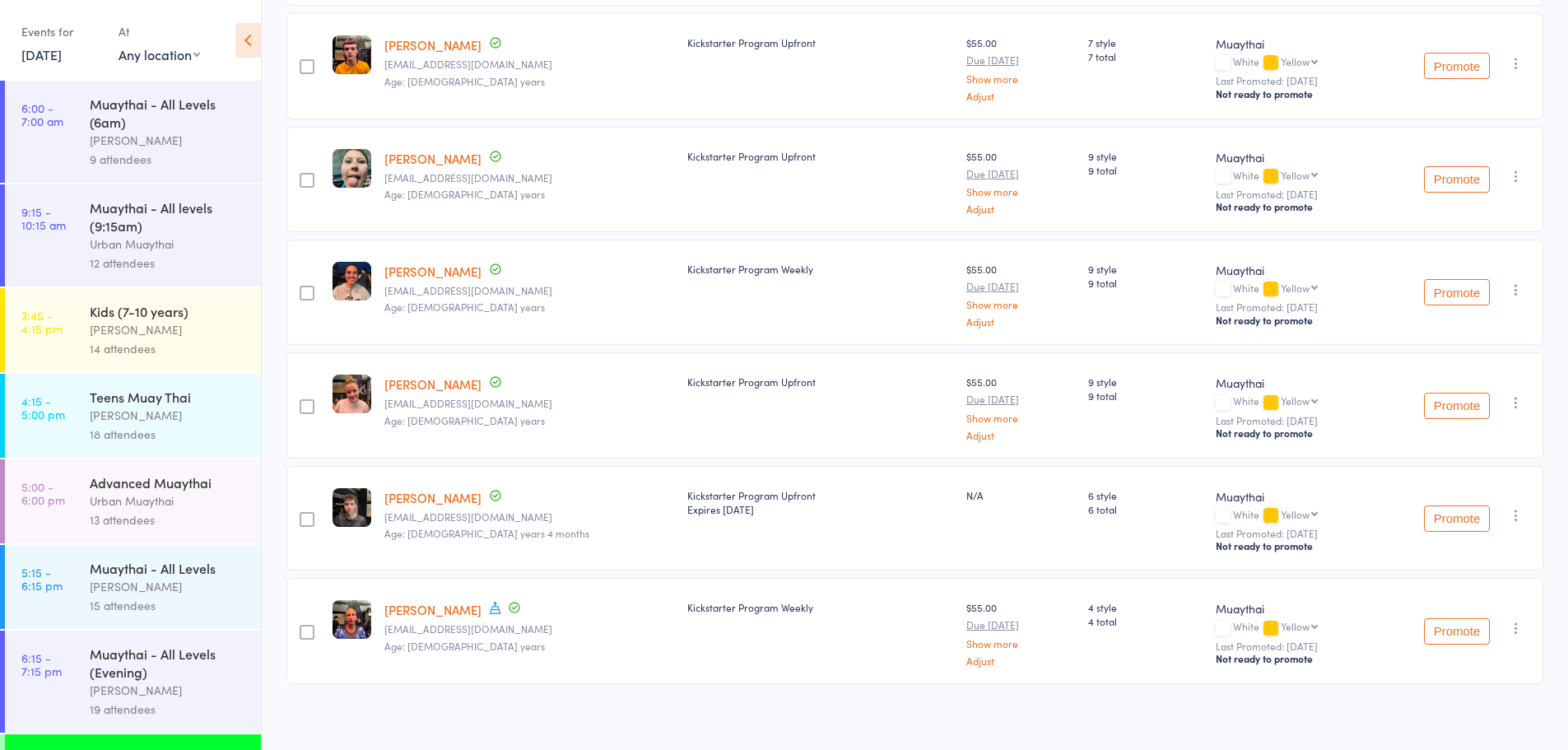
scroll to position [607, 0]
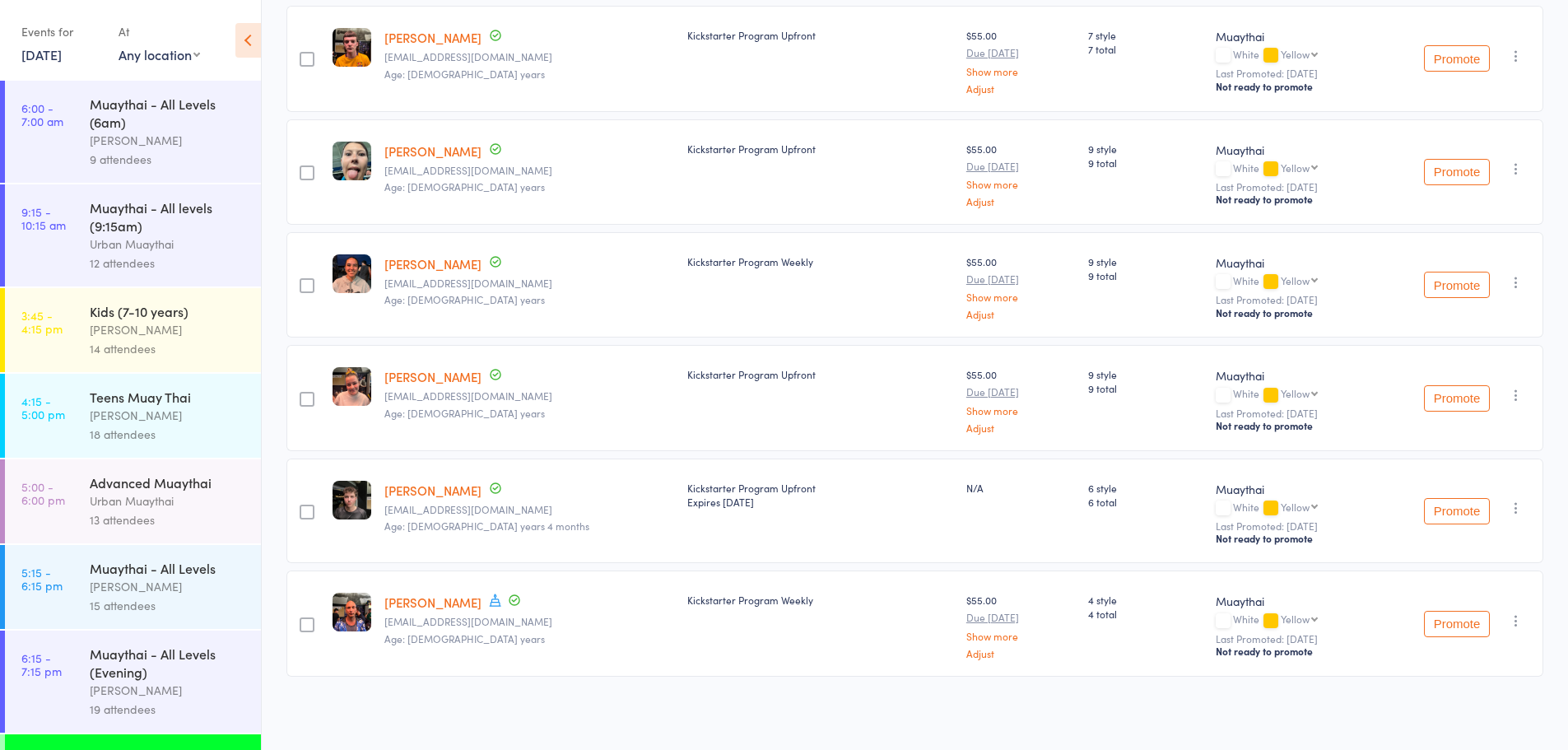
click at [46, 54] on link "[DATE]" at bounding box center [41, 55] width 40 height 18
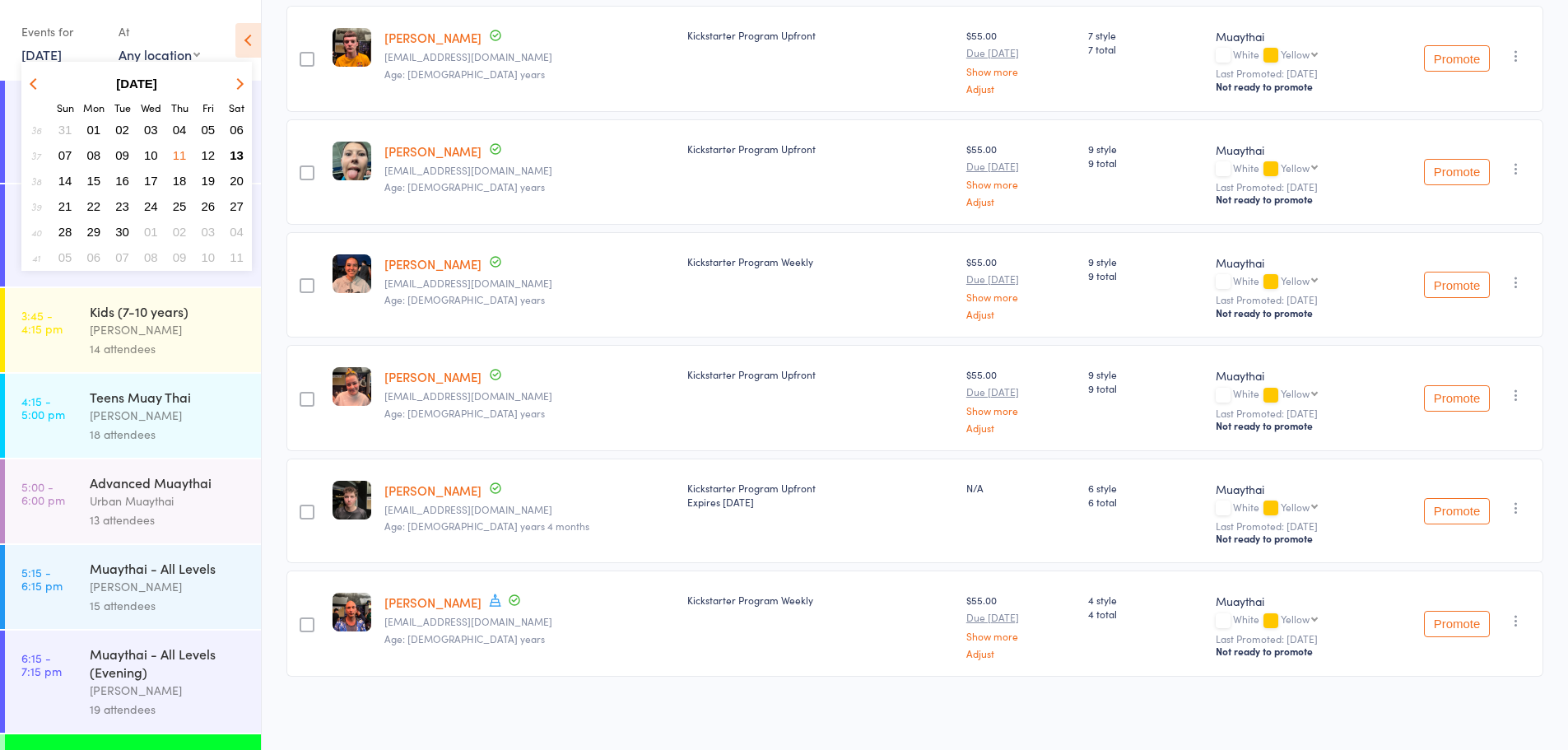
click at [144, 157] on button "10" at bounding box center [151, 155] width 25 height 22
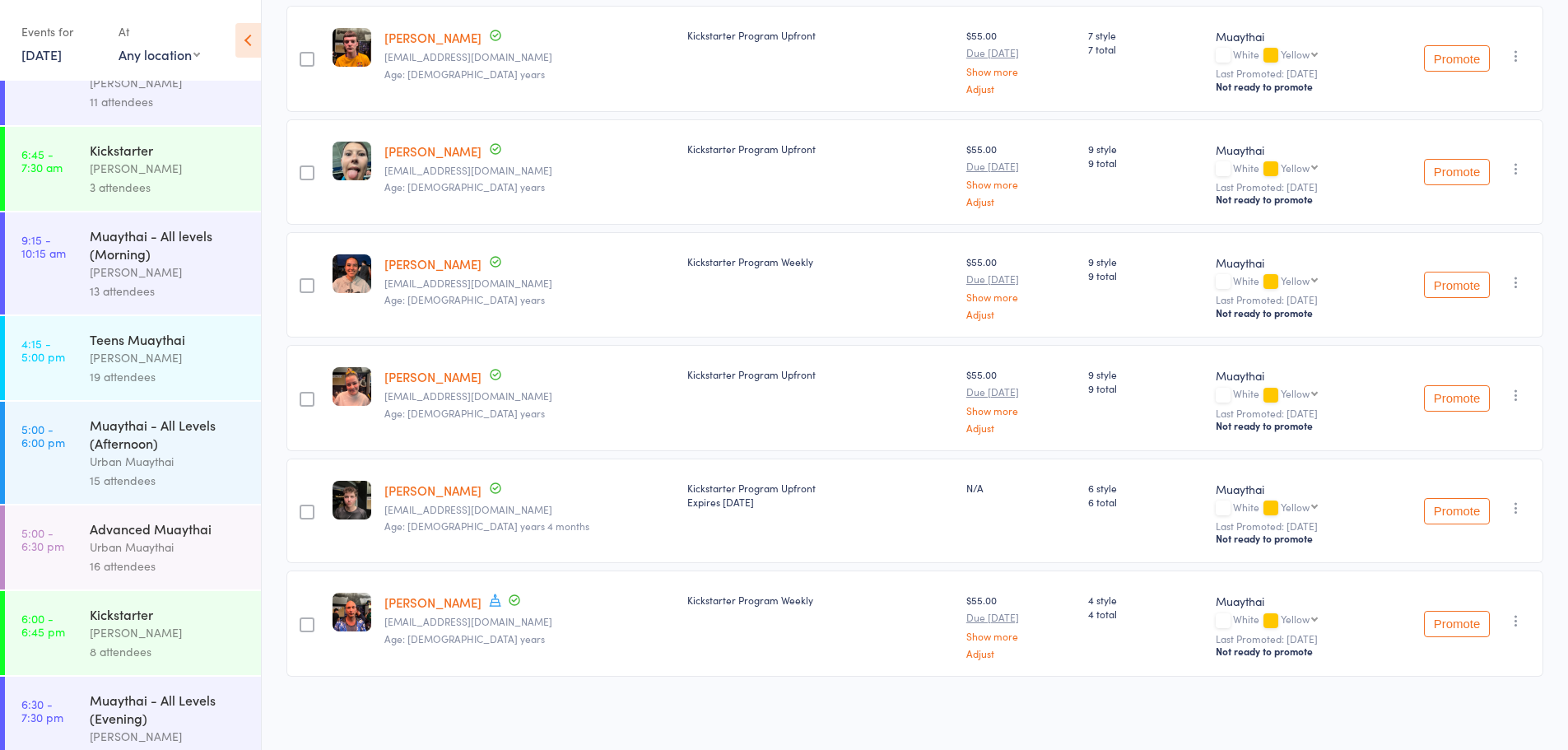
scroll to position [88, 0]
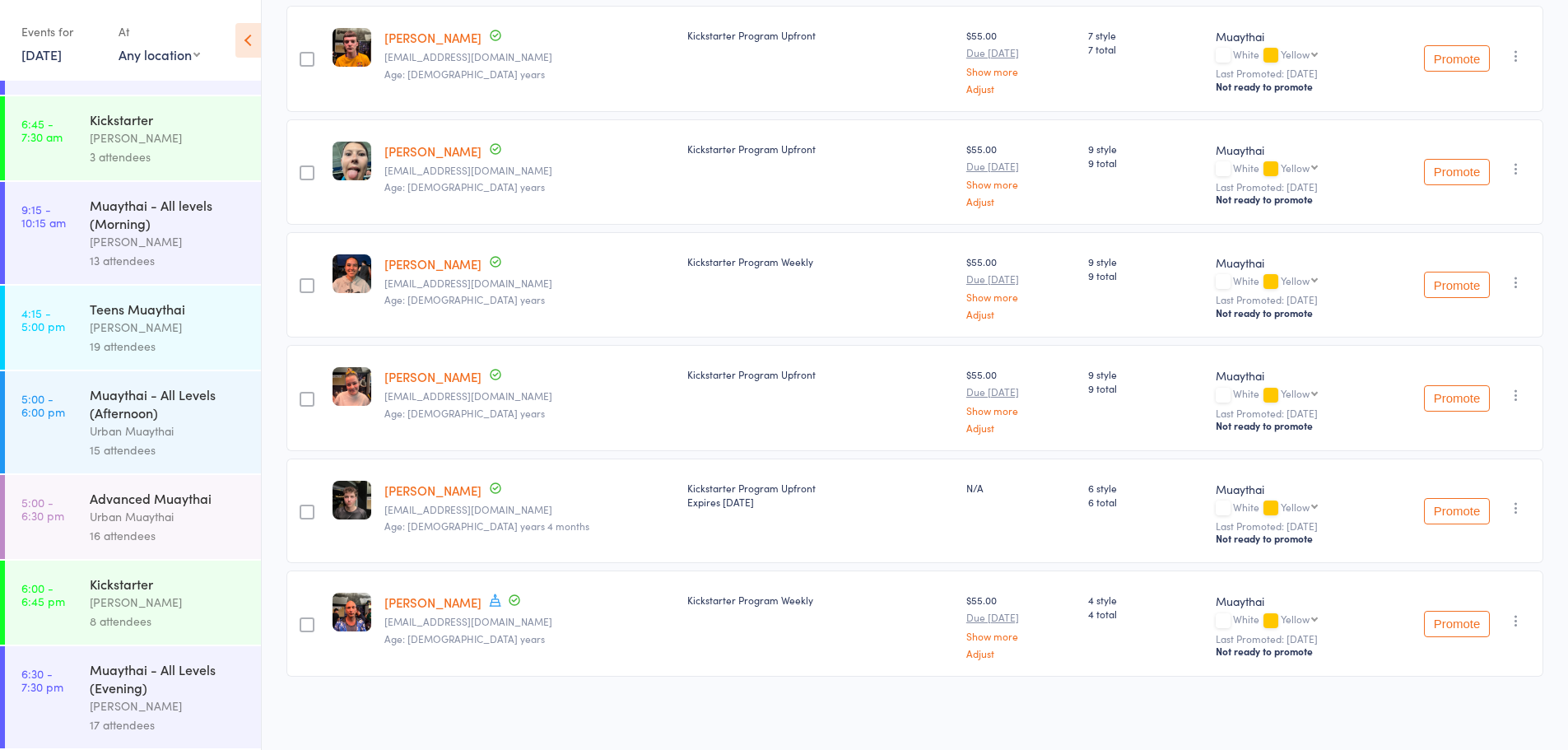
click at [46, 611] on link "6:00 - 6:45 pm Kickstarter [PERSON_NAME] 8 attendees" at bounding box center [133, 603] width 256 height 84
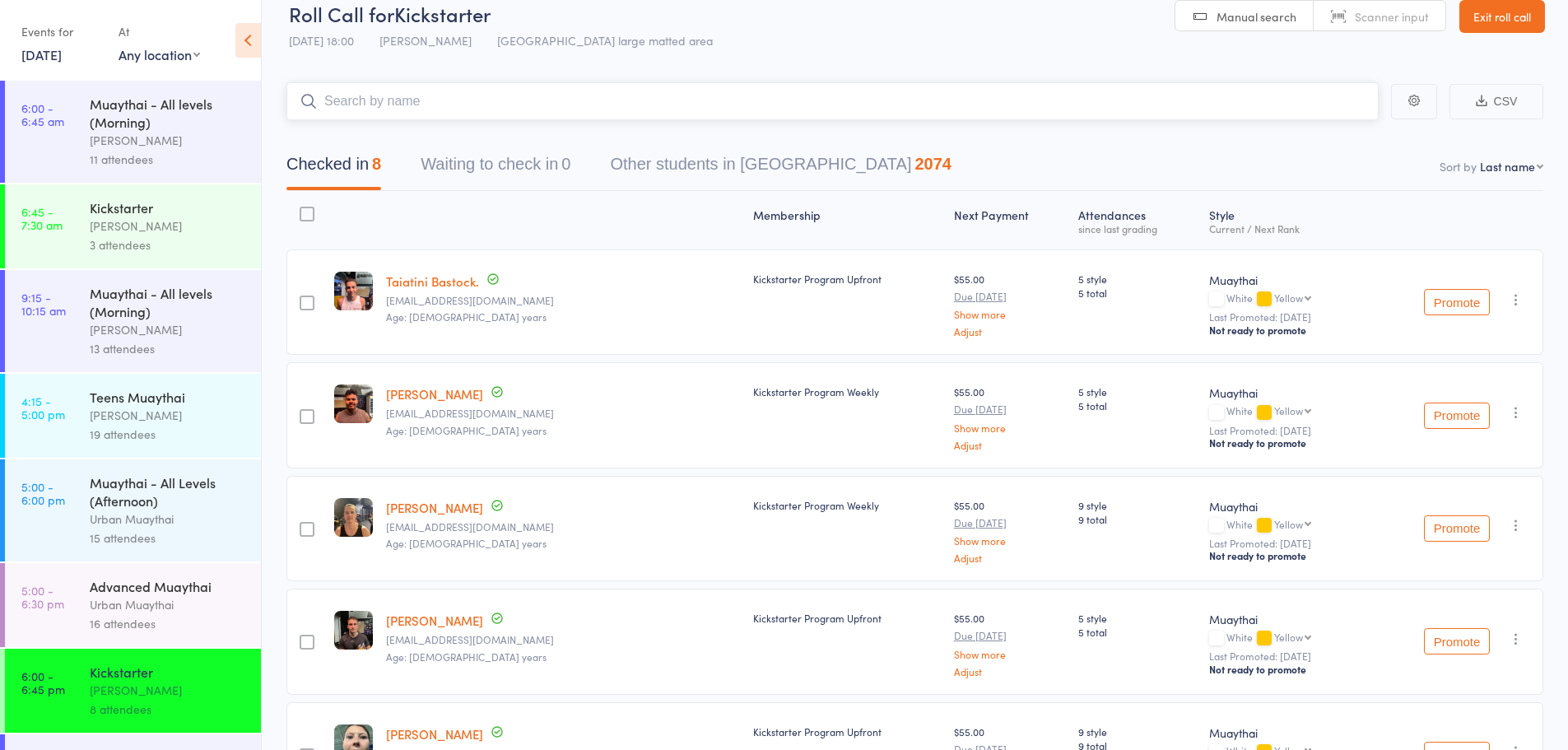
scroll to position [1, 0]
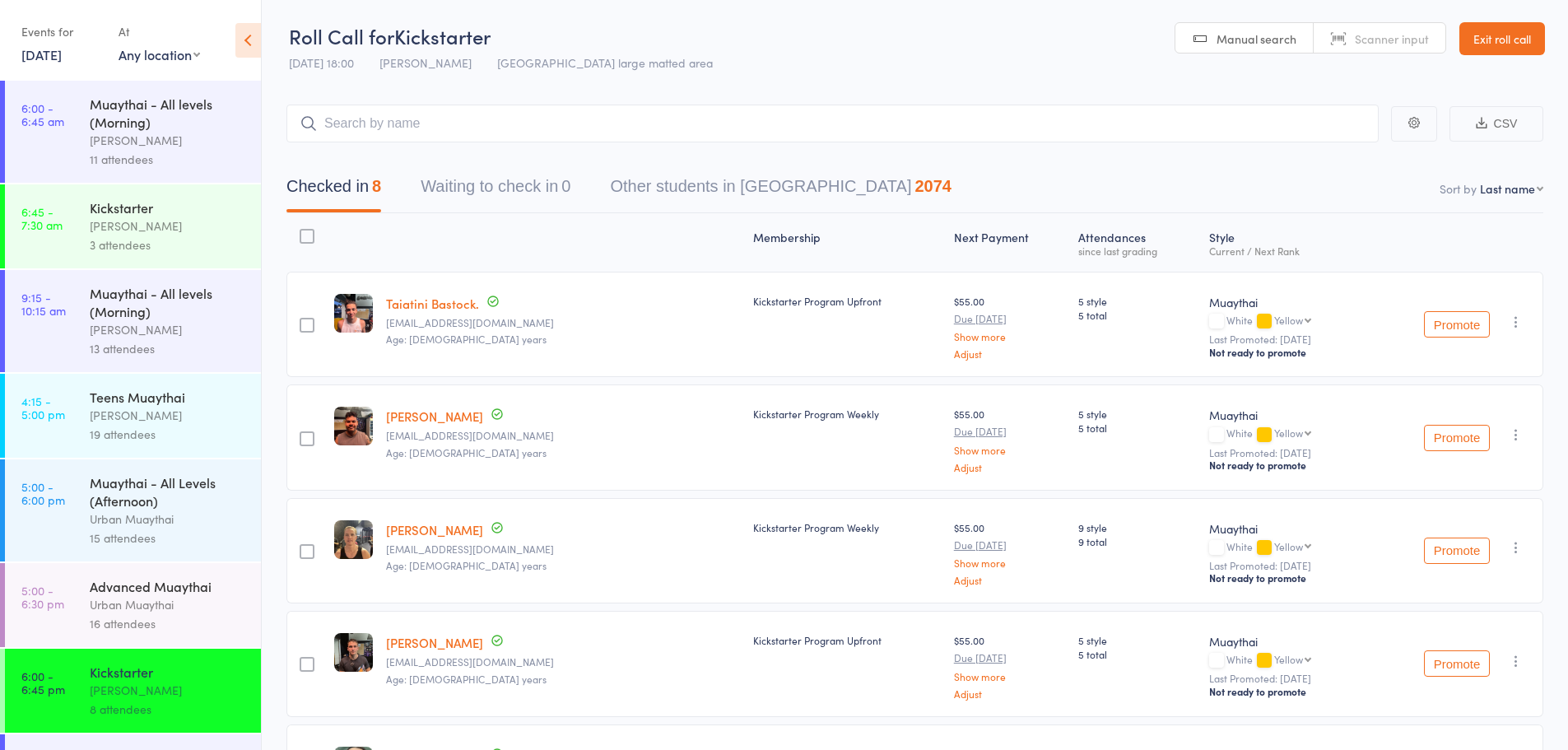
click at [34, 48] on link "[DATE]" at bounding box center [41, 55] width 40 height 18
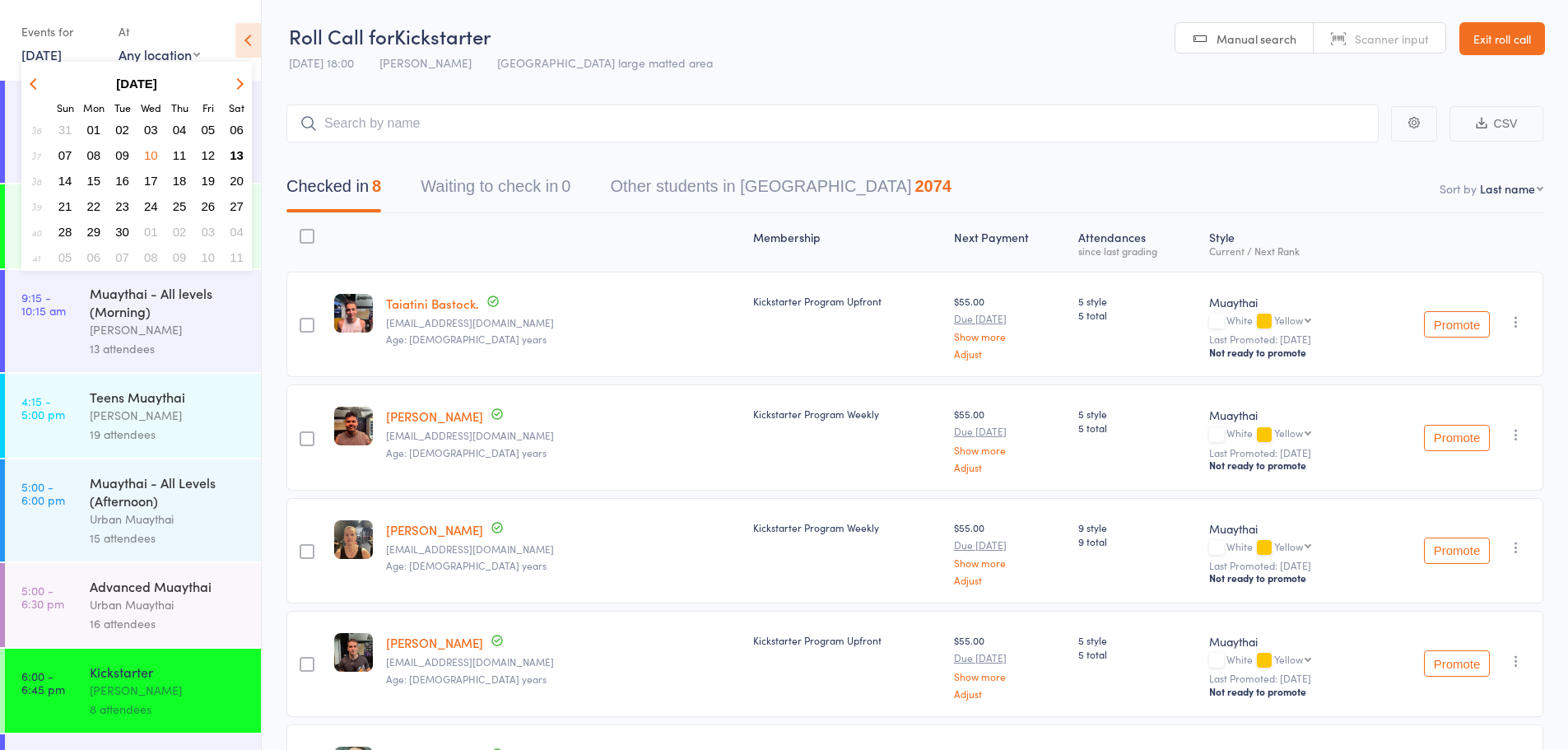
click at [100, 150] on span "08" at bounding box center [94, 155] width 14 height 14
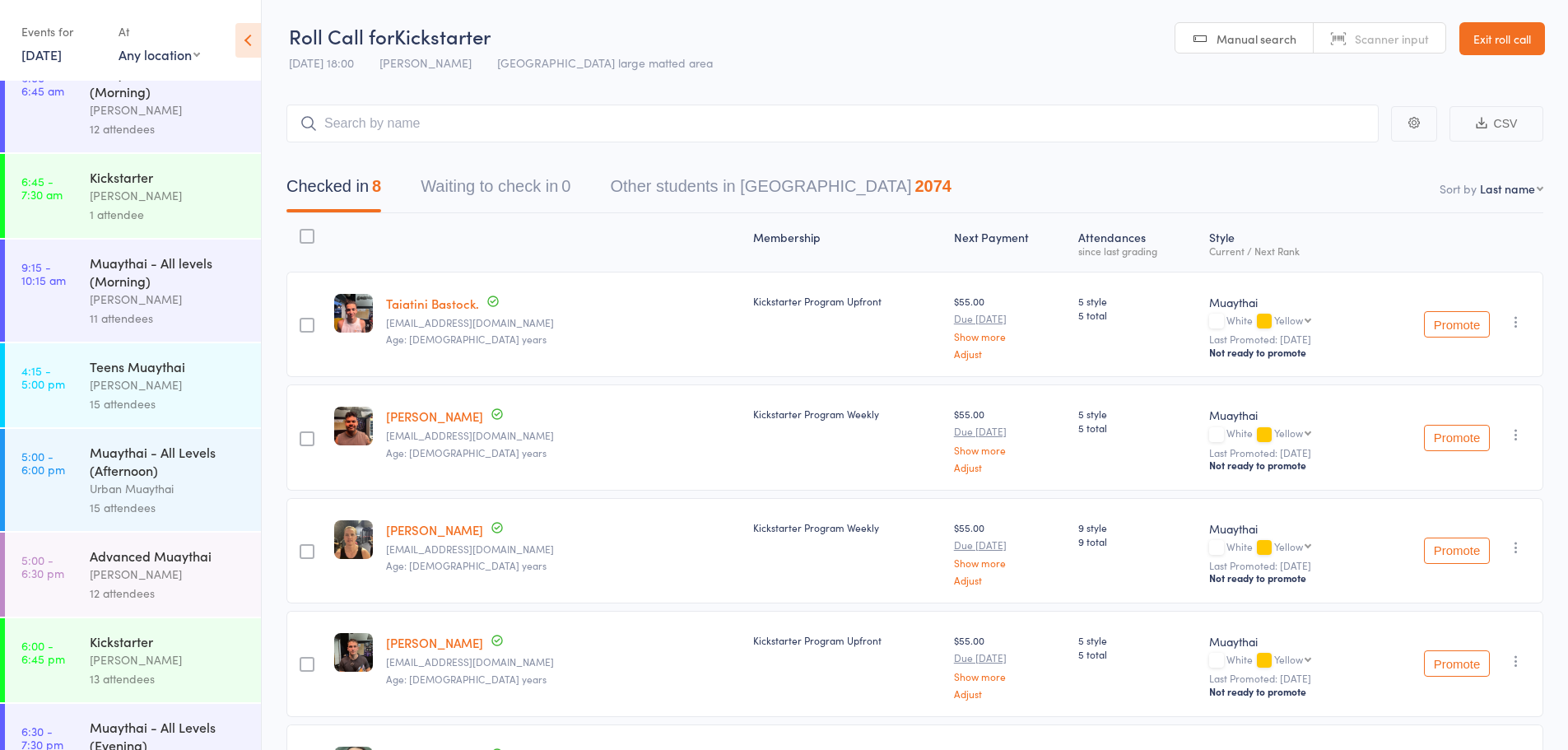
scroll to position [82, 0]
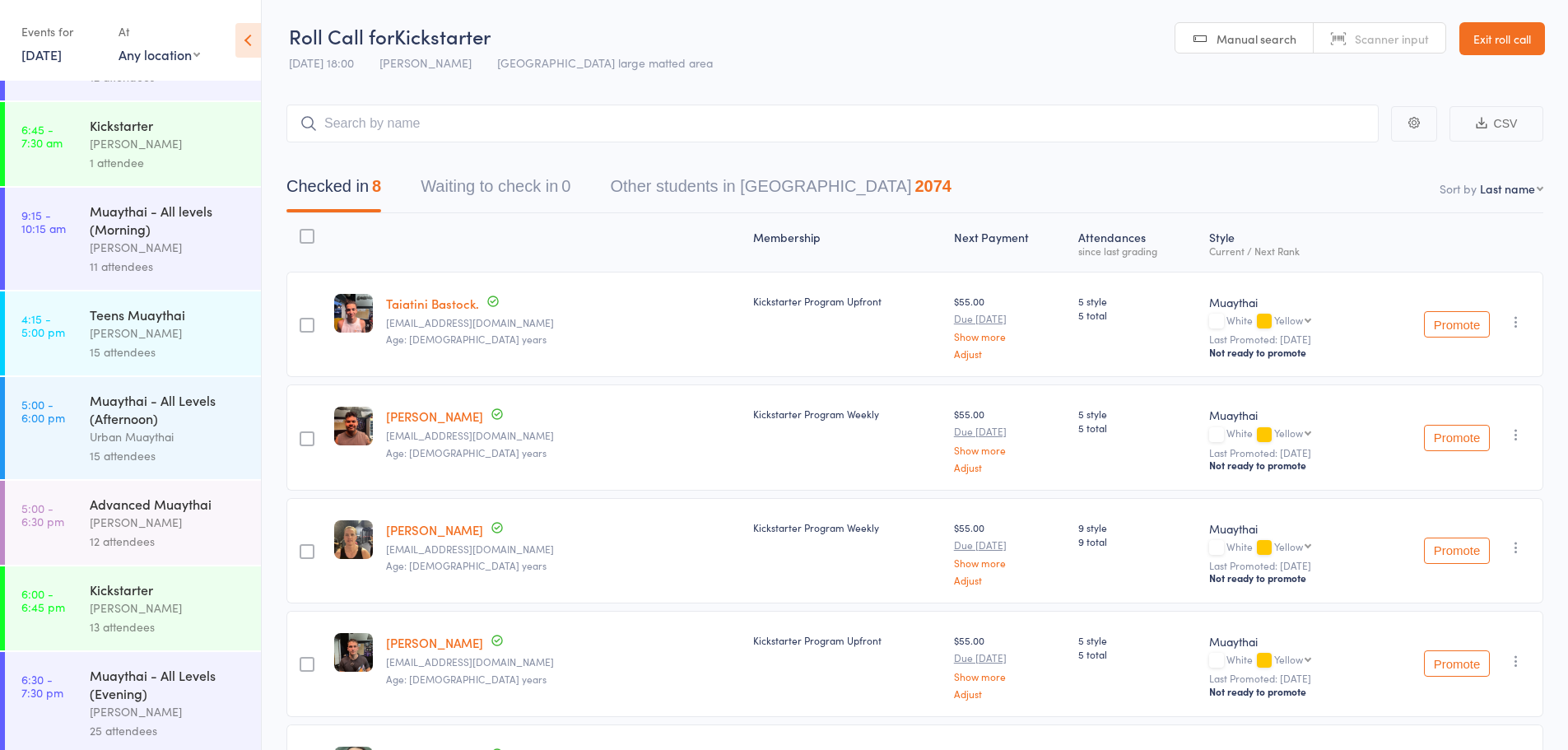
click at [151, 619] on div "13 attendees" at bounding box center [168, 627] width 157 height 19
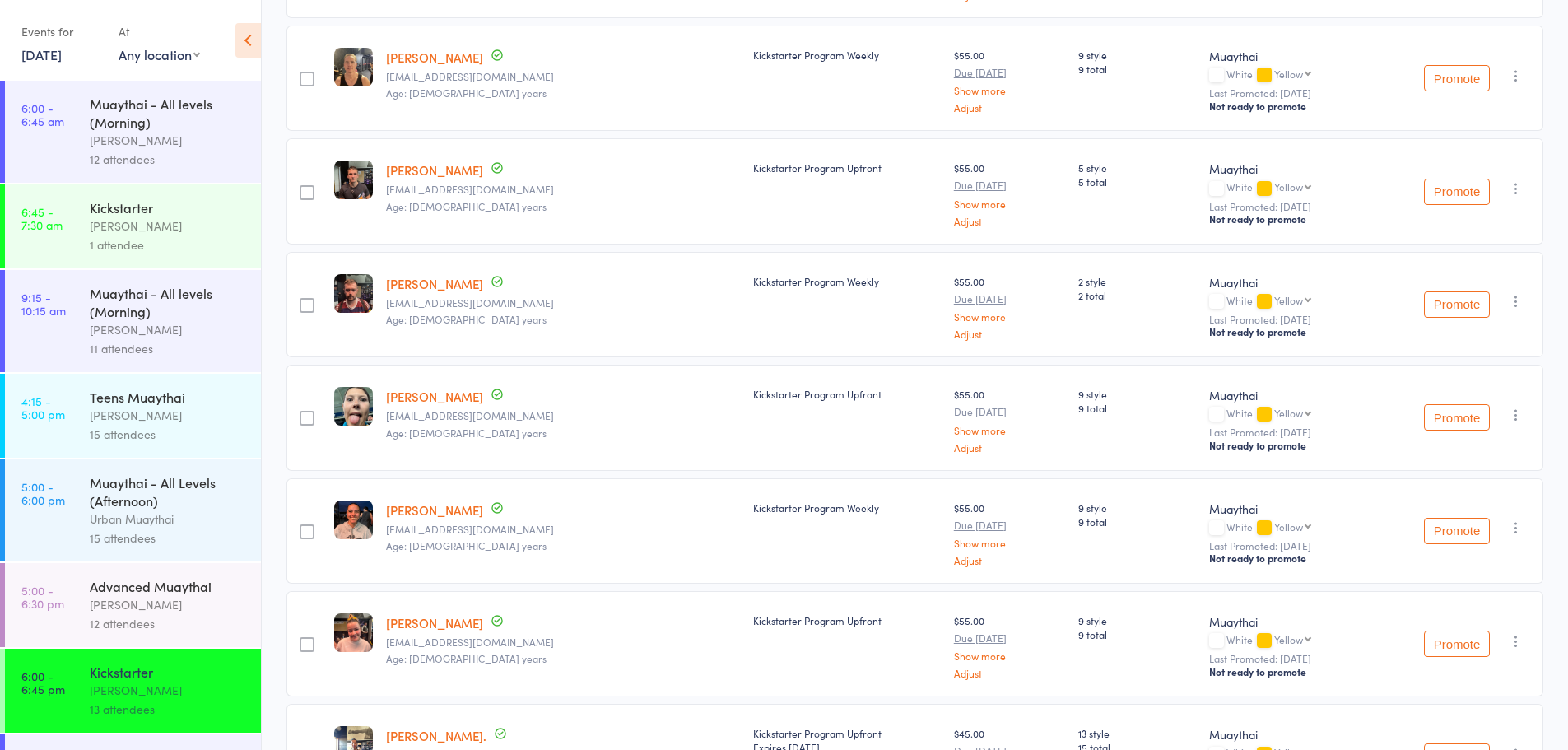
scroll to position [824, 0]
